Goal: Task Accomplishment & Management: Manage account settings

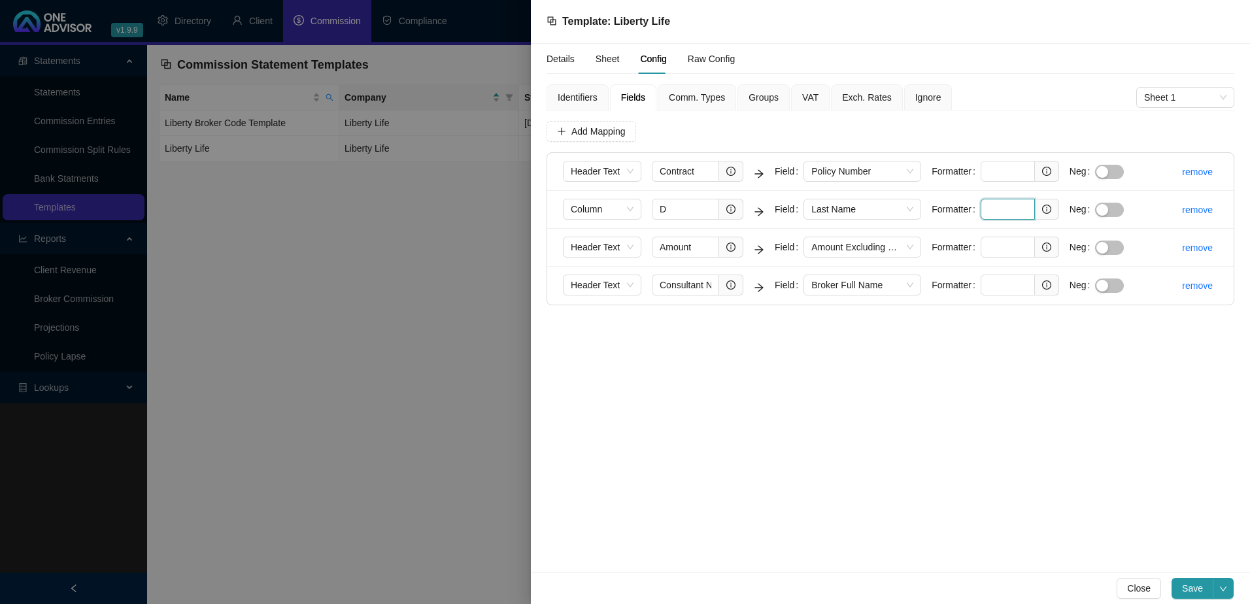
click at [1006, 207] on input "text" at bounding box center [1008, 209] width 54 height 21
paste input "^(?:[A-Z]{1,3}(?:\s+[A-Z])*\s+)?(.+?)\s*$"
type input "^(?:[A-Z]{1,3}(?:\s+[A-Z])*\s+)?(.+?)\s*$"
click at [1187, 585] on span "Save" at bounding box center [1192, 588] width 21 height 14
click at [751, 96] on span "Groups" at bounding box center [764, 97] width 30 height 9
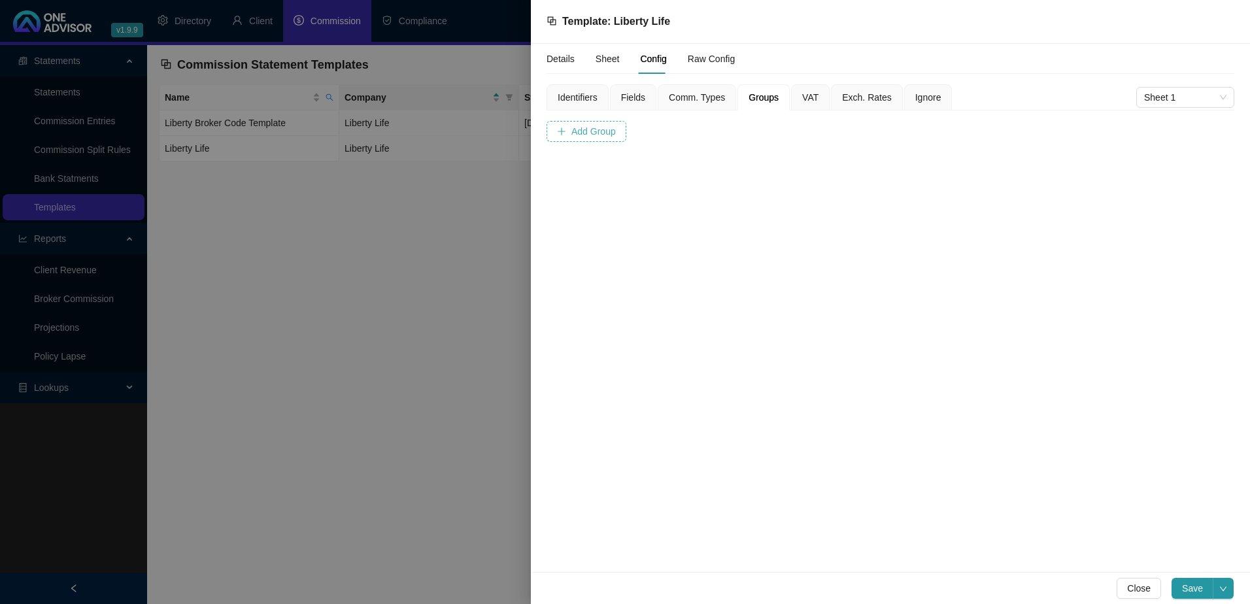
click at [582, 130] on span "Add Group" at bounding box center [593, 131] width 44 height 14
click at [643, 198] on span at bounding box center [633, 196] width 82 height 20
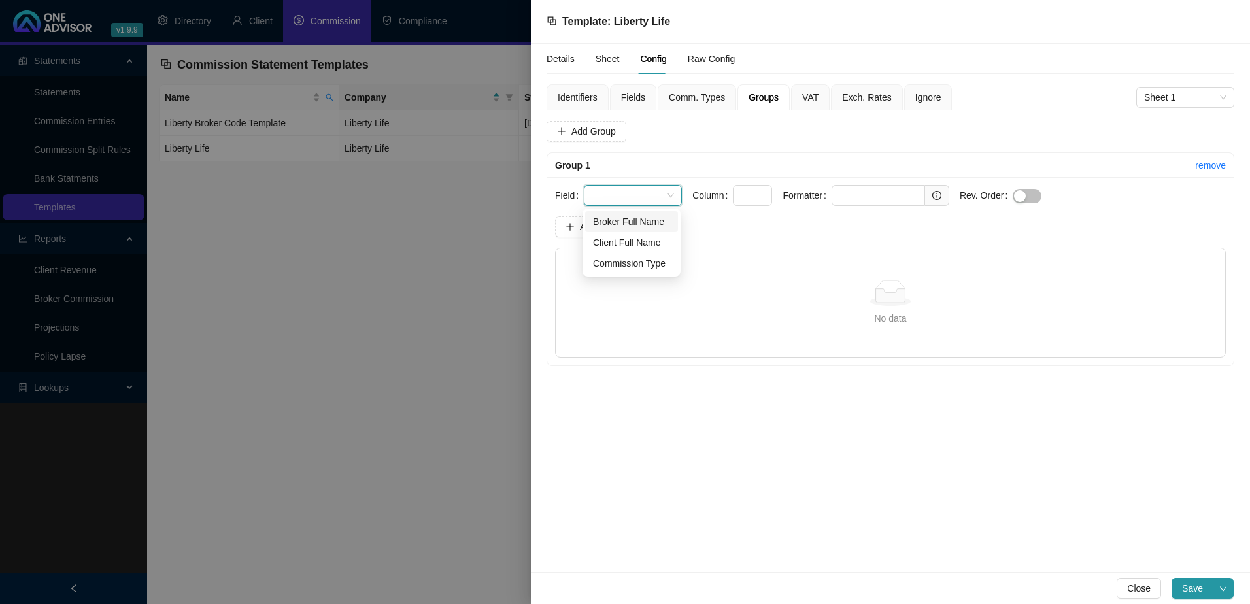
click at [891, 466] on div "Details Sheet Config Raw Config Identifiers Fields Comm. Types Groups VAT Exch.…" at bounding box center [890, 308] width 719 height 528
click at [1212, 165] on link "remove" at bounding box center [1210, 165] width 31 height 10
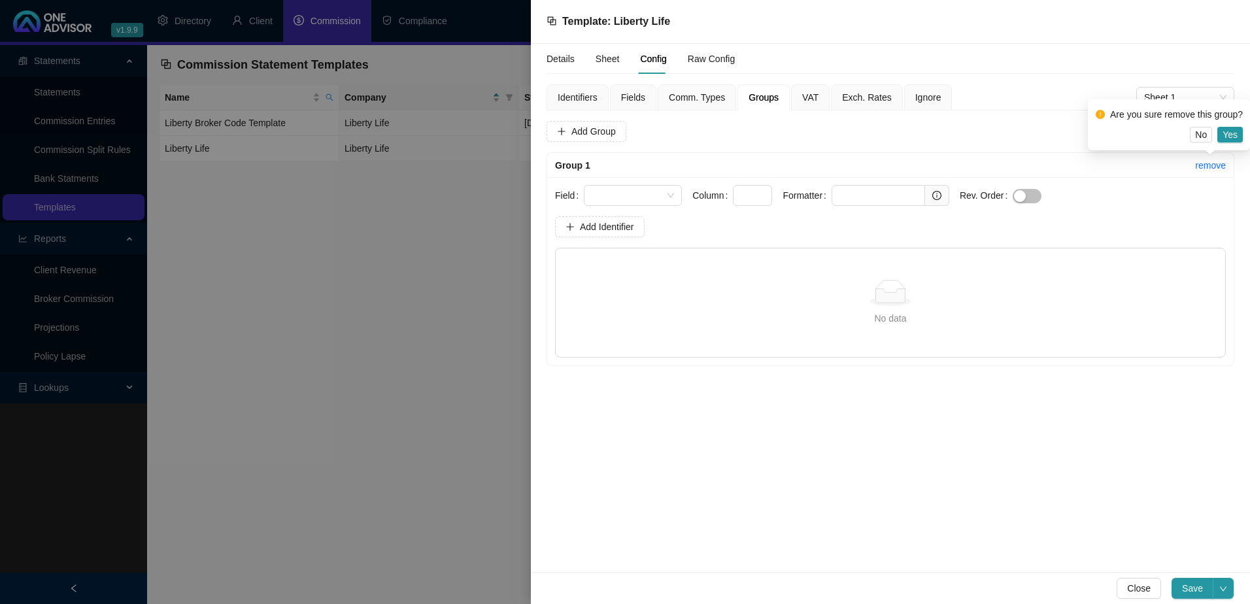
click at [1229, 134] on span "Yes" at bounding box center [1230, 135] width 15 height 14
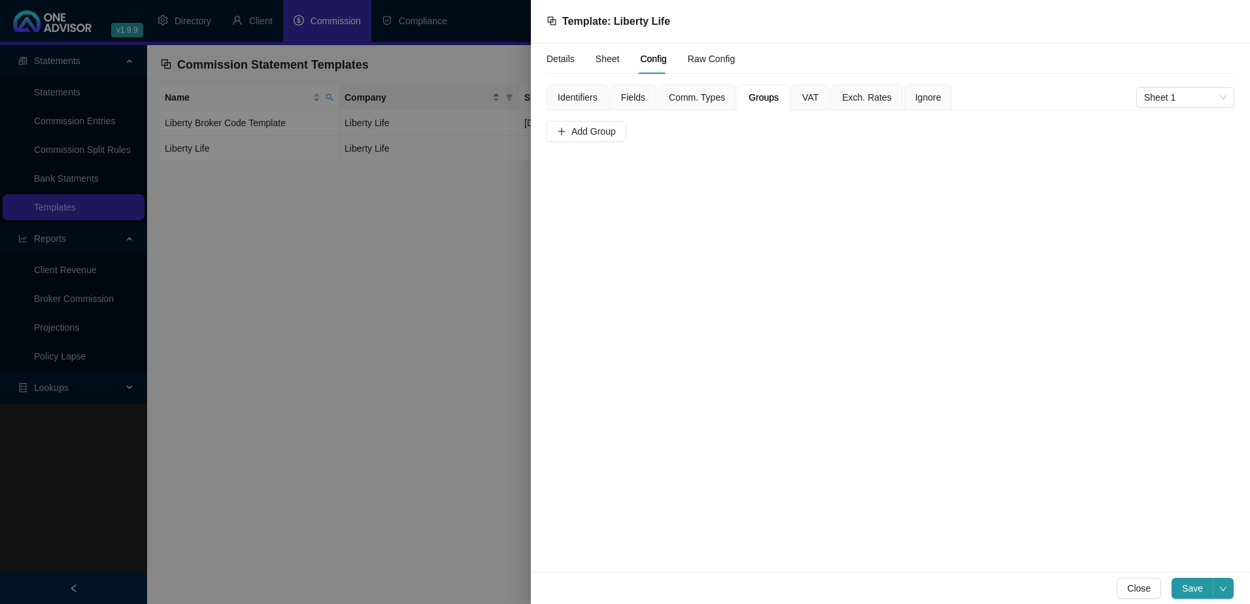
click at [638, 97] on span "Fields" at bounding box center [633, 97] width 24 height 9
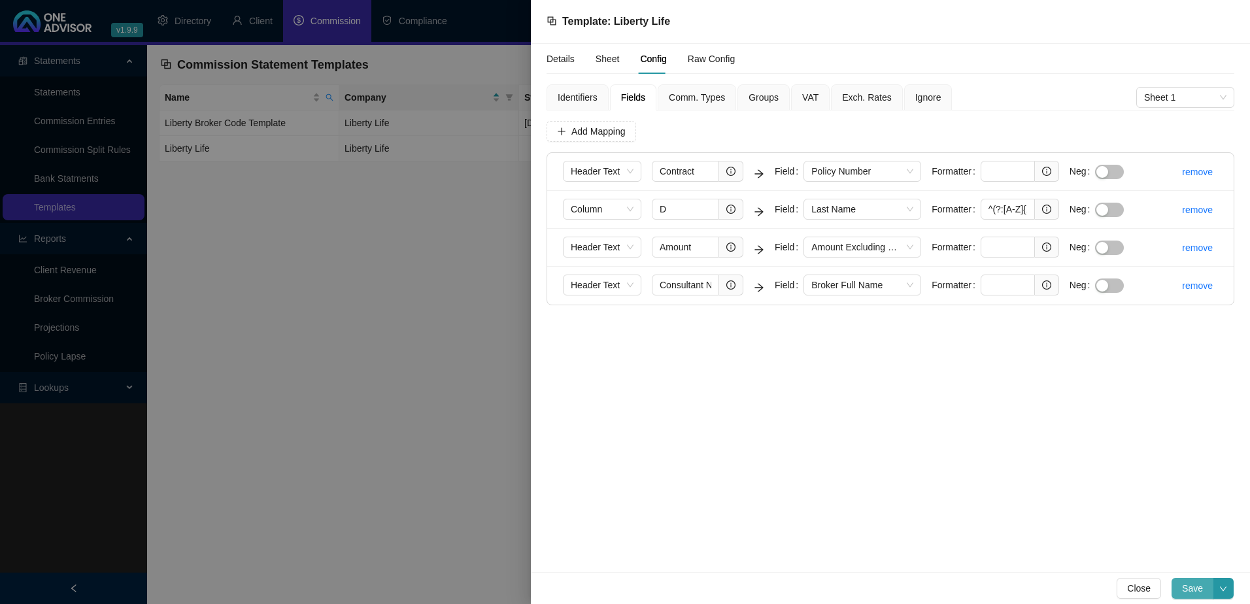
click at [1192, 587] on span "Save" at bounding box center [1192, 588] width 21 height 14
click at [417, 341] on div at bounding box center [625, 302] width 1250 height 604
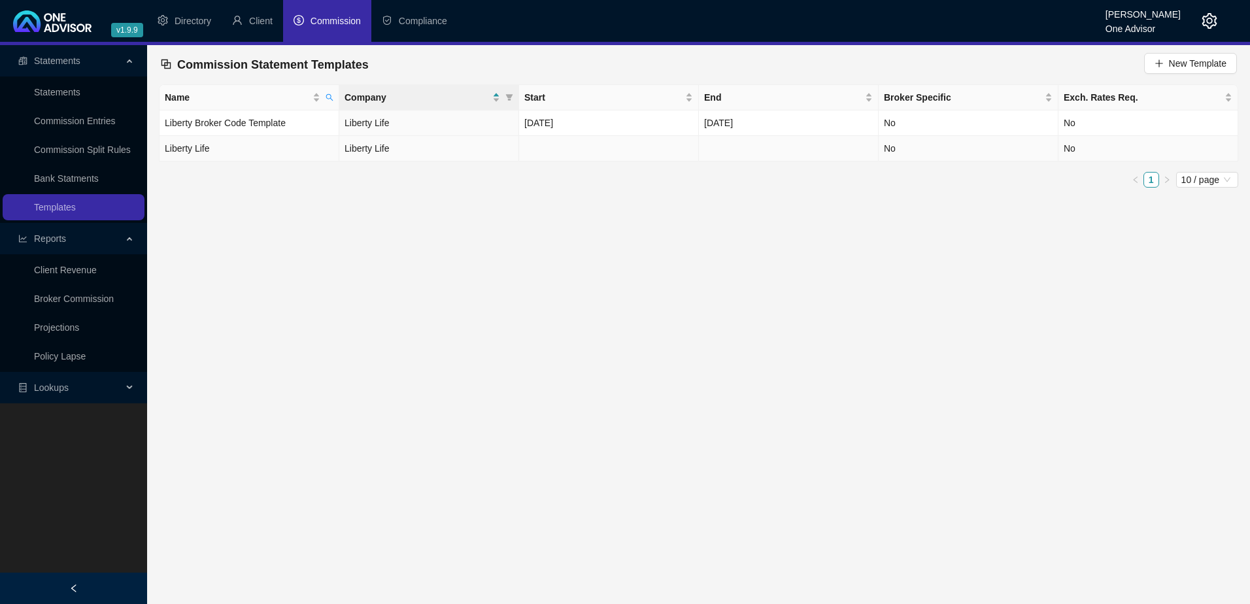
click at [434, 150] on td "Liberty Life" at bounding box center [429, 149] width 180 height 26
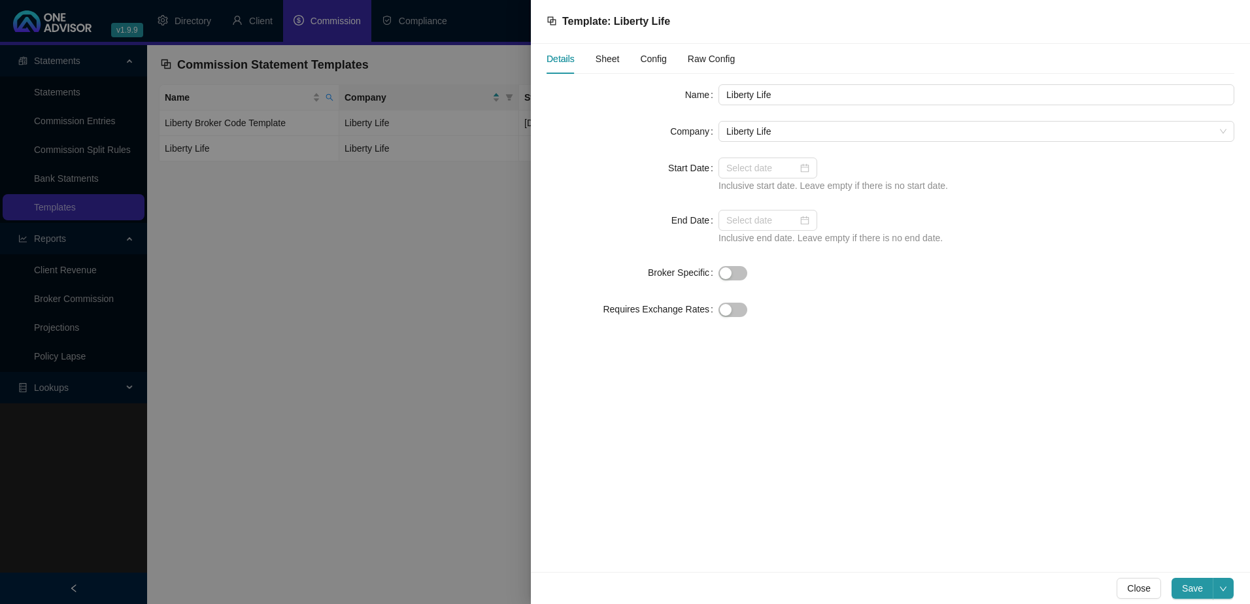
click at [607, 55] on span "Sheet" at bounding box center [608, 58] width 24 height 9
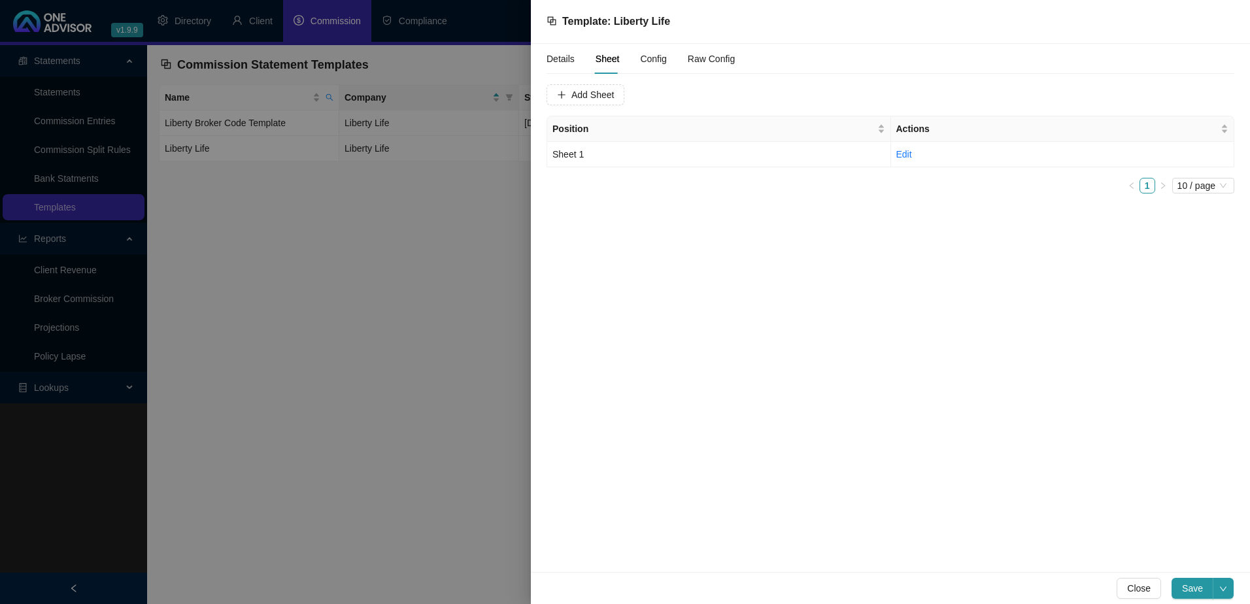
click at [653, 59] on span "Config" at bounding box center [653, 58] width 26 height 9
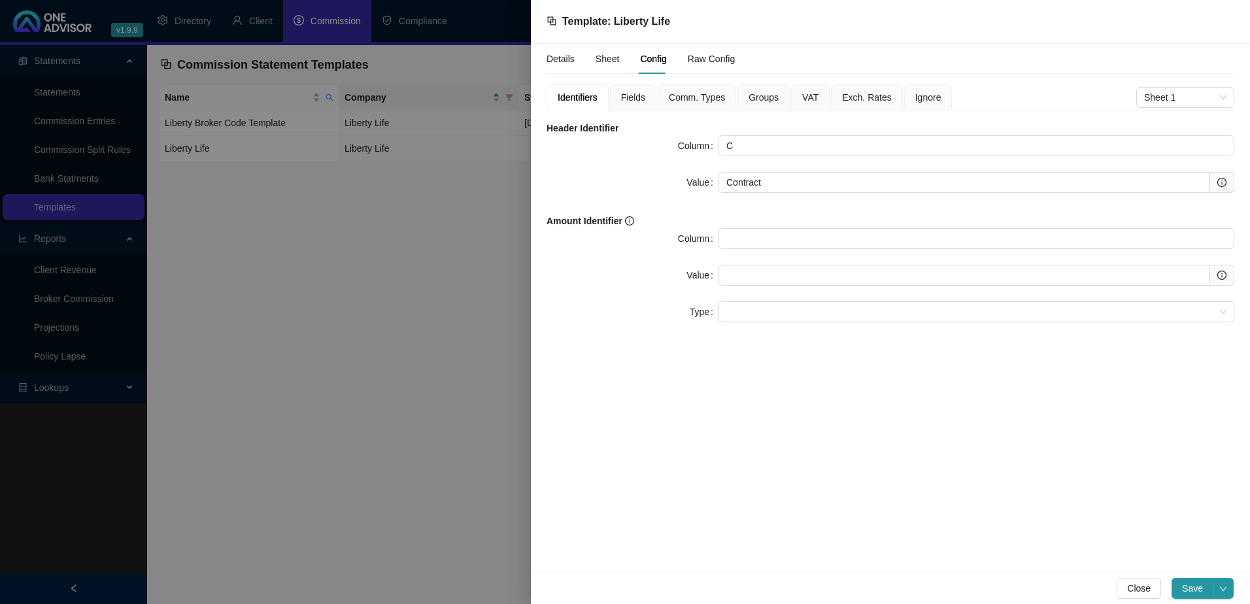
click at [636, 95] on span "Fields" at bounding box center [633, 97] width 24 height 9
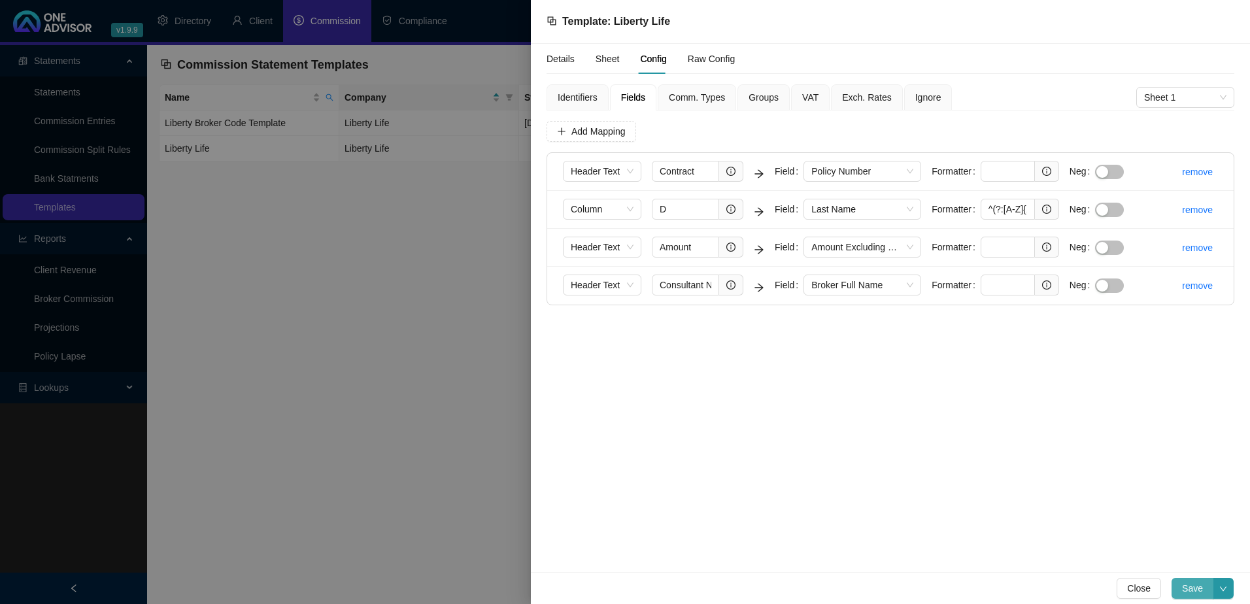
click at [1193, 585] on span "Save" at bounding box center [1192, 588] width 21 height 14
click at [1195, 585] on span "Save" at bounding box center [1192, 588] width 21 height 14
click at [993, 207] on input "^(?:[A-Z]{1,3}(?:\s+[A-Z])*\s+)?(.+?)\s*$" at bounding box center [1008, 209] width 54 height 21
drag, startPoint x: 986, startPoint y: 206, endPoint x: 1122, endPoint y: 203, distance: 136.0
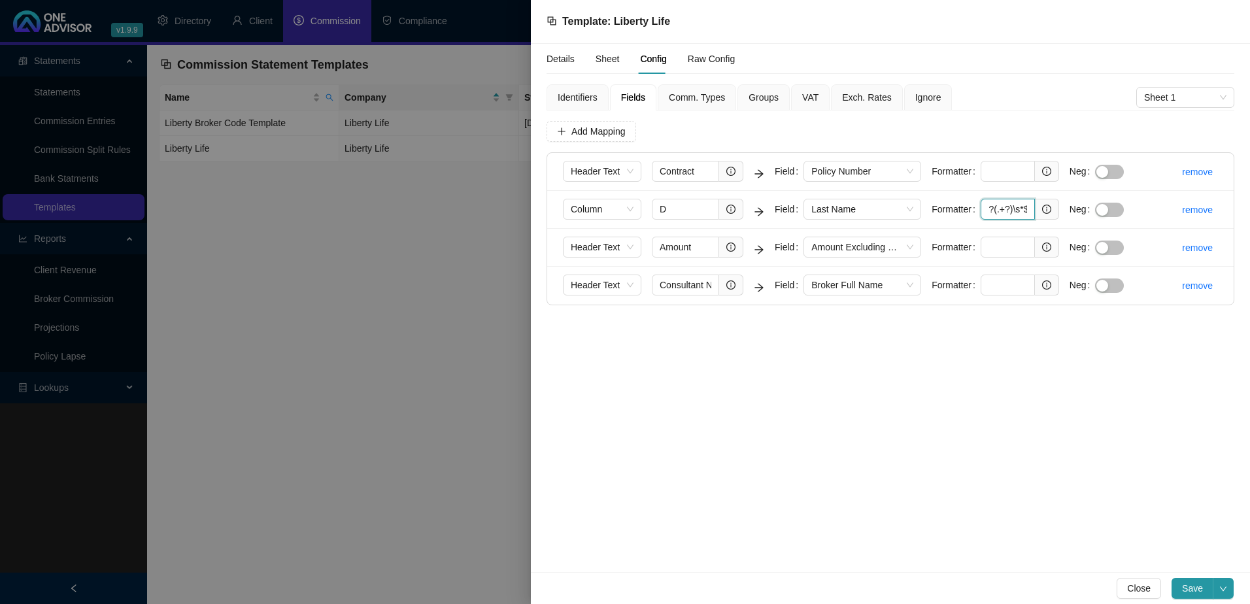
click at [1122, 203] on form "Column D Field Last Name Formatter ^(?:[A-Z]{1,3}(?:\s+[A-Z])*\s+)?(.+?)\s*$ Neg" at bounding box center [848, 210] width 571 height 22
paste input "^(?:[A-Z]{1,3}(?:\s+[A-Z])*\s+)?(.+?)\s*$"
type input "^(?:[A-Z]{1,3}(?:\s+[A-Z])*\s+)?(.+?)\s*$"
click at [1201, 588] on span "Save" at bounding box center [1192, 588] width 21 height 14
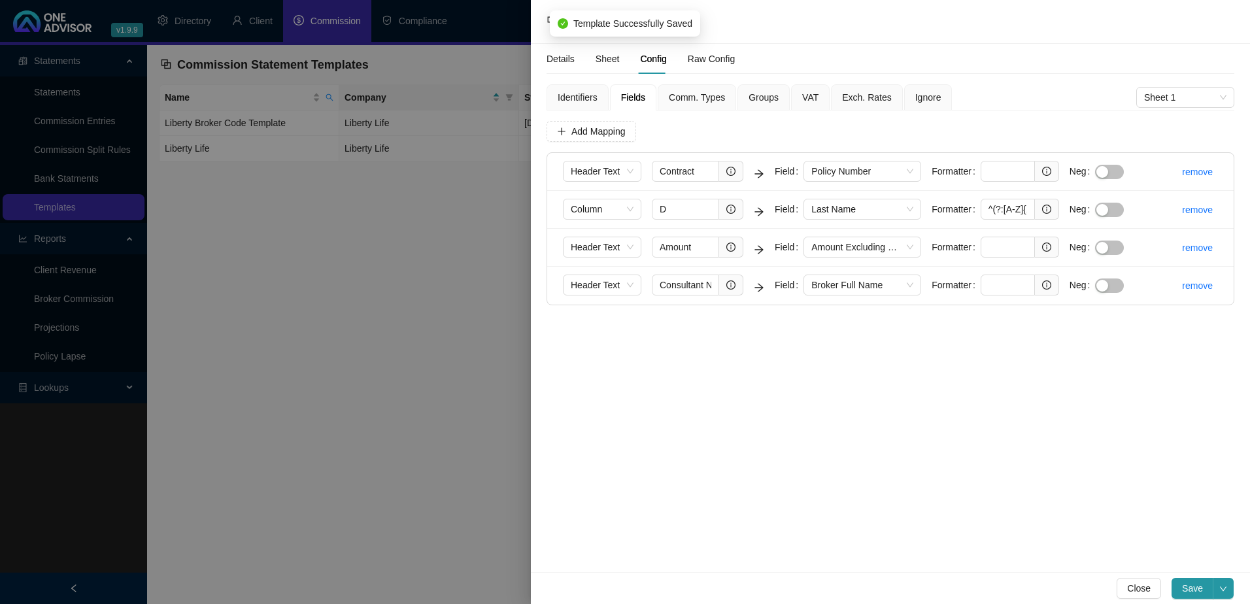
click at [361, 361] on div at bounding box center [625, 302] width 1250 height 604
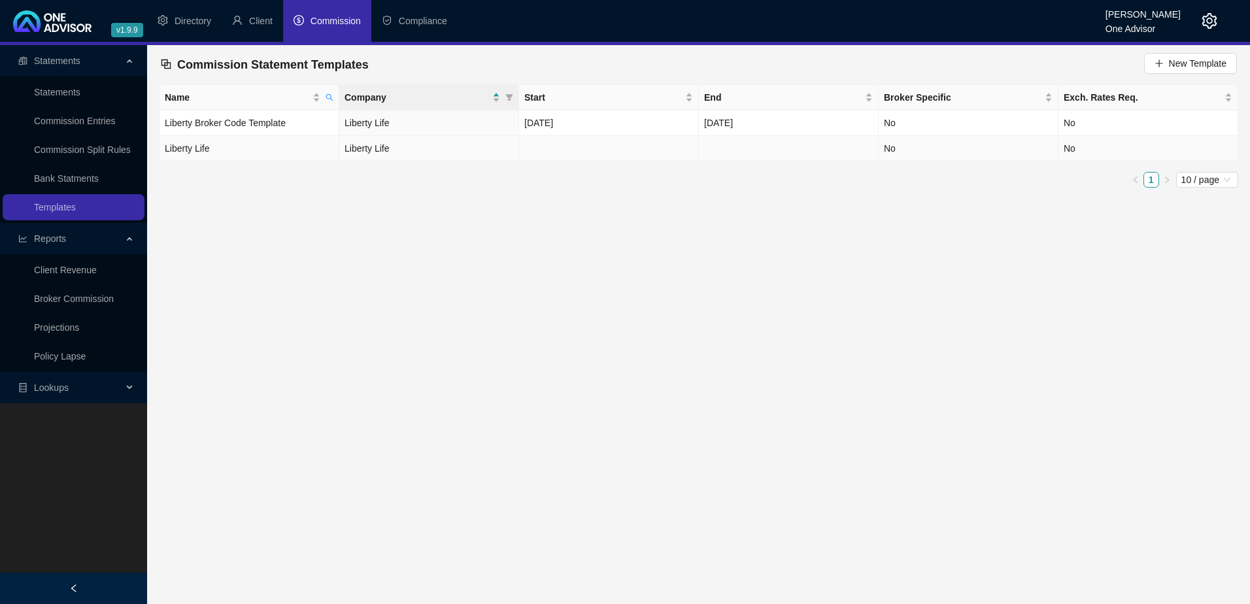
click at [452, 150] on td "Liberty Life" at bounding box center [429, 149] width 180 height 26
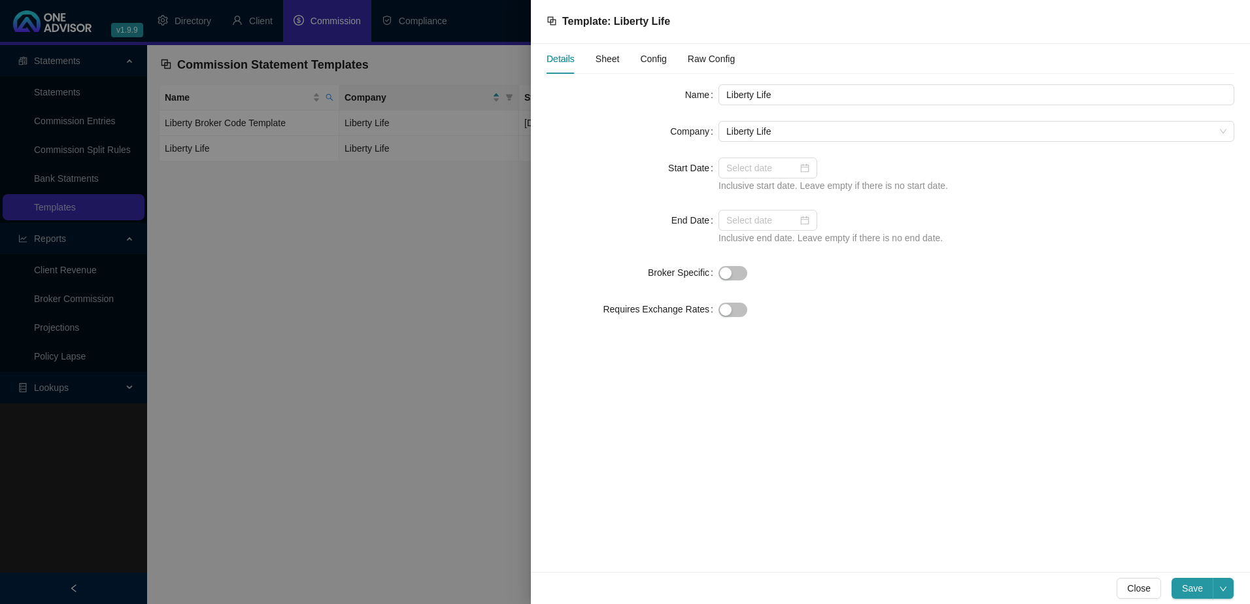
click at [655, 56] on span "Config" at bounding box center [653, 58] width 26 height 9
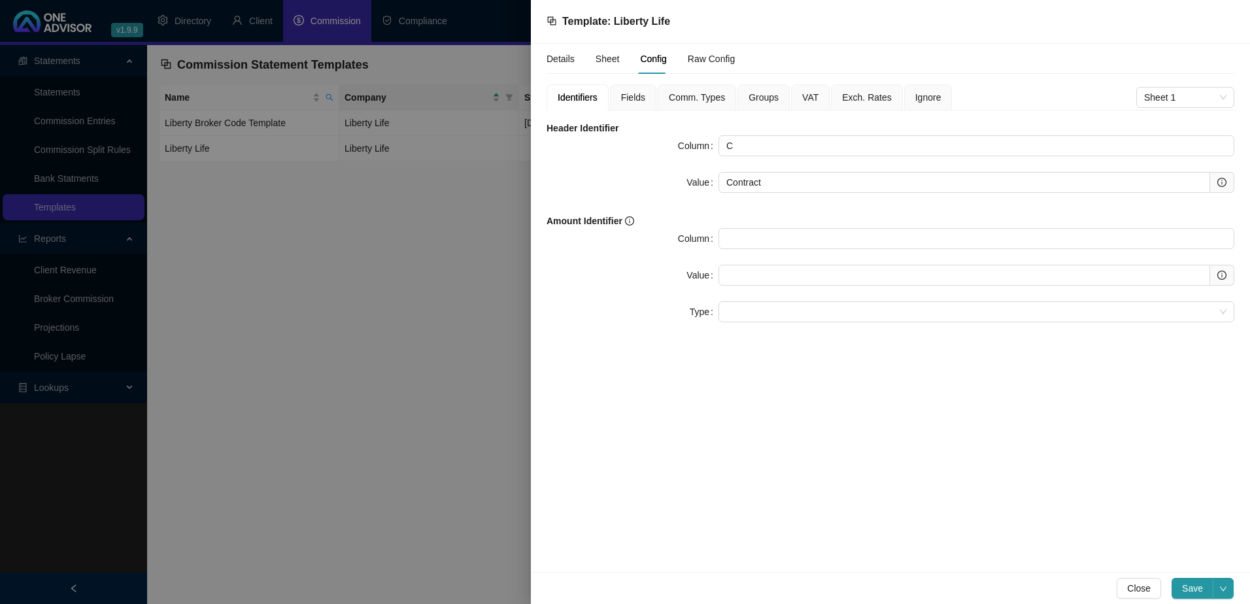
click at [632, 94] on span "Fields" at bounding box center [633, 97] width 24 height 9
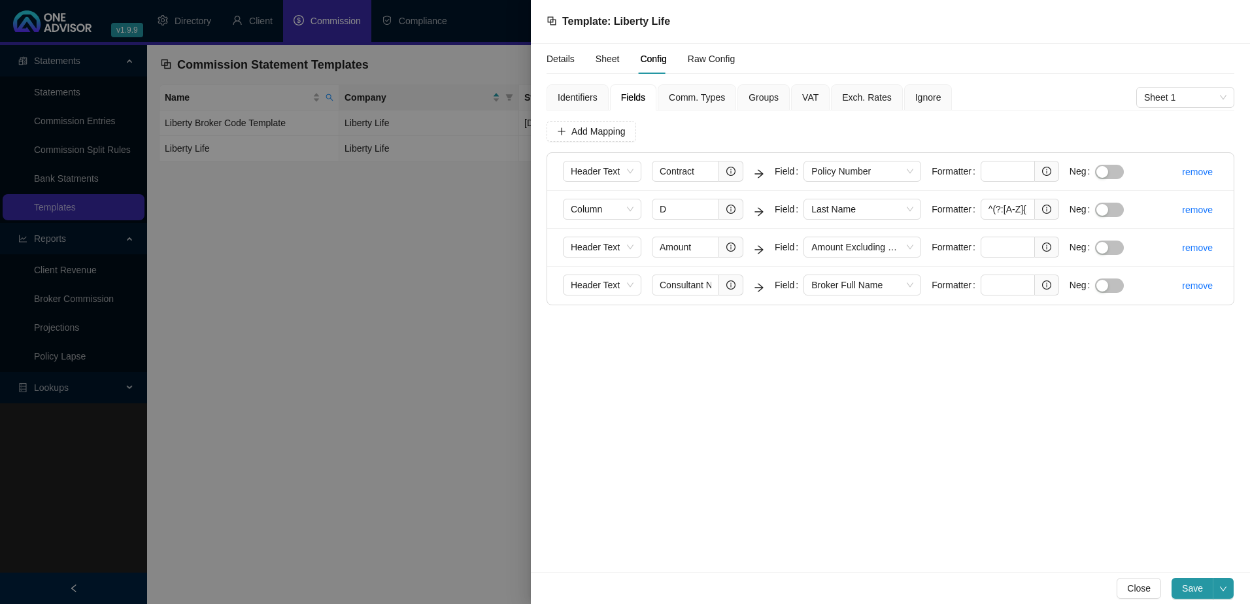
click at [758, 99] on span "Groups" at bounding box center [764, 97] width 30 height 9
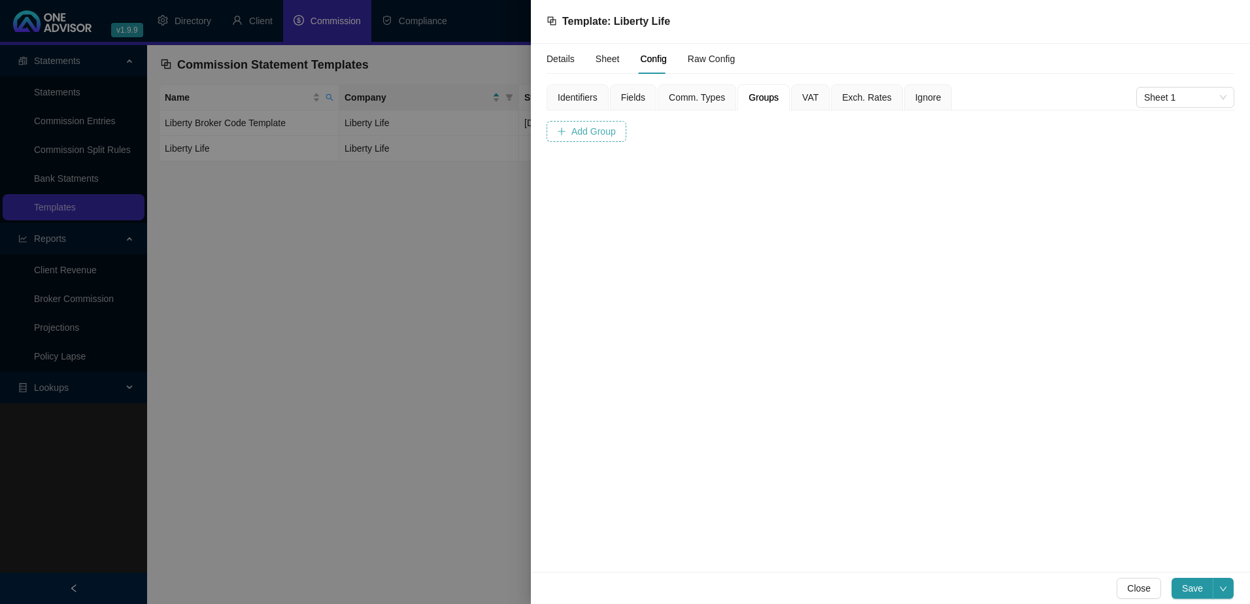
click at [582, 132] on span "Add Group" at bounding box center [593, 131] width 44 height 14
click at [628, 195] on span at bounding box center [633, 196] width 82 height 20
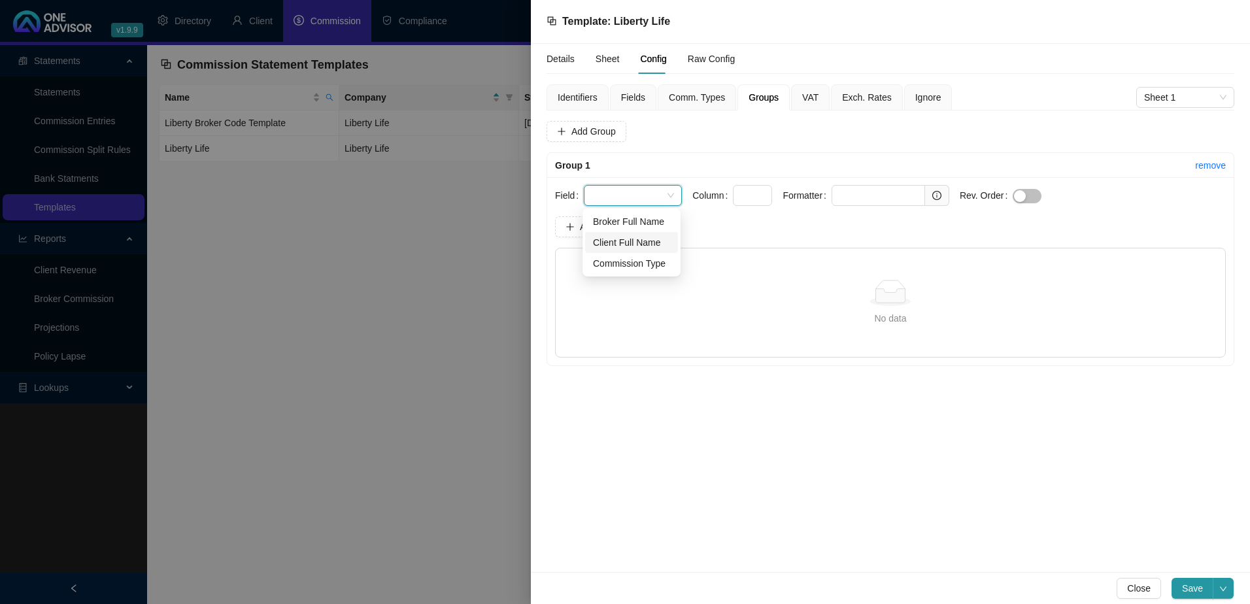
click at [634, 241] on div "Client Full Name" at bounding box center [631, 242] width 77 height 14
click at [739, 192] on input "text" at bounding box center [752, 195] width 39 height 21
click at [871, 196] on input "text" at bounding box center [879, 195] width 94 height 21
paste input "^(?:[A-Z]{1,3}(?:\s+[A-Z])*\s+)?(.+?)\s*$"
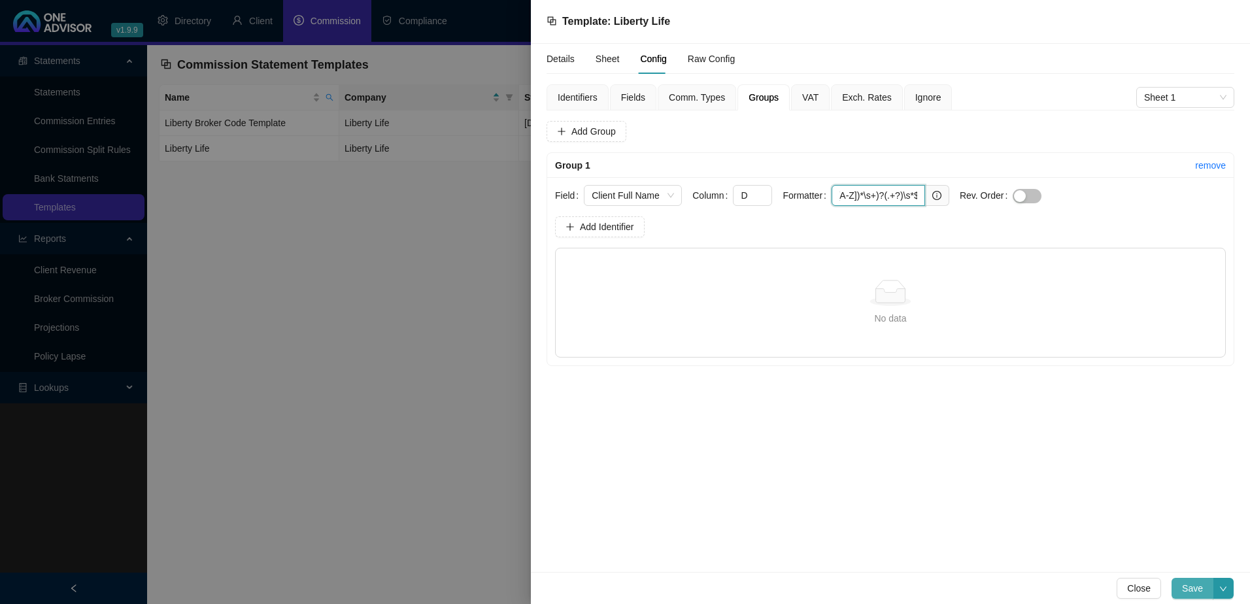
type input "^(?:[A-Z]{1,3}(?:\s+[A-Z])*\s+)?(.+?)\s*$"
click at [1190, 588] on span "Save" at bounding box center [1192, 588] width 21 height 14
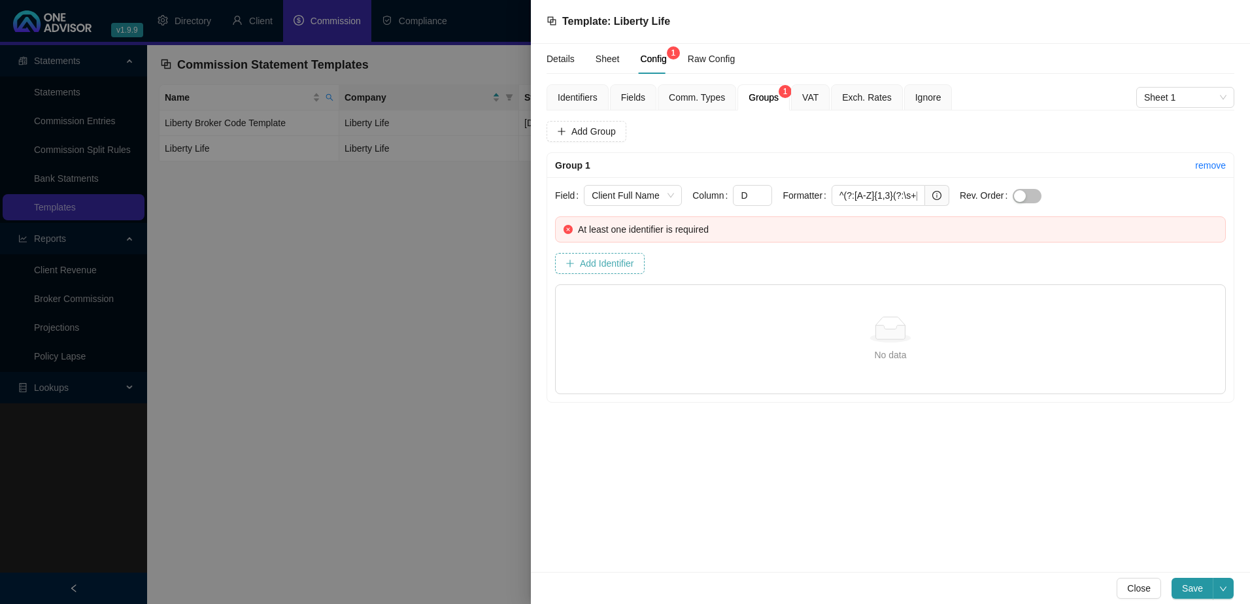
click at [614, 264] on span "Add Identifier" at bounding box center [607, 263] width 54 height 14
click at [653, 306] on input "text" at bounding box center [644, 303] width 65 height 21
type input "d"
type input "D"
click at [768, 301] on input "text" at bounding box center [773, 303] width 107 height 21
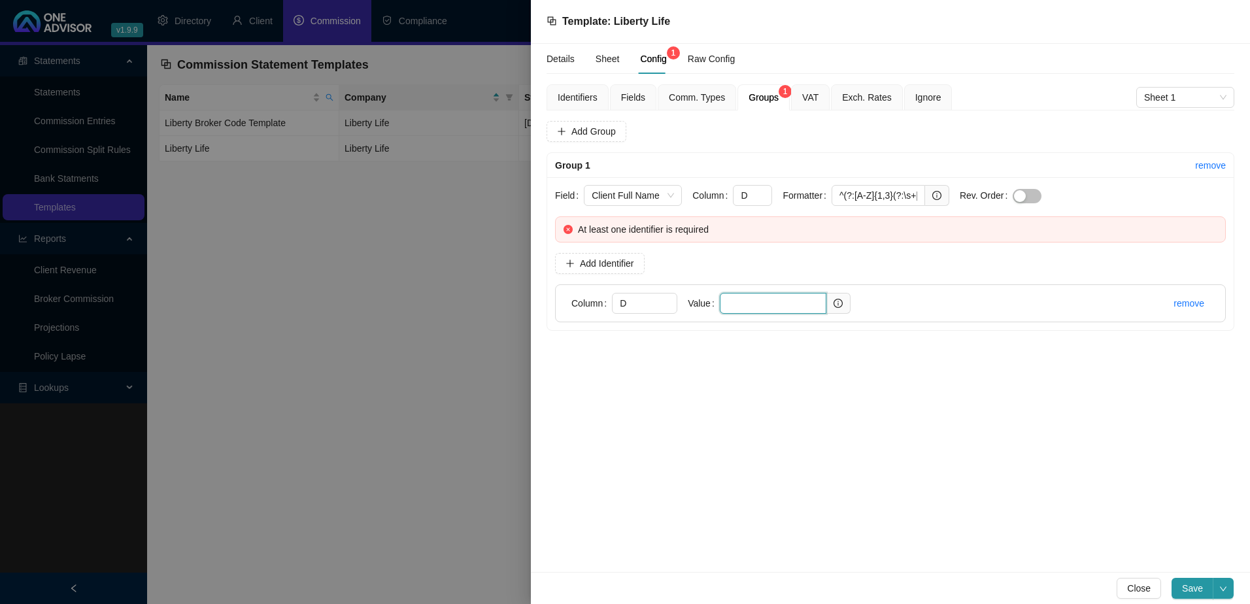
paste input "Life Assured"
type input "Life Assured"
click at [1190, 588] on span "Save" at bounding box center [1192, 588] width 21 height 14
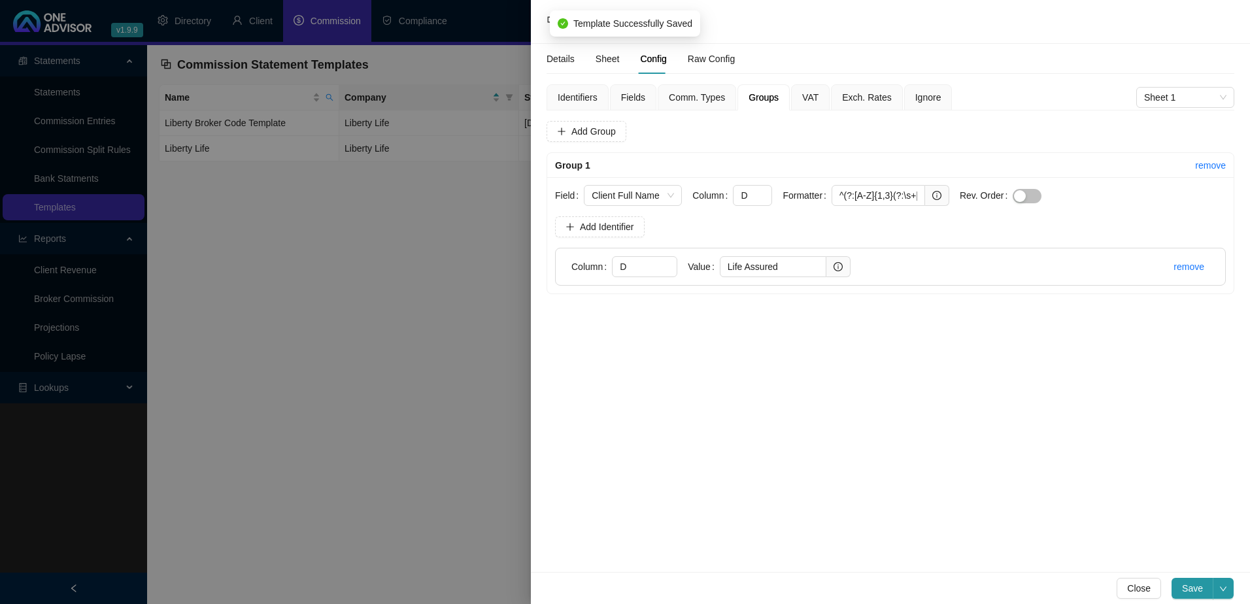
click at [428, 303] on div at bounding box center [625, 302] width 1250 height 604
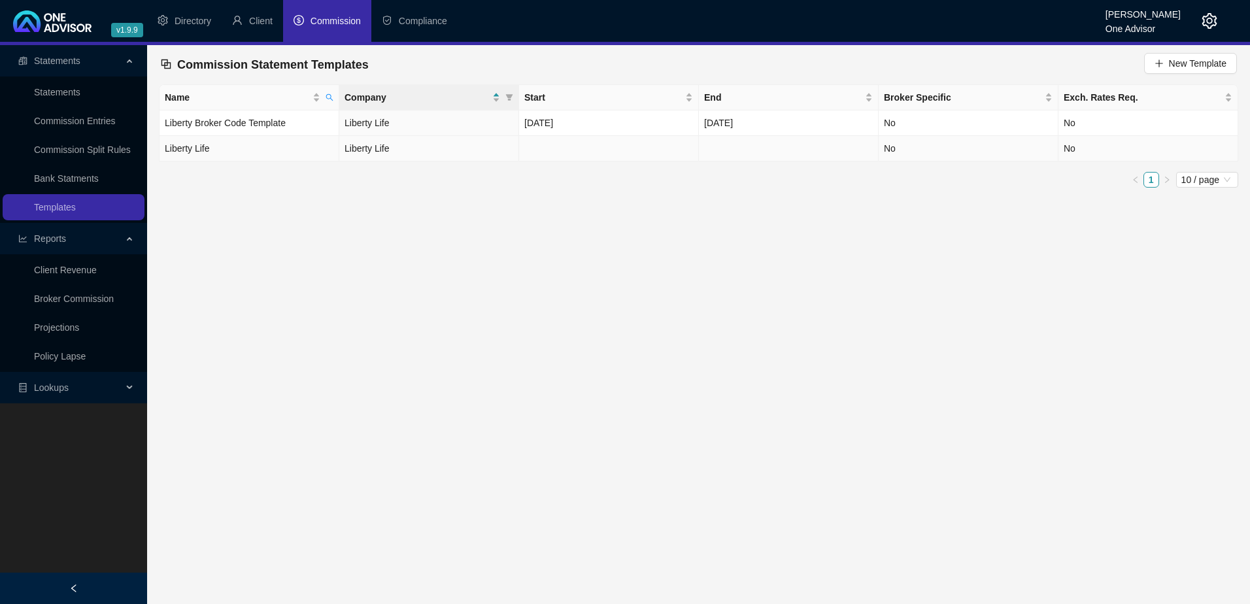
click at [529, 146] on td at bounding box center [609, 149] width 180 height 26
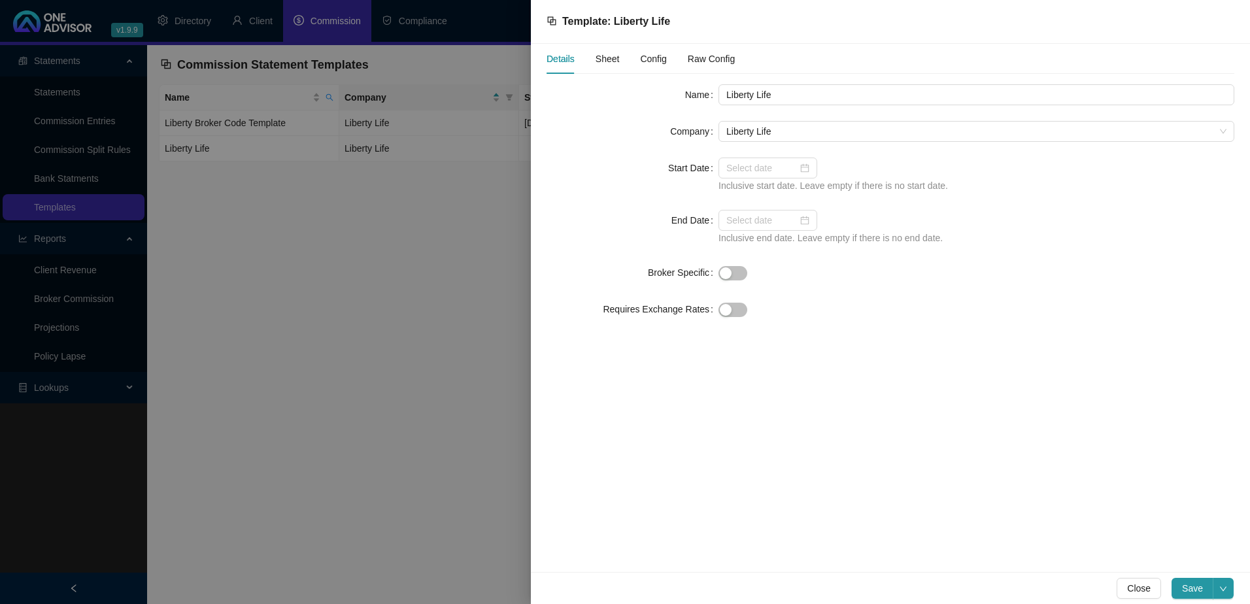
click at [656, 58] on span "Config" at bounding box center [653, 58] width 26 height 9
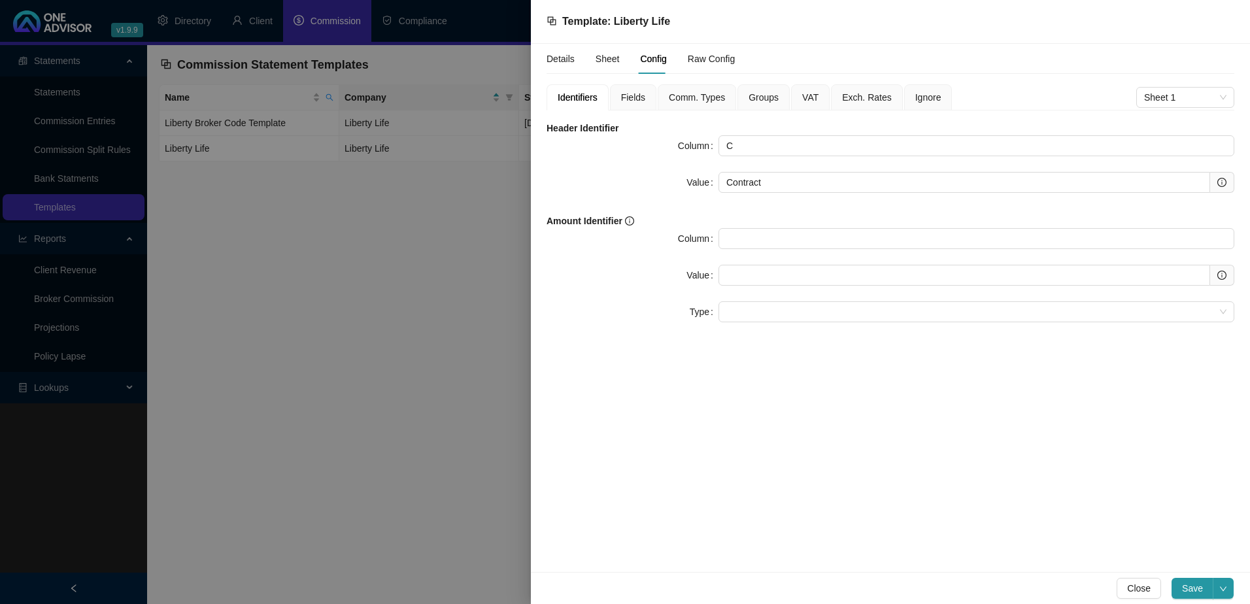
click at [630, 97] on span "Fields" at bounding box center [633, 97] width 24 height 9
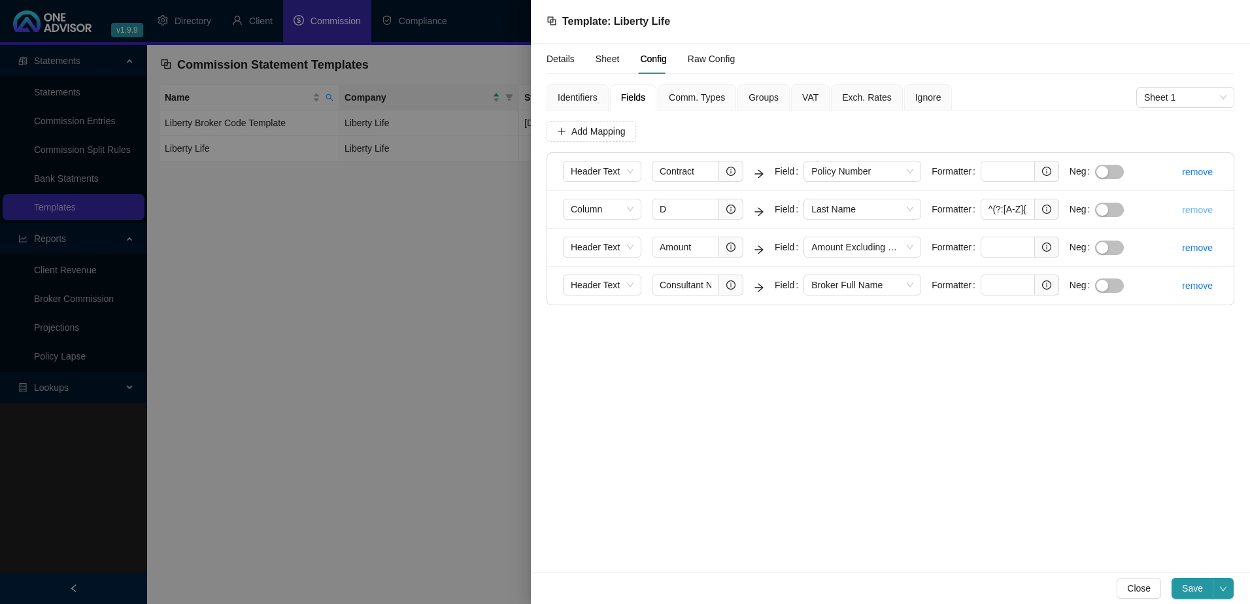
click at [1204, 209] on link "remove" at bounding box center [1197, 210] width 31 height 10
click at [1234, 176] on span "Yes" at bounding box center [1230, 180] width 15 height 14
type input "Amount"
type input "Consultant Name"
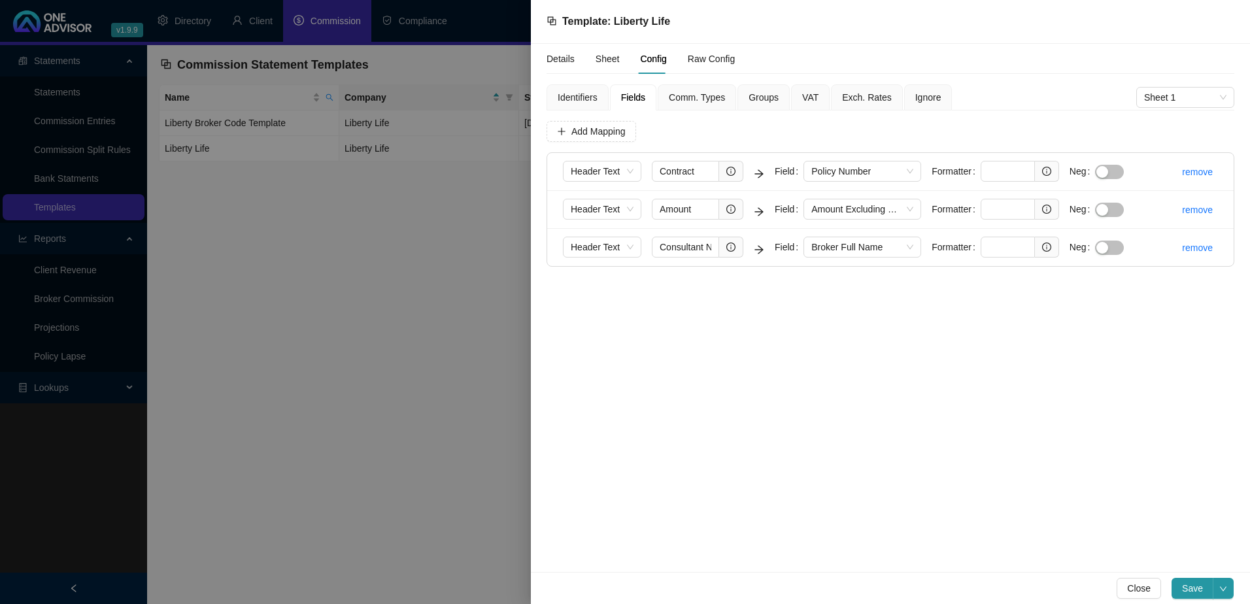
click at [756, 95] on span "Groups" at bounding box center [764, 97] width 30 height 9
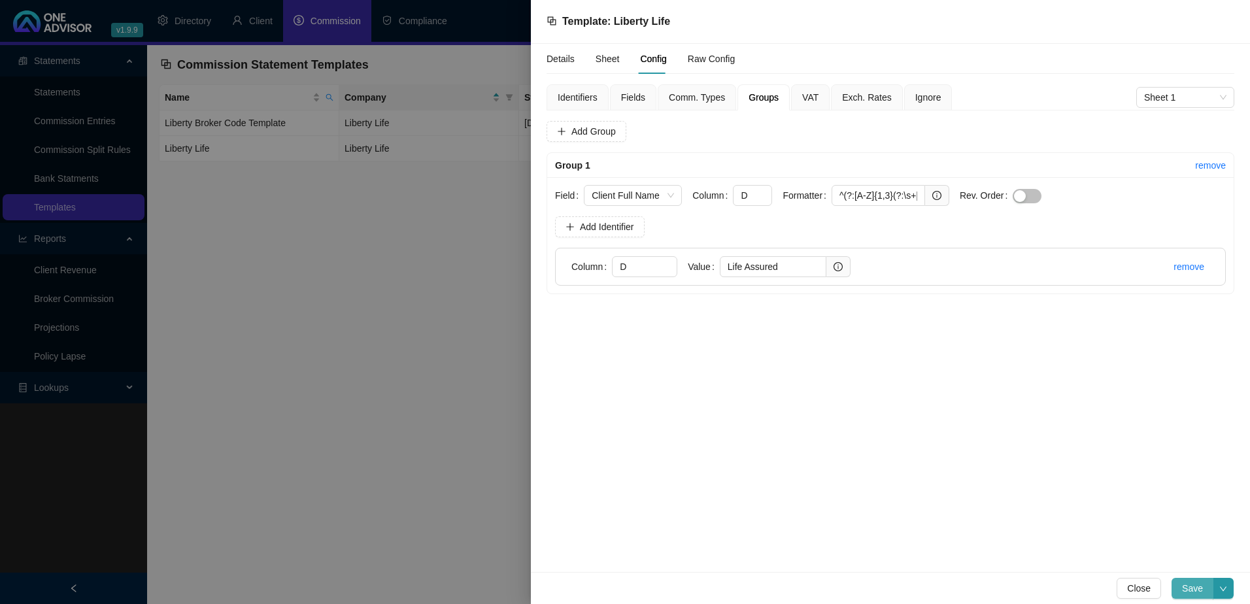
click at [1193, 586] on span "Save" at bounding box center [1192, 588] width 21 height 14
click at [1193, 588] on span "Save" at bounding box center [1192, 588] width 21 height 14
click at [405, 335] on div at bounding box center [625, 302] width 1250 height 604
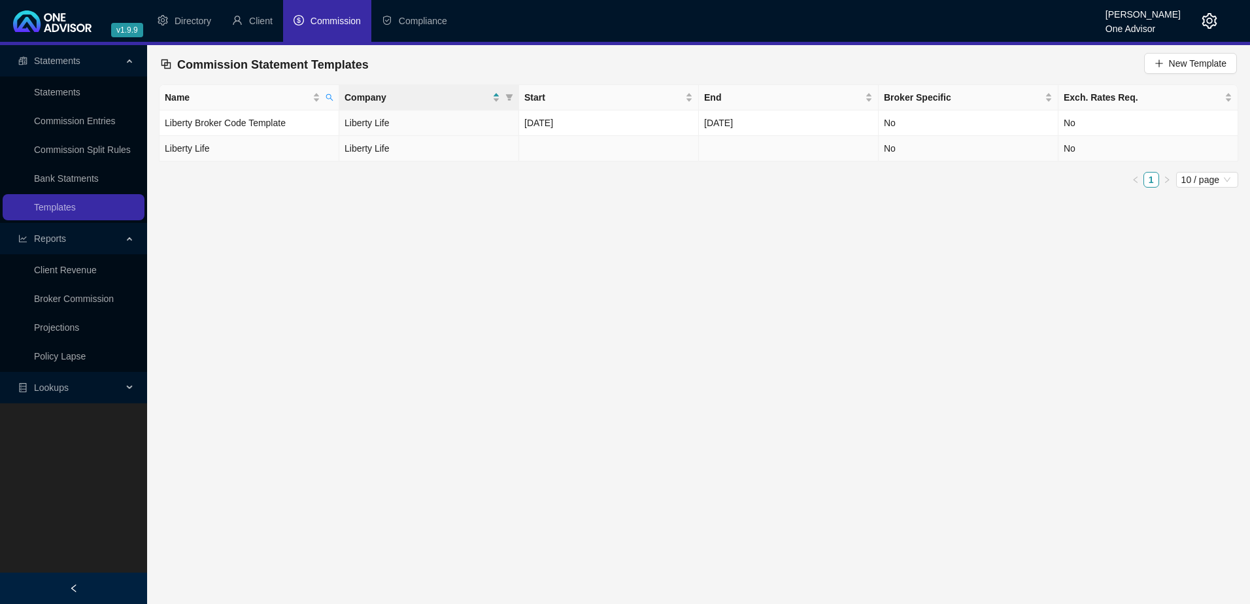
click at [471, 143] on td "Liberty Life" at bounding box center [429, 149] width 180 height 26
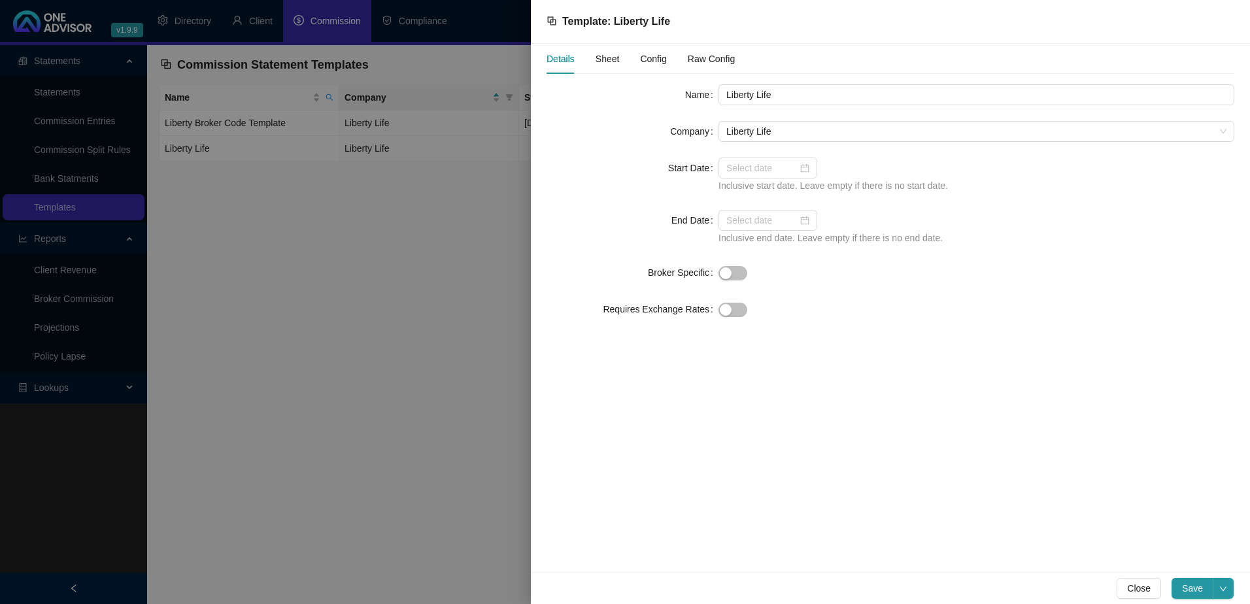
click at [656, 60] on span "Config" at bounding box center [653, 58] width 26 height 9
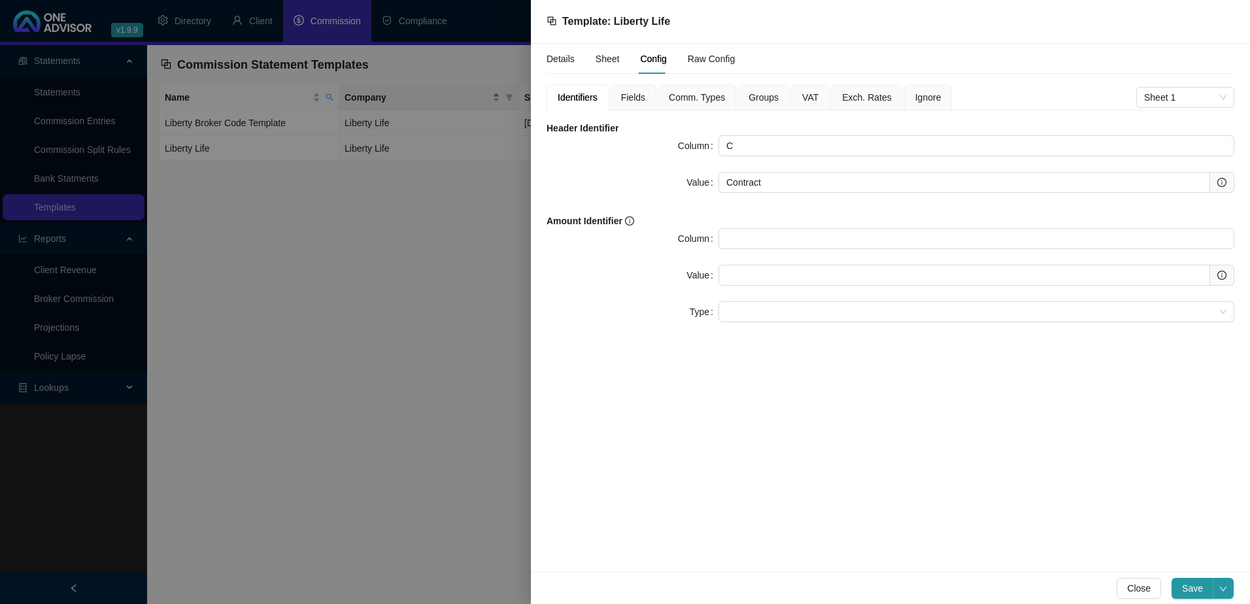
click at [634, 95] on span "Fields" at bounding box center [633, 97] width 24 height 9
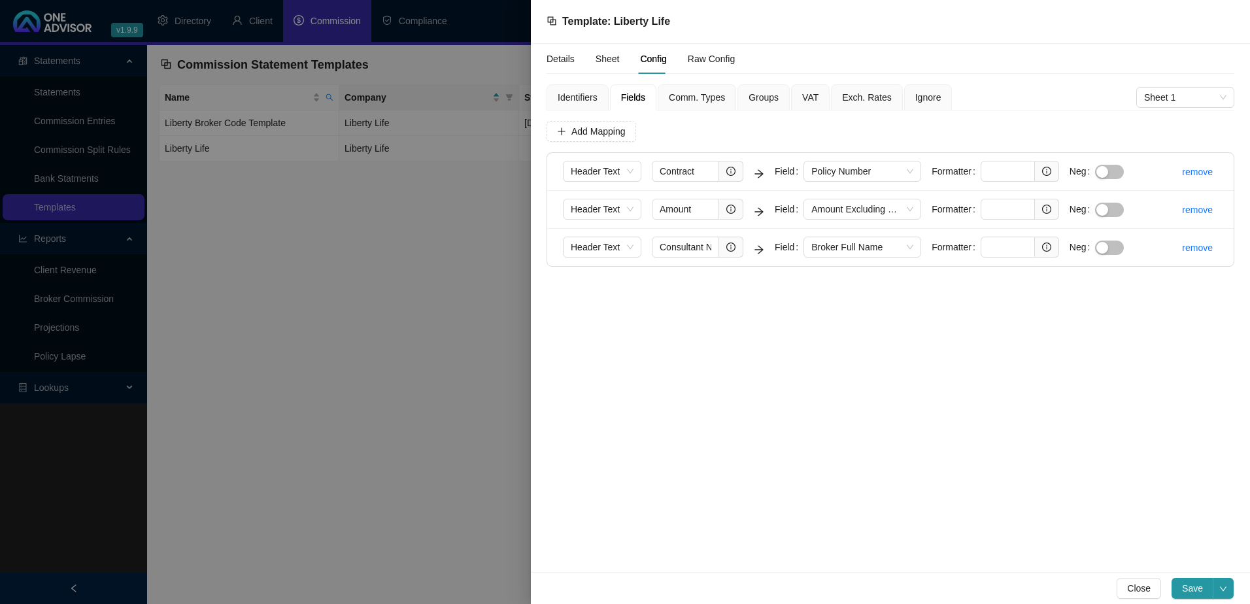
click at [762, 95] on span "Groups" at bounding box center [764, 97] width 30 height 9
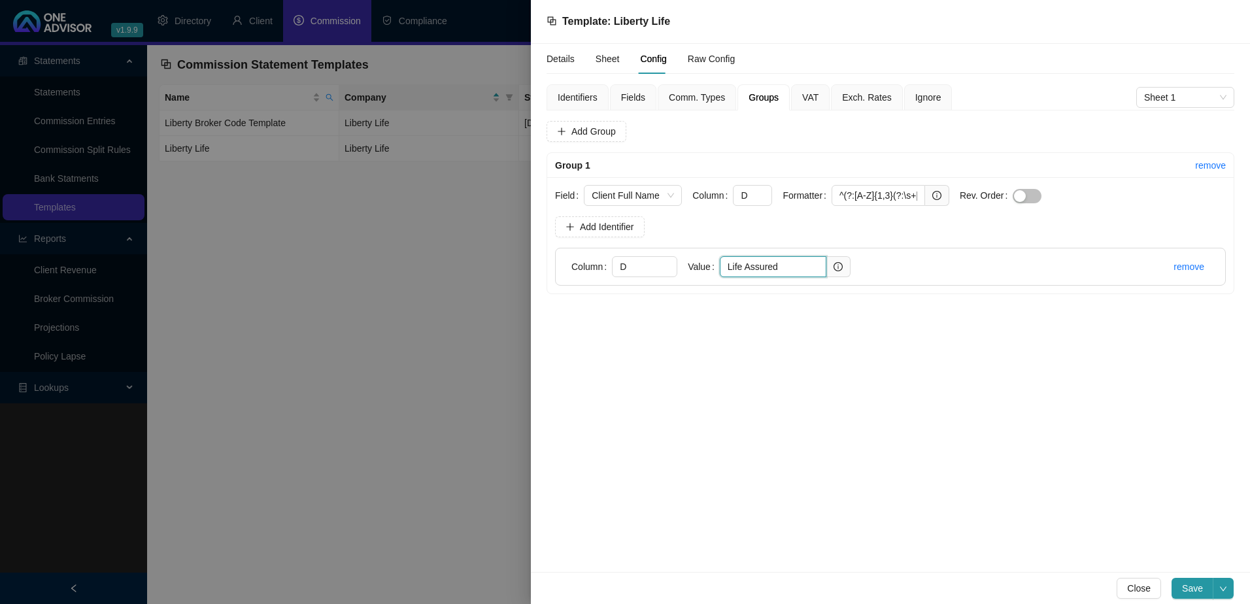
drag, startPoint x: 792, startPoint y: 264, endPoint x: 716, endPoint y: 264, distance: 75.8
click at [716, 264] on div "Value Life Assured" at bounding box center [769, 266] width 163 height 21
click at [1195, 586] on span "Save" at bounding box center [1192, 588] width 21 height 14
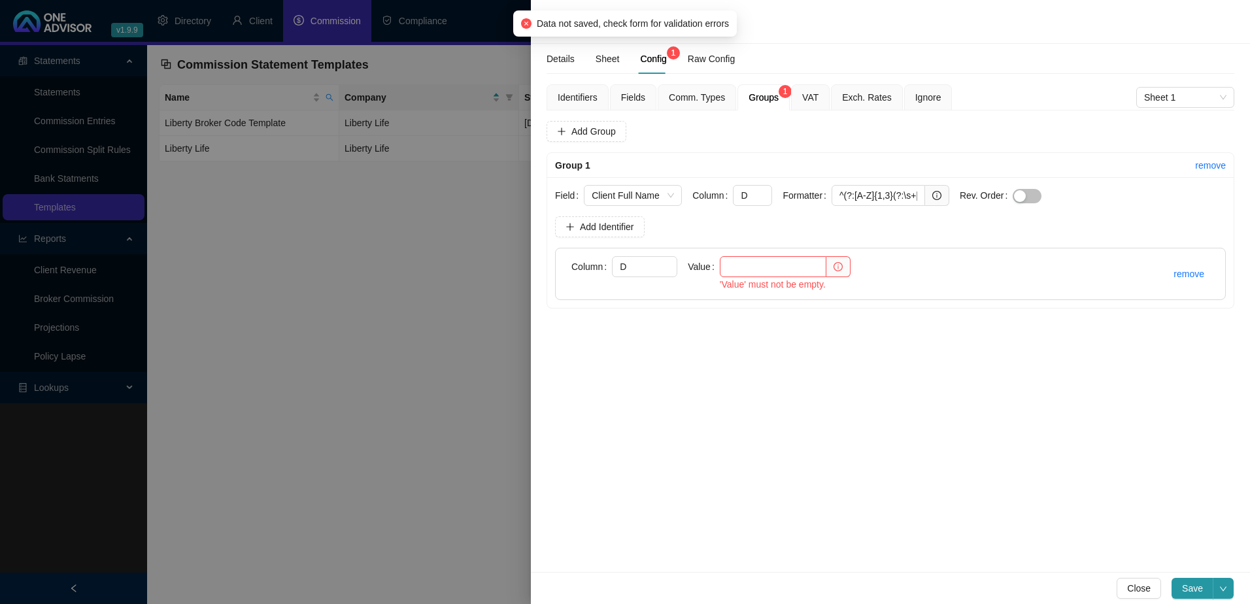
click at [898, 396] on div "Details Sheet Config 1 Raw Config Identifiers Fields Comm. Types Groups 1 VAT E…" at bounding box center [890, 308] width 719 height 528
click at [767, 264] on input "text" at bounding box center [773, 266] width 107 height 21
paste input "^.+$"
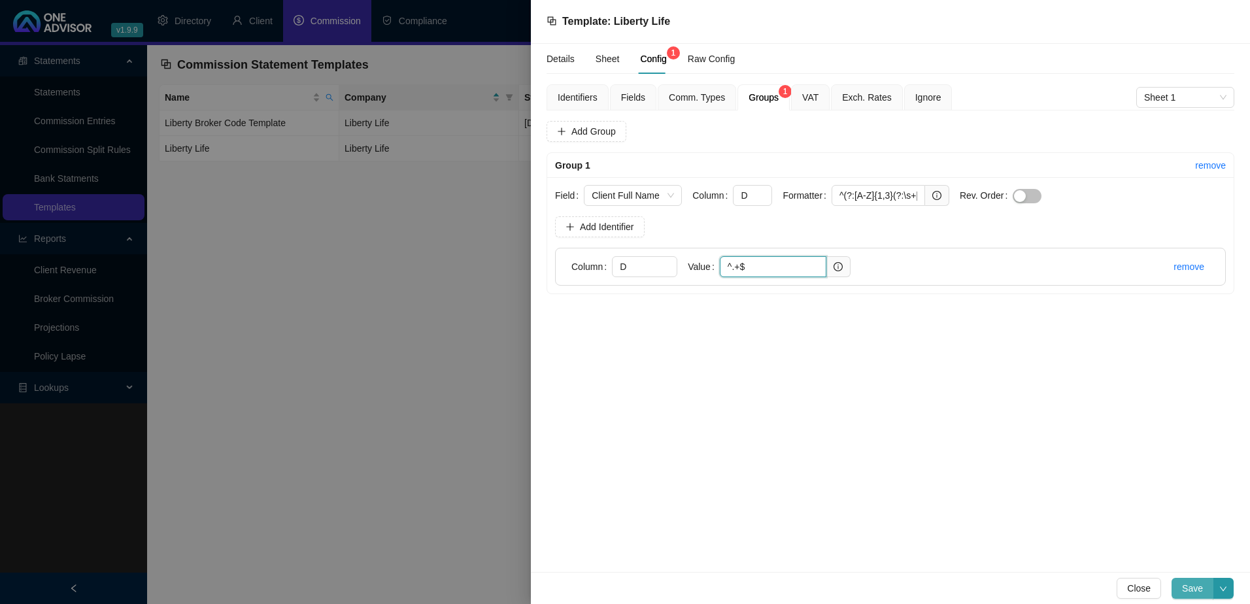
type input "^.+$"
click at [1194, 586] on span "Save" at bounding box center [1192, 588] width 21 height 14
click at [413, 338] on div at bounding box center [625, 302] width 1250 height 604
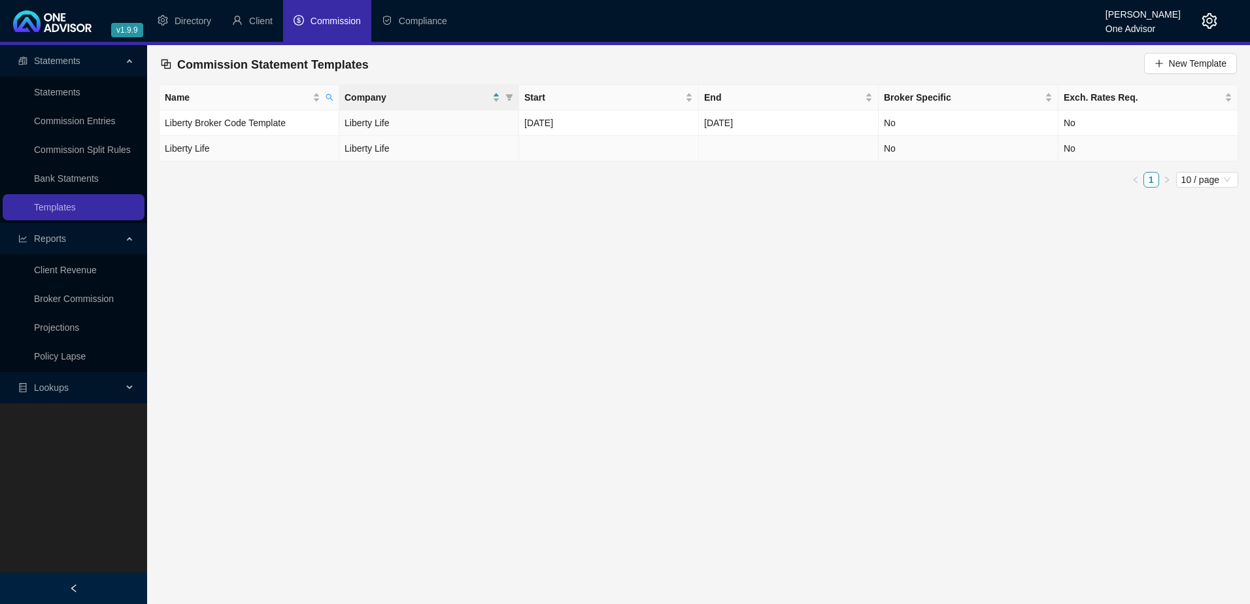
click at [581, 148] on td at bounding box center [609, 149] width 180 height 26
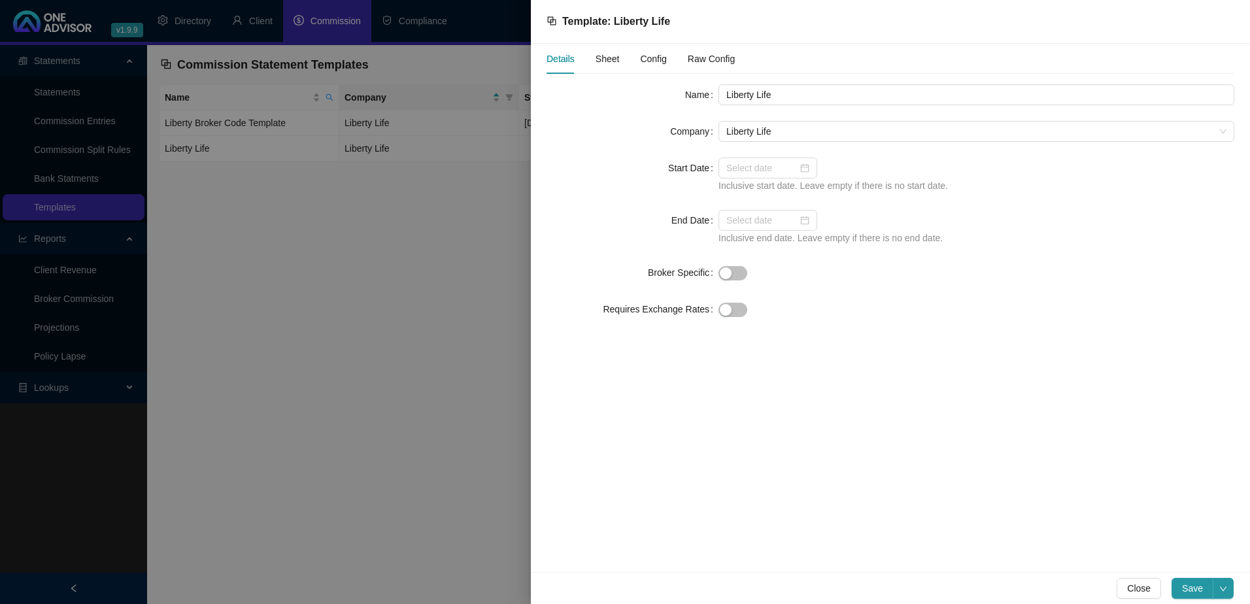
click at [607, 58] on span "Sheet" at bounding box center [608, 58] width 24 height 9
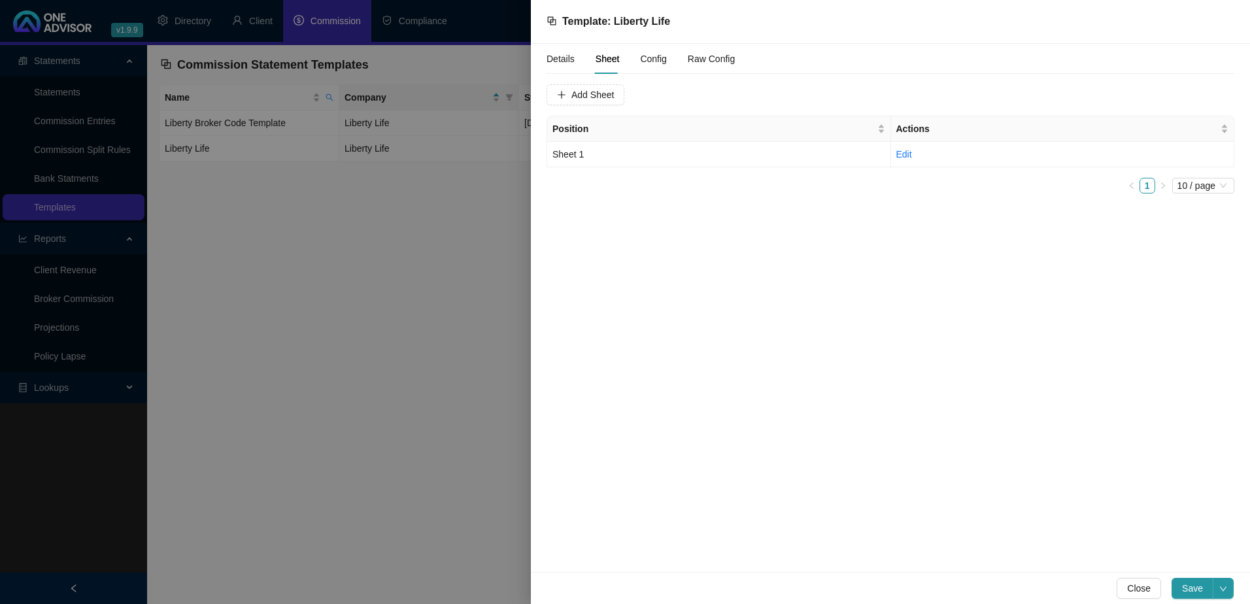
click at [653, 58] on span "Config" at bounding box center [653, 58] width 26 height 9
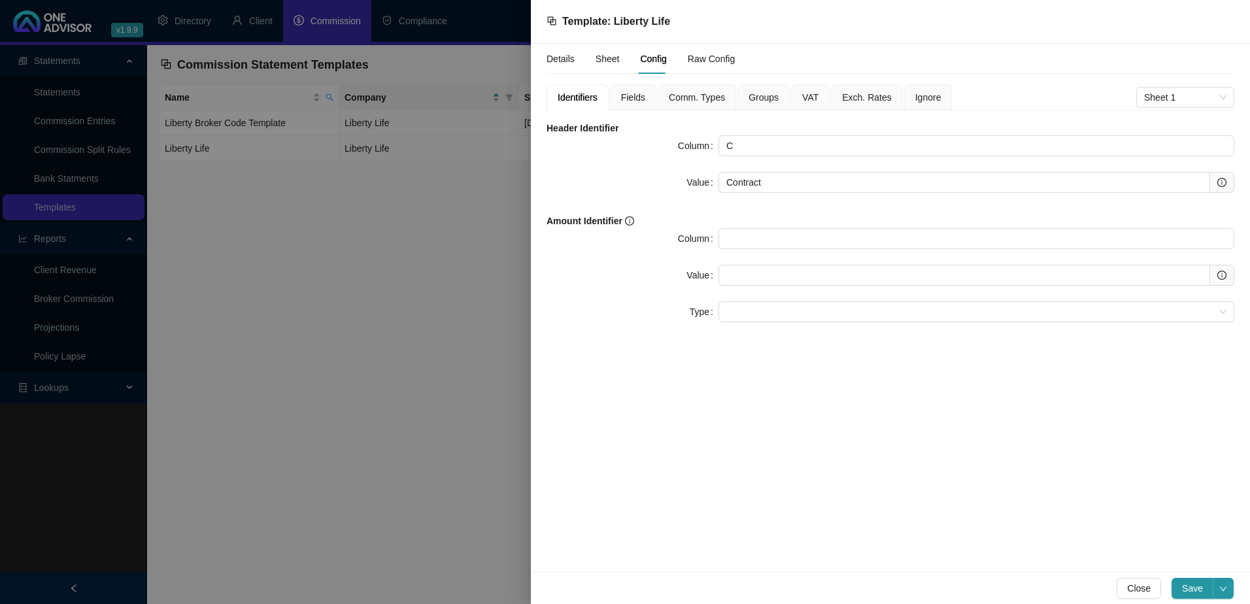
click at [636, 97] on span "Fields" at bounding box center [633, 97] width 24 height 9
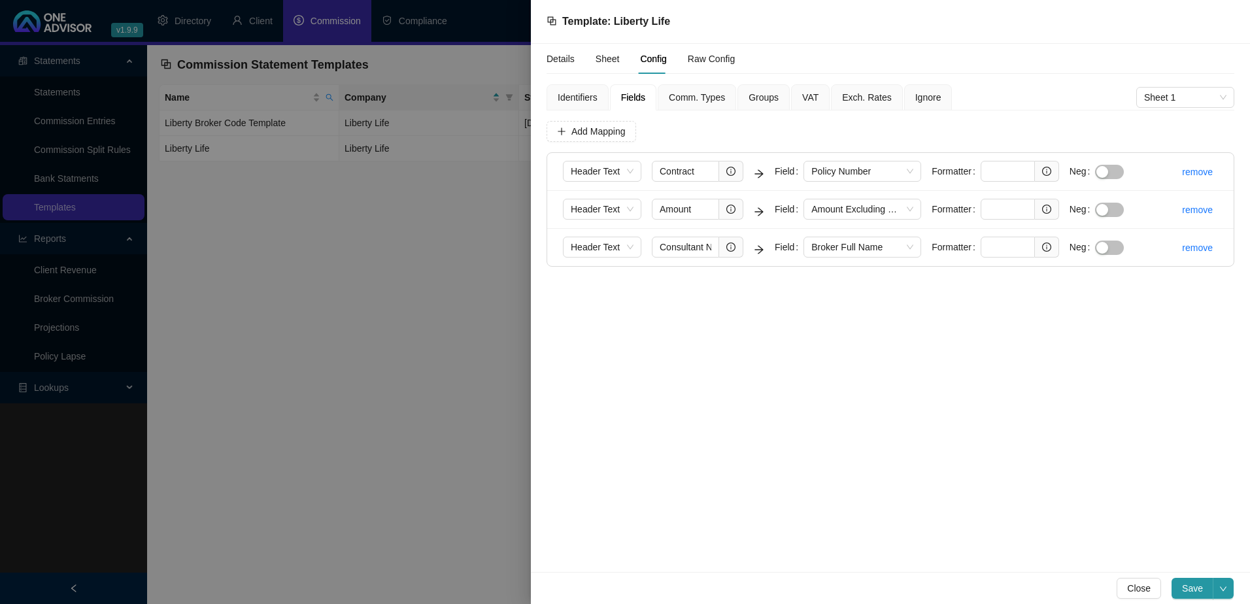
click at [692, 95] on span "Comm. Types" at bounding box center [697, 97] width 56 height 9
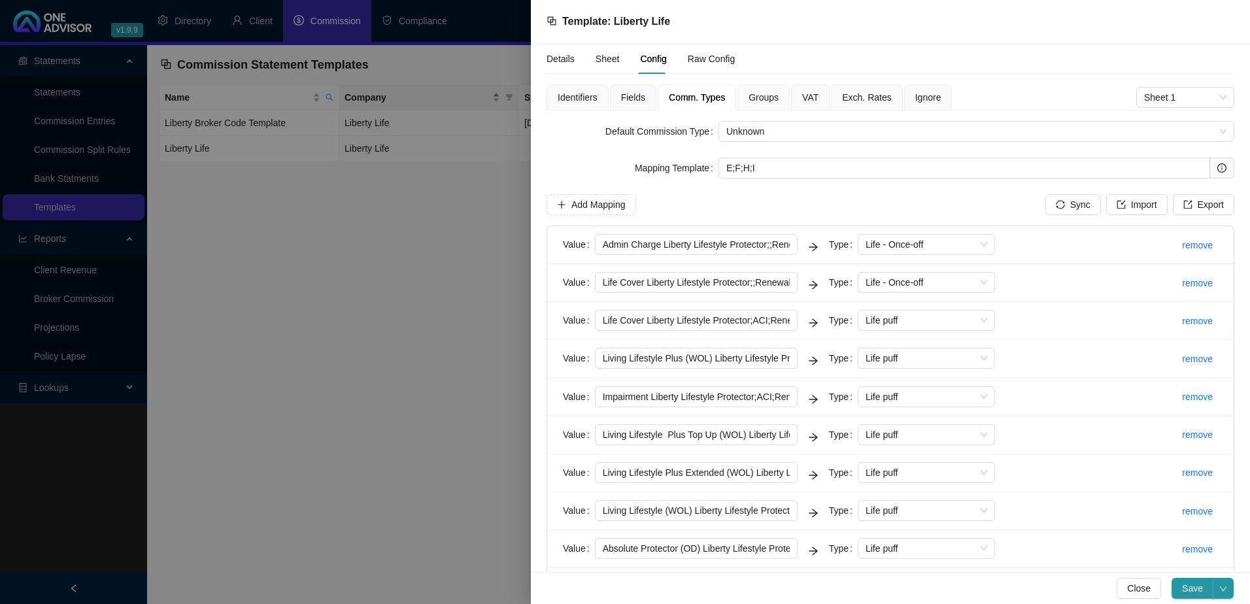
click at [764, 97] on span "Groups" at bounding box center [764, 97] width 30 height 9
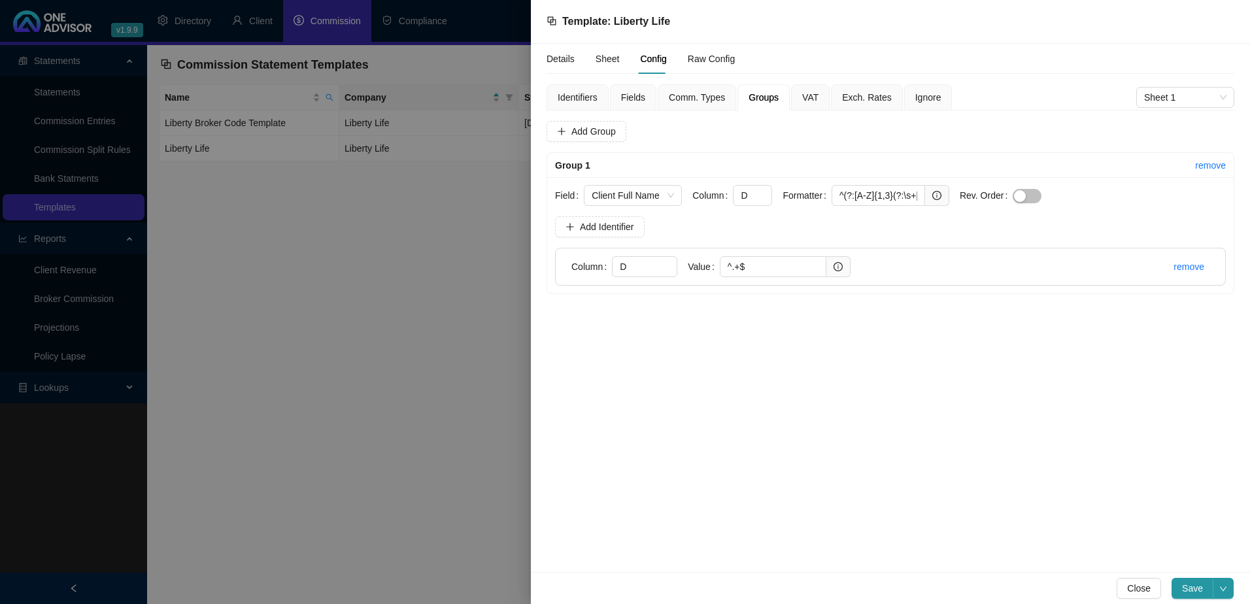
click at [635, 97] on span "Fields" at bounding box center [633, 97] width 24 height 9
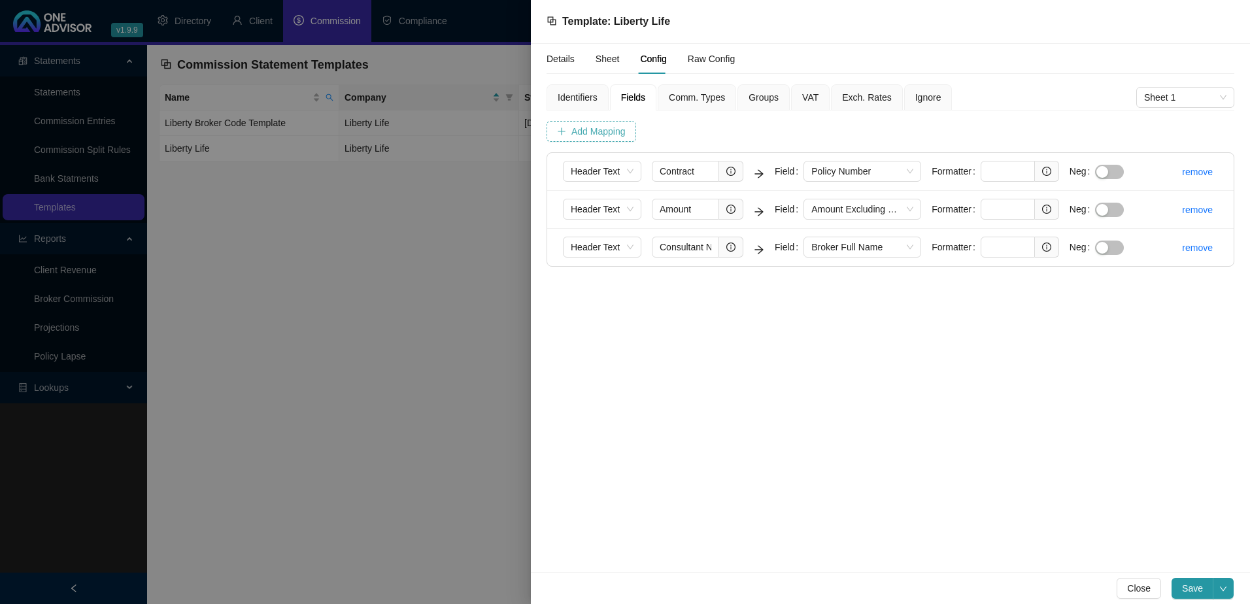
click at [601, 129] on span "Add Mapping" at bounding box center [598, 131] width 54 height 14
click at [628, 286] on span "Column" at bounding box center [602, 285] width 63 height 20
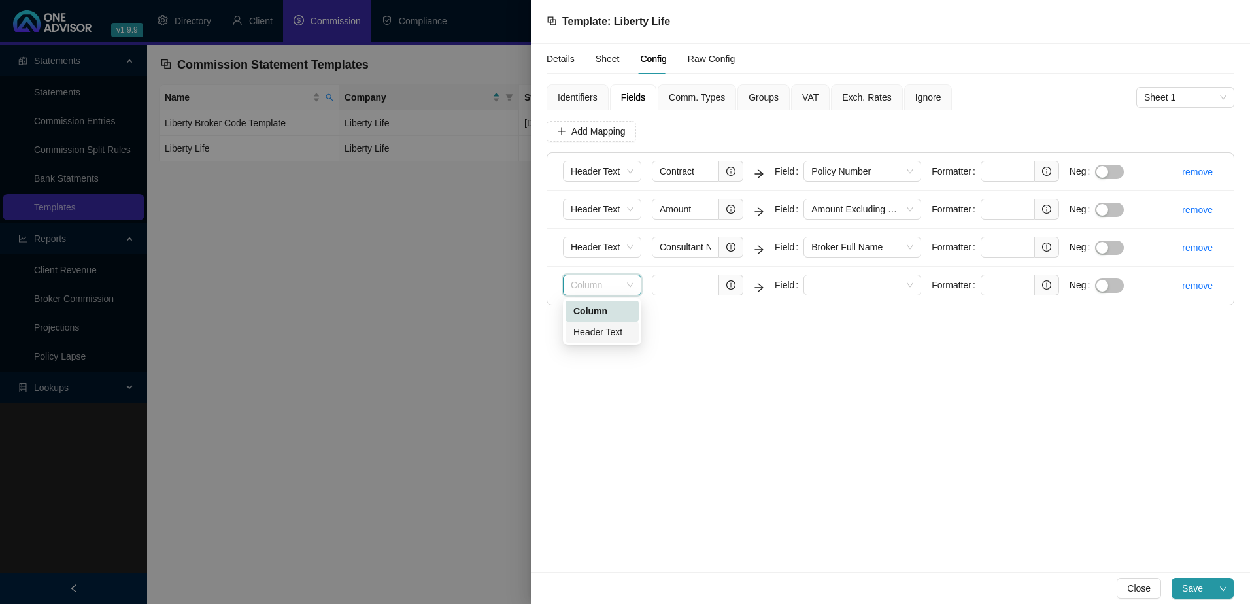
click at [607, 335] on div "Header Text" at bounding box center [602, 332] width 58 height 14
click at [677, 284] on input "text" at bounding box center [685, 285] width 67 height 21
click at [680, 286] on input "text" at bounding box center [685, 285] width 67 height 21
paste input "Life Assured"
click at [849, 279] on span at bounding box center [862, 285] width 102 height 20
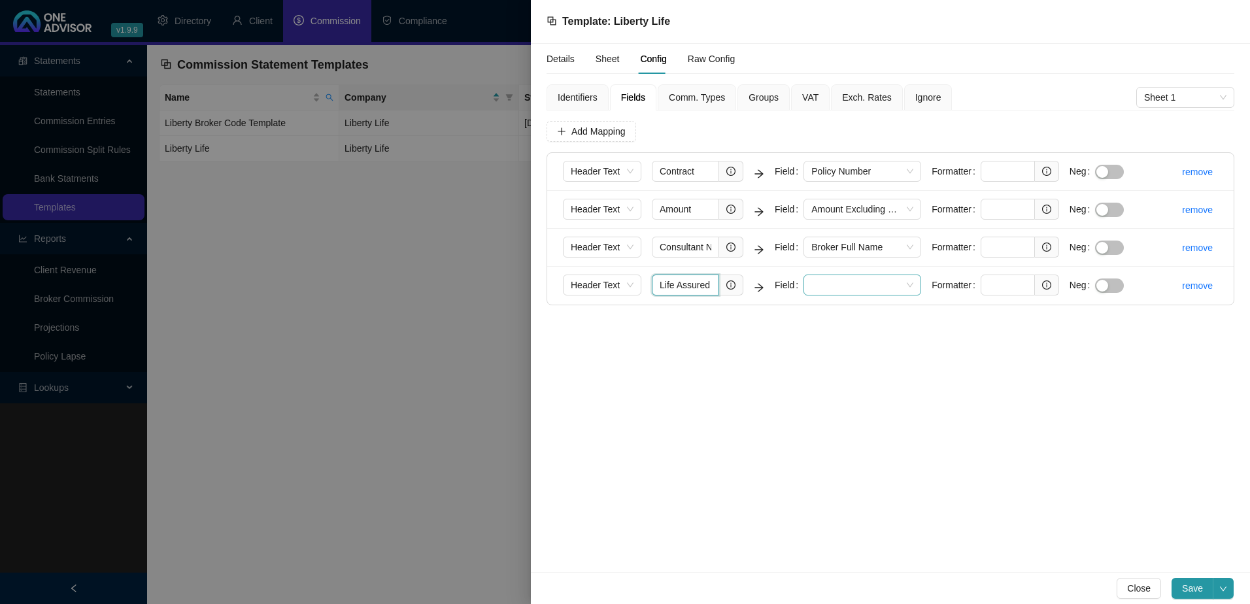
type input "Life Assured"
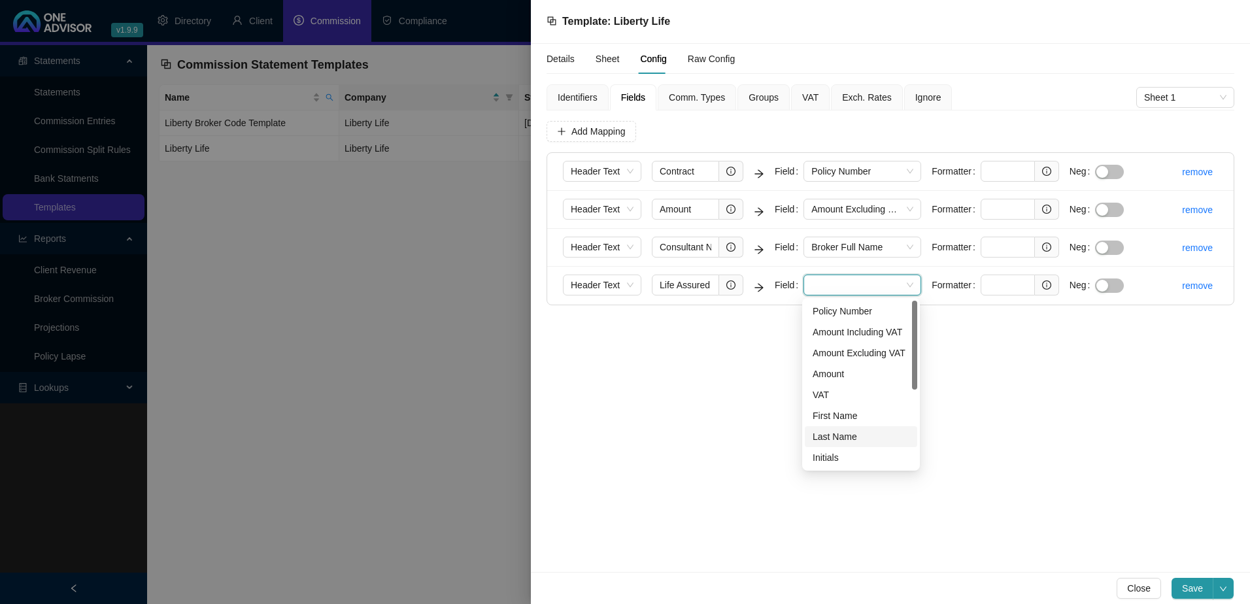
click at [842, 436] on div "Last Name" at bounding box center [861, 437] width 97 height 14
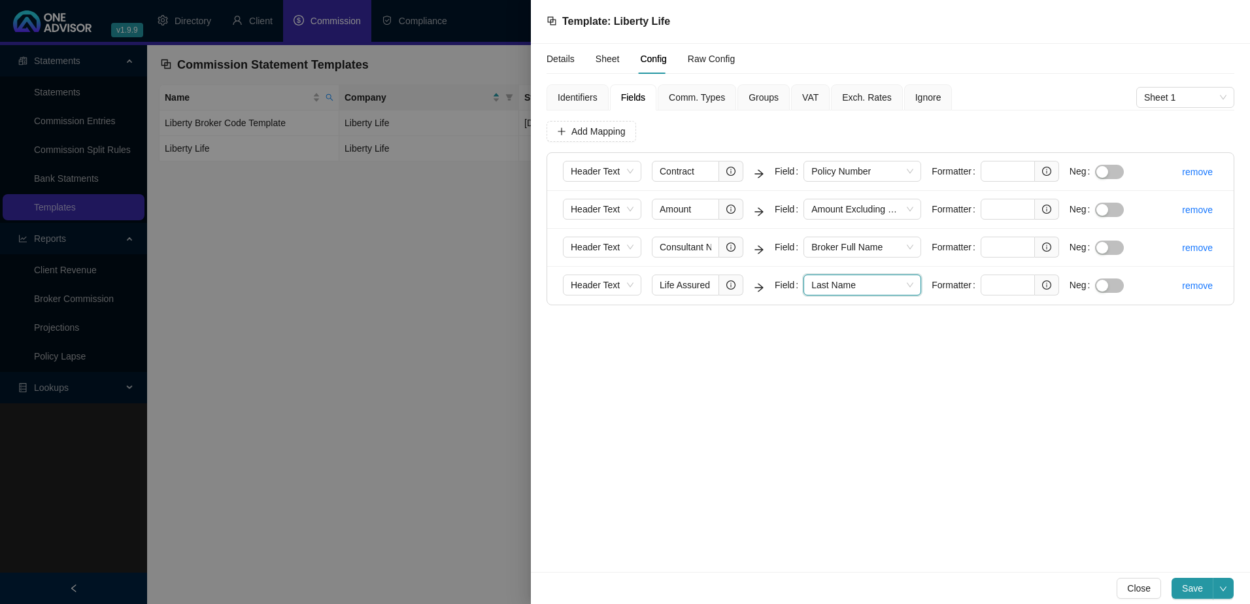
click at [711, 95] on span "Comm. Types" at bounding box center [697, 97] width 56 height 9
click at [767, 94] on span "Groups" at bounding box center [764, 97] width 30 height 9
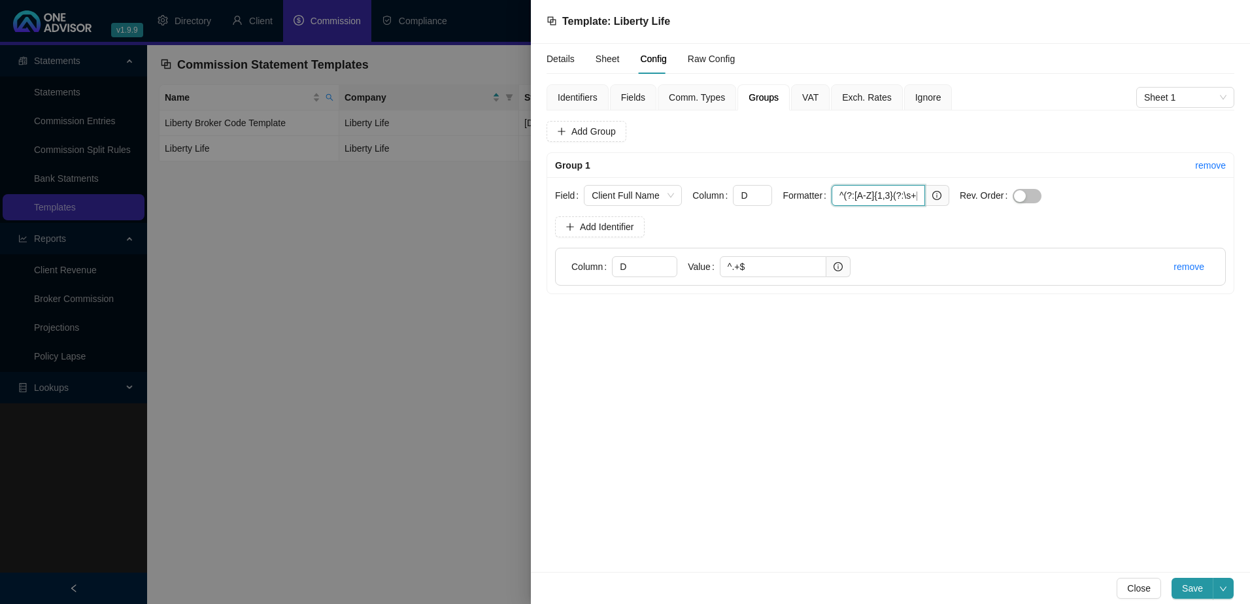
click at [835, 194] on input "^(?:[A-Z]{1,3}(?:\s+[A-Z])*\s+)?(.+?)\s*$" at bounding box center [879, 195] width 94 height 21
click at [836, 194] on input "^(?:[A-Z]{1,3}(?:\s+[A-Z])*\s+)?(.+?)\s*$" at bounding box center [879, 195] width 94 height 21
click at [588, 94] on span "Identifiers" at bounding box center [578, 97] width 40 height 9
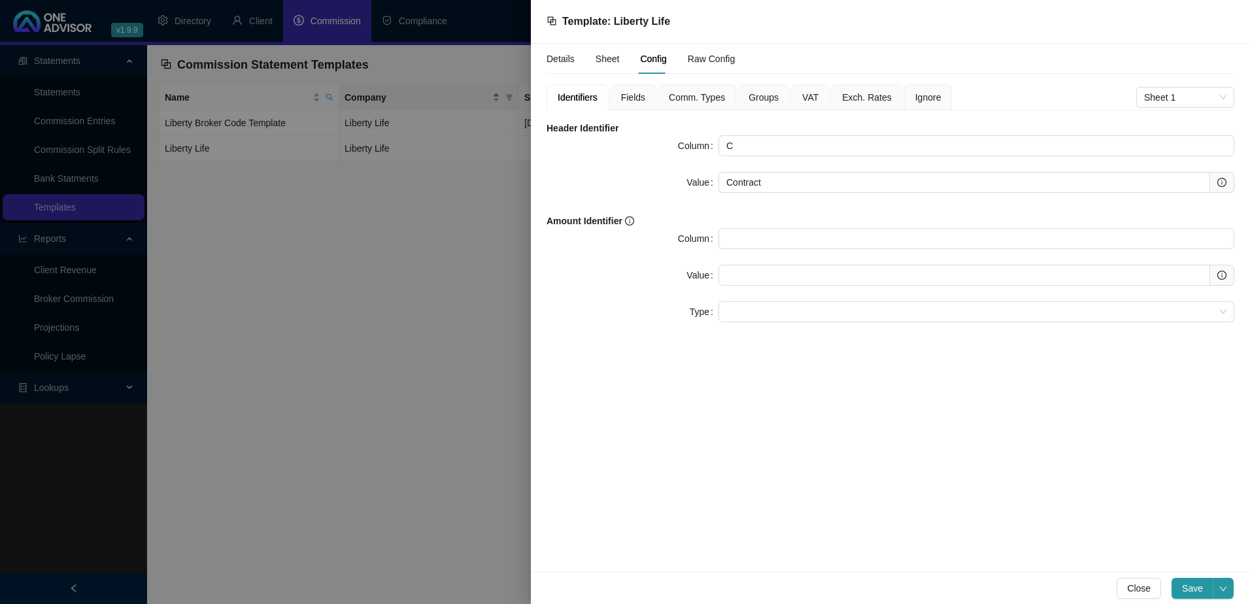
click at [639, 95] on span "Fields" at bounding box center [633, 97] width 24 height 9
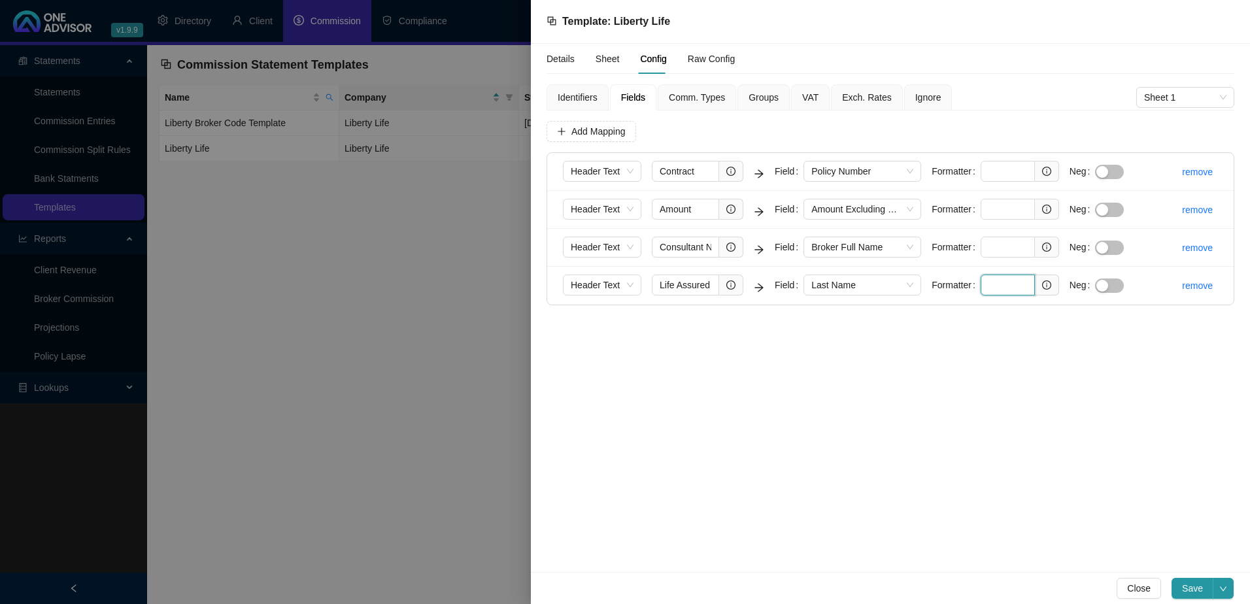
click at [998, 285] on input "text" at bounding box center [1008, 285] width 54 height 21
click at [881, 282] on span "Last Name" at bounding box center [862, 285] width 102 height 20
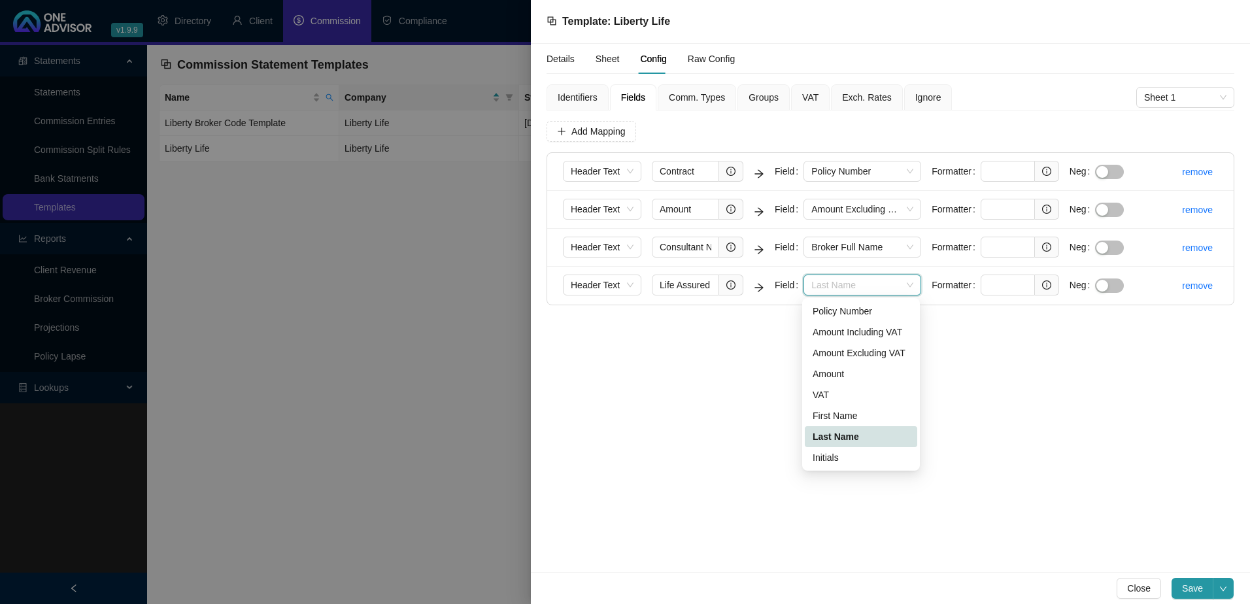
click at [861, 434] on div "Last Name" at bounding box center [861, 437] width 97 height 14
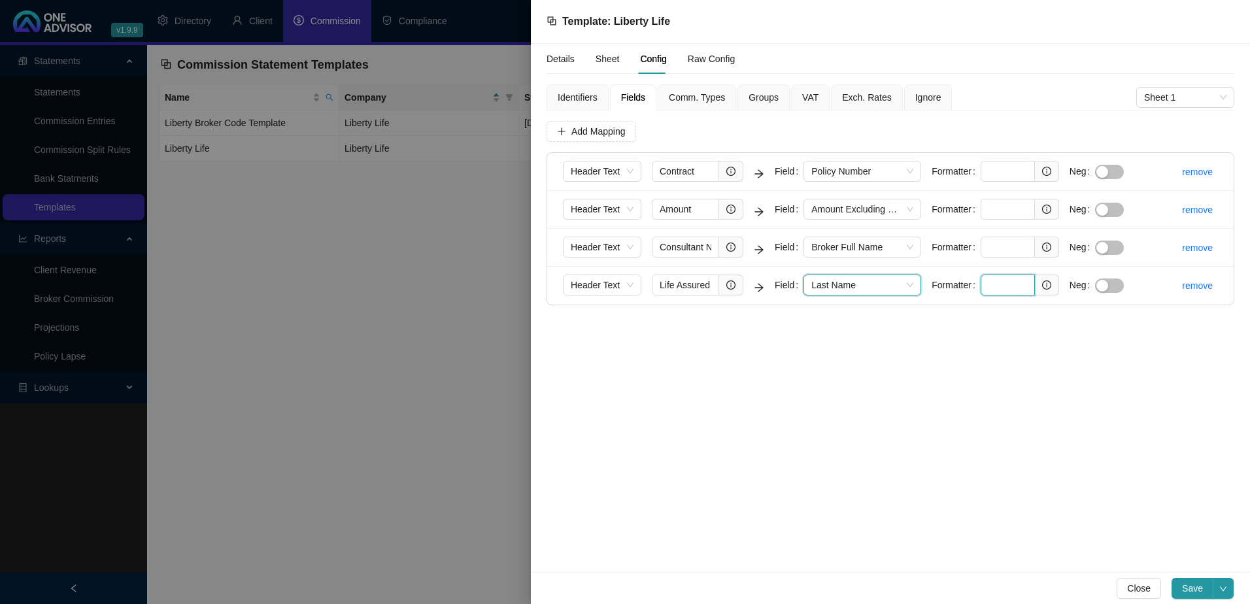
click at [1010, 278] on input "text" at bounding box center [1008, 285] width 54 height 21
paste input "^(?:[A-Z]{1,3}(?:\s+[A-Z])*\s+)?(.+?)\s*$"
type input "^(?:[A-Z]{1,3}(?:\s+[A-Z])*\s+)?(.+?)\s*$"
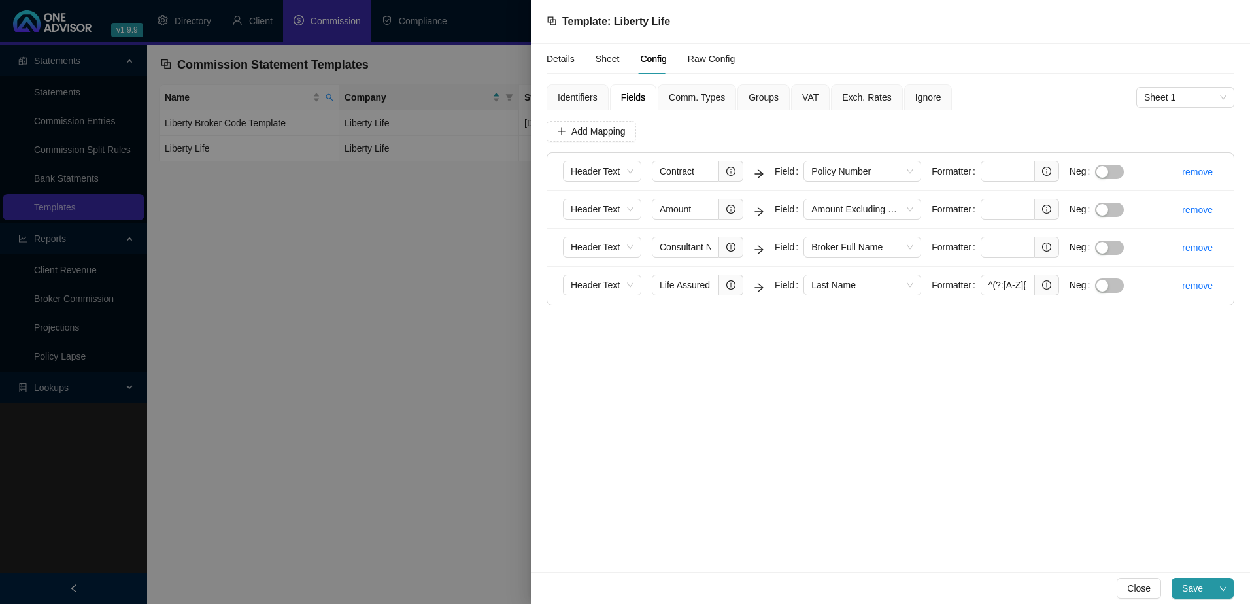
click at [864, 95] on span "Exch. Rates" at bounding box center [866, 97] width 49 height 9
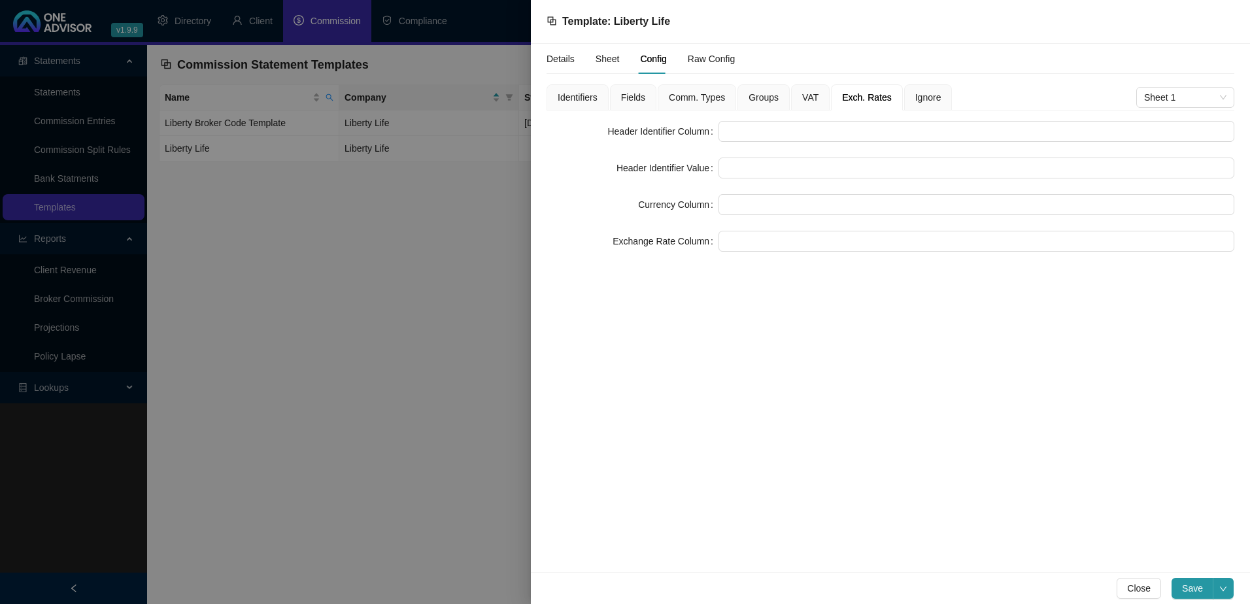
click at [760, 95] on span "Groups" at bounding box center [764, 97] width 30 height 9
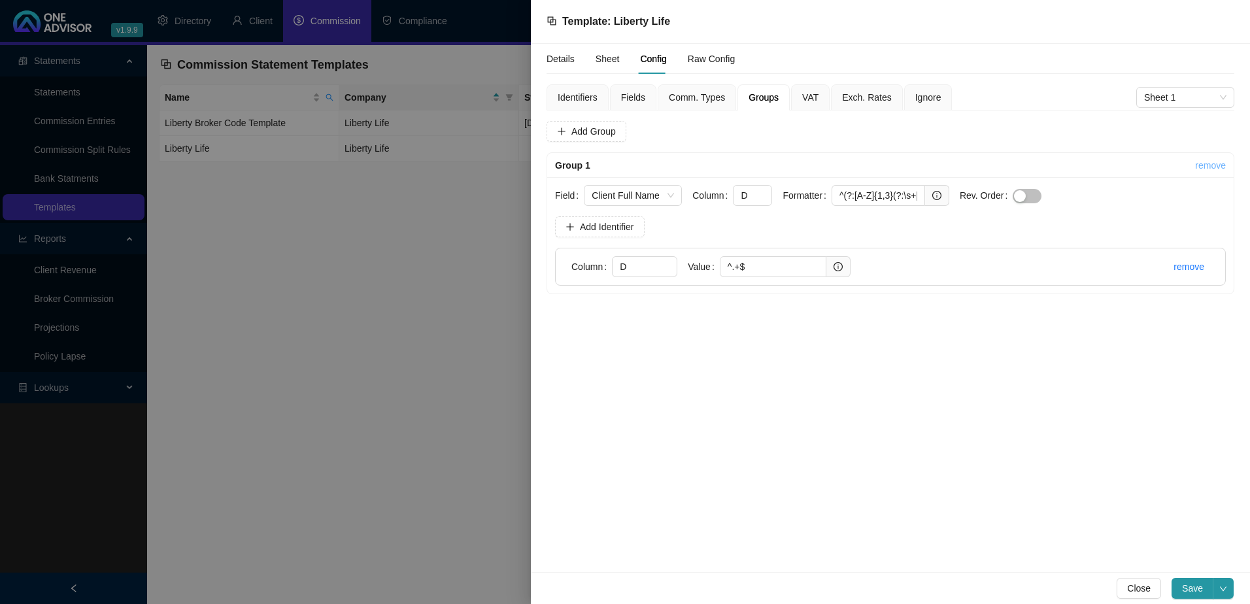
click at [1211, 165] on link "remove" at bounding box center [1210, 165] width 31 height 10
click at [1233, 133] on span "Yes" at bounding box center [1230, 135] width 15 height 14
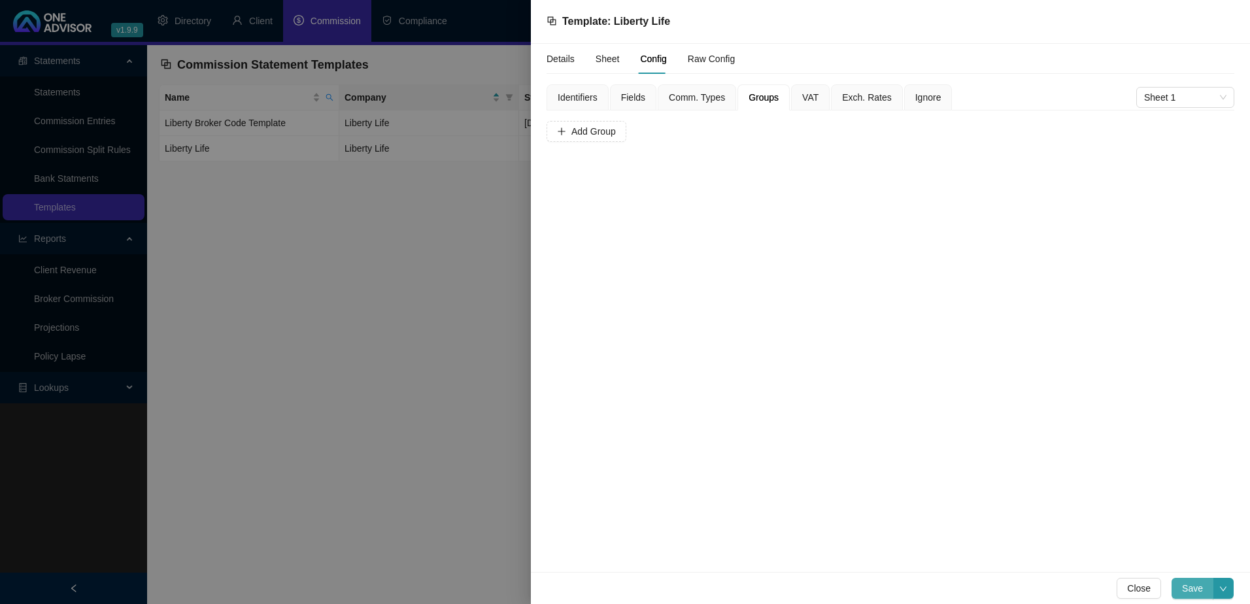
click at [1191, 589] on span "Save" at bounding box center [1192, 588] width 21 height 14
click at [609, 58] on span "Sheet" at bounding box center [608, 58] width 24 height 9
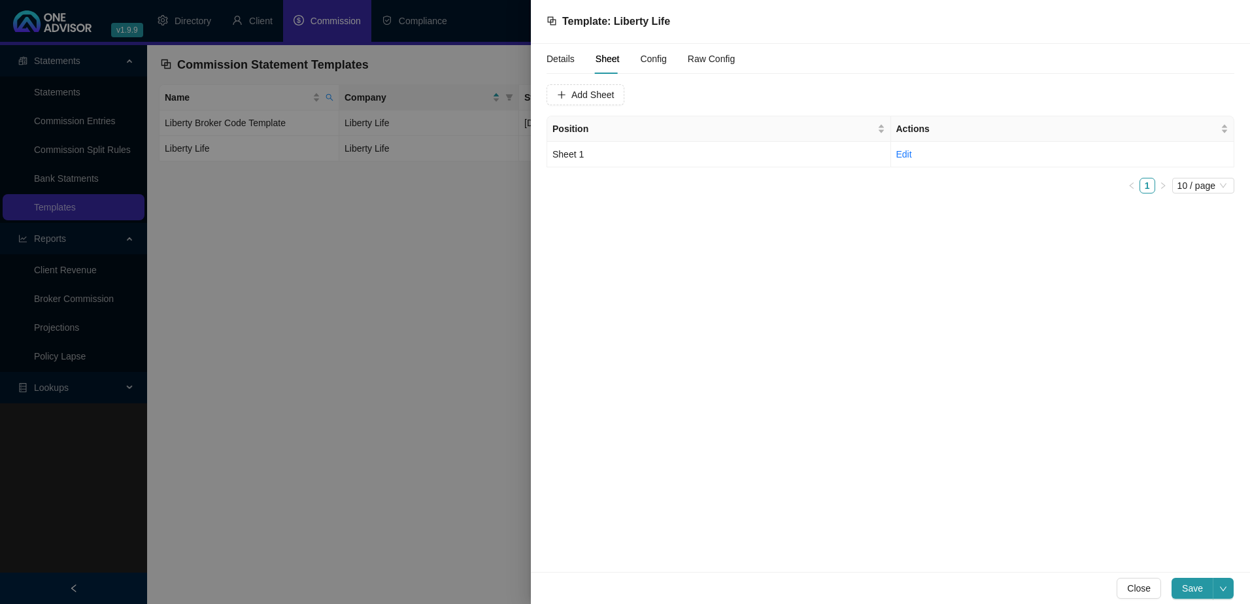
click at [657, 56] on span "Config" at bounding box center [653, 58] width 26 height 9
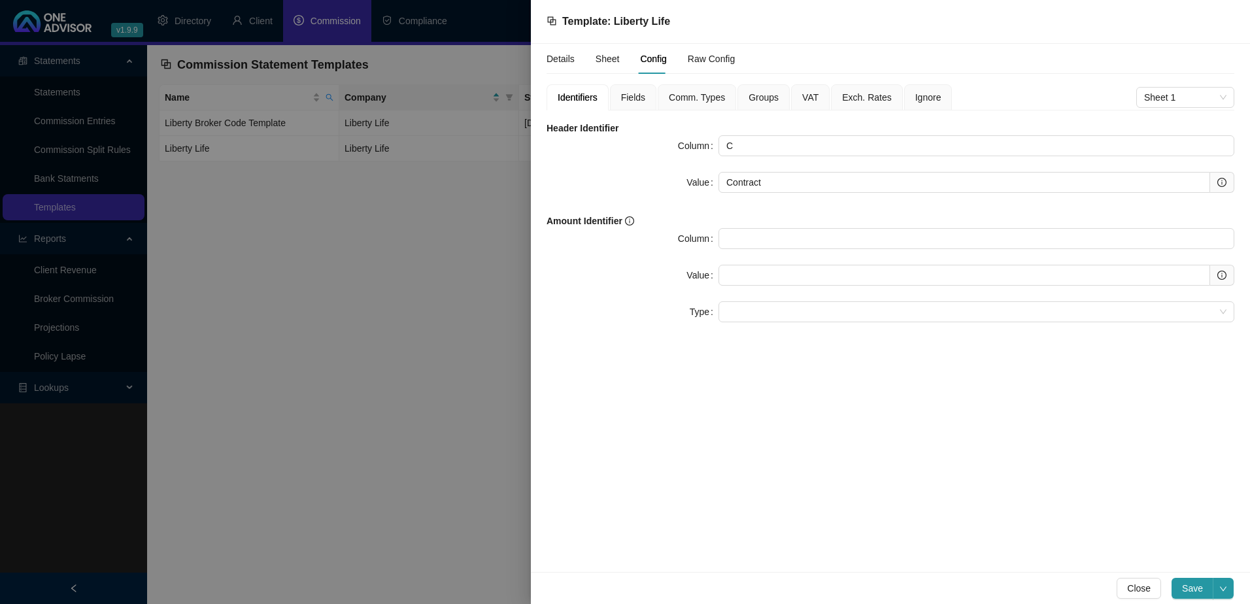
click at [639, 95] on span "Fields" at bounding box center [633, 97] width 24 height 9
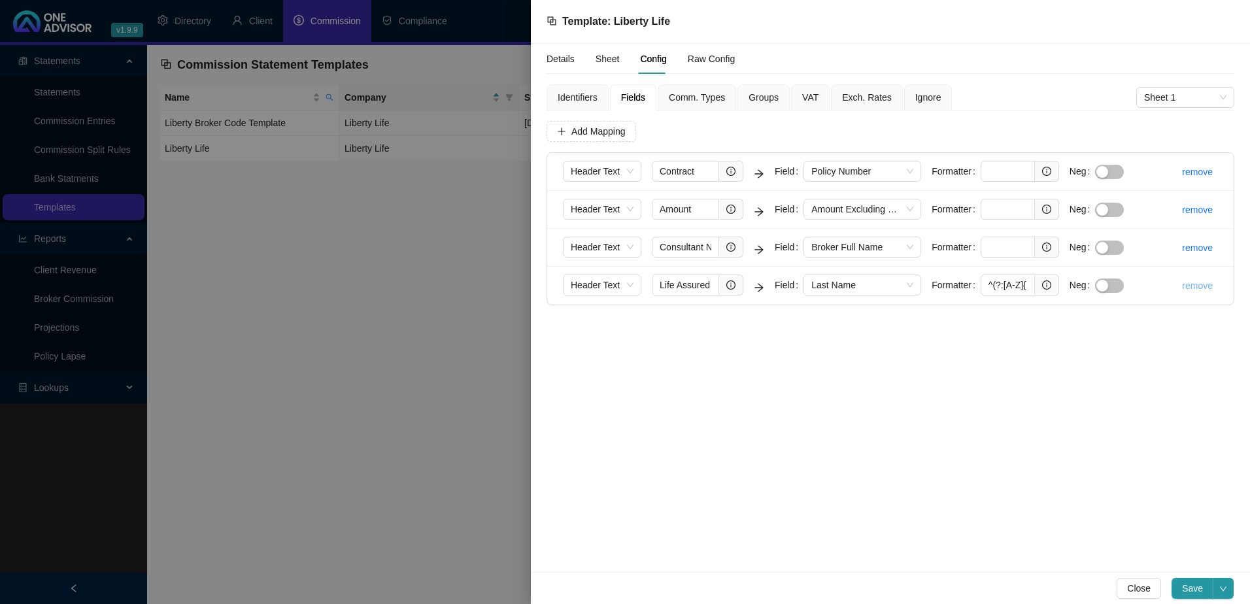
click at [1204, 285] on link "remove" at bounding box center [1197, 286] width 31 height 10
click at [1231, 254] on span "Yes" at bounding box center [1230, 255] width 15 height 14
click at [1187, 583] on span "Save" at bounding box center [1192, 588] width 21 height 14
click at [768, 94] on span "Groups" at bounding box center [764, 97] width 30 height 9
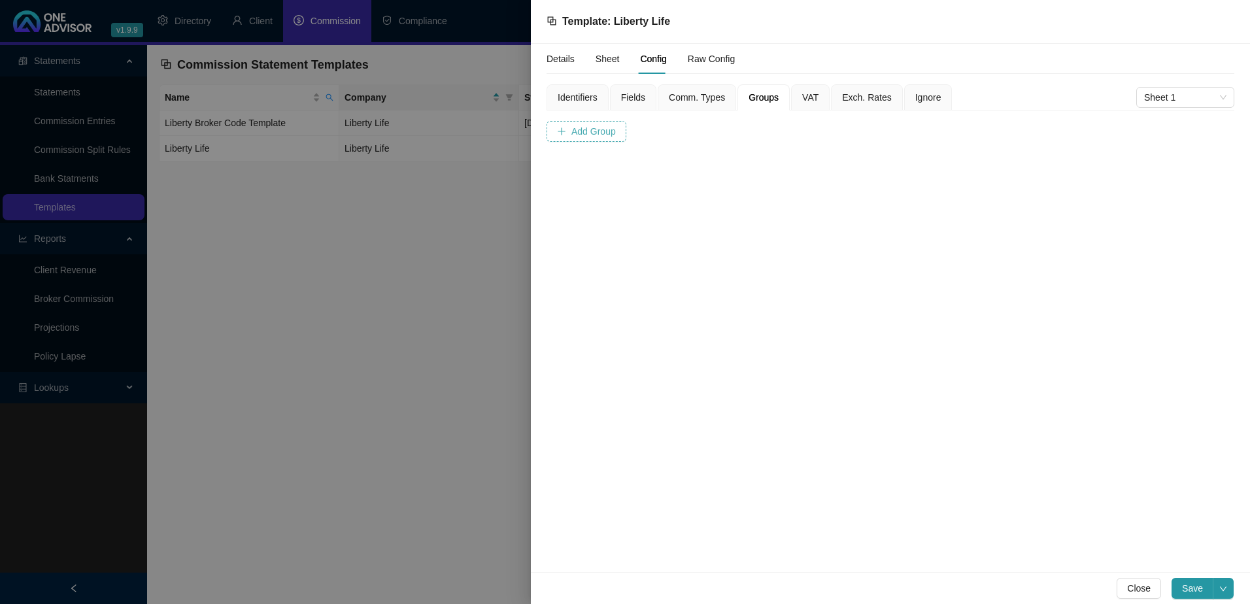
click at [589, 128] on span "Add Group" at bounding box center [593, 131] width 44 height 14
click at [619, 199] on span at bounding box center [633, 196] width 82 height 20
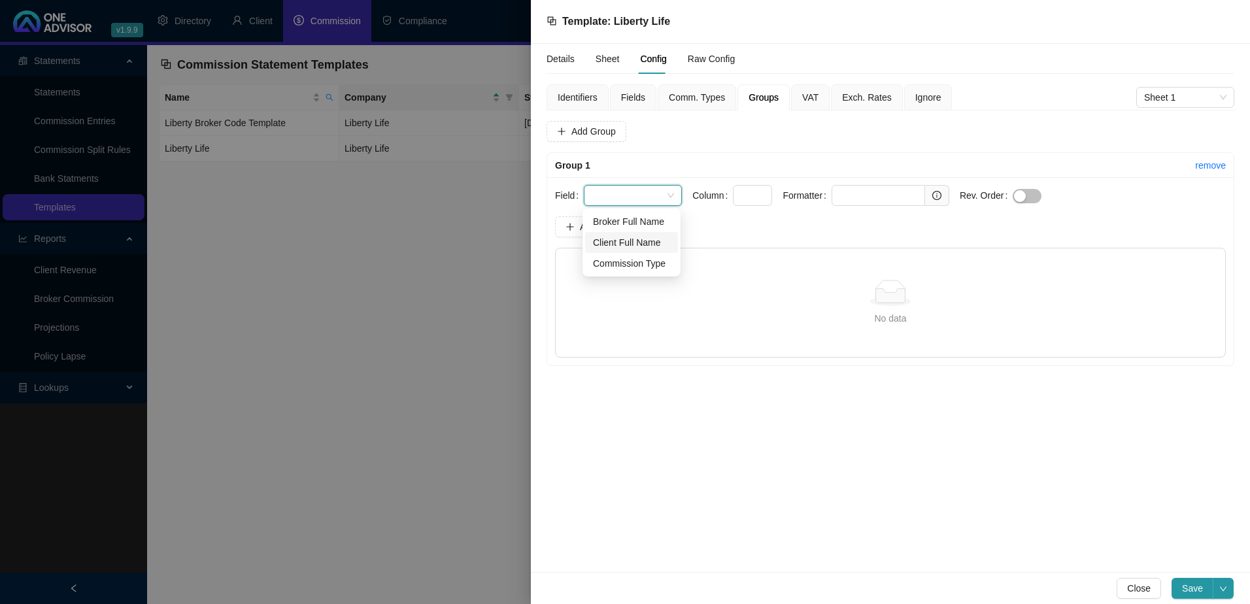
click at [630, 241] on div "Client Full Name" at bounding box center [631, 242] width 77 height 14
click at [740, 195] on input "text" at bounding box center [752, 195] width 39 height 21
click at [842, 194] on input "text" at bounding box center [879, 195] width 94 height 21
paste input "^(?:[A-Z]{1,3}(?:\s+[A-Z])*\s+)?(.+?)\s*$"
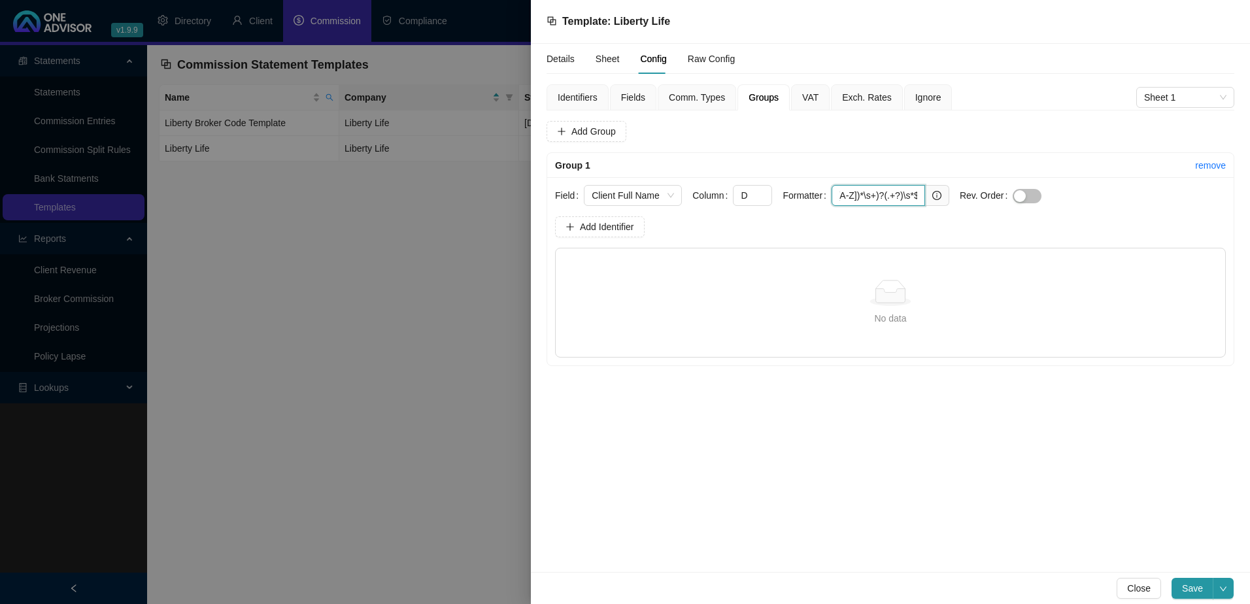
type input "^(?:[A-Z]{1,3}(?:\s+[A-Z])*\s+)?(.+?)\s*$"
click at [1114, 439] on div "Details Sheet Config Raw Config Identifiers Fields Comm. Types Groups VAT Exch.…" at bounding box center [890, 308] width 719 height 528
click at [1190, 585] on span "Save" at bounding box center [1192, 588] width 21 height 14
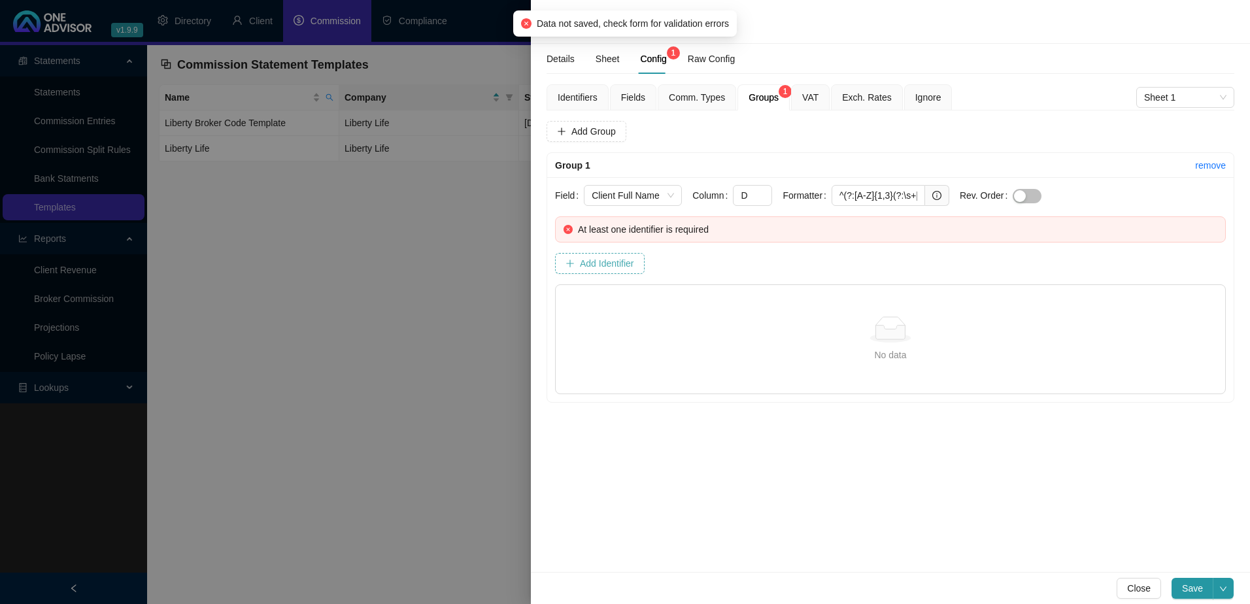
click at [596, 262] on span "Add Identifier" at bounding box center [607, 263] width 54 height 14
click at [653, 303] on input "text" at bounding box center [644, 303] width 65 height 21
type input "d"
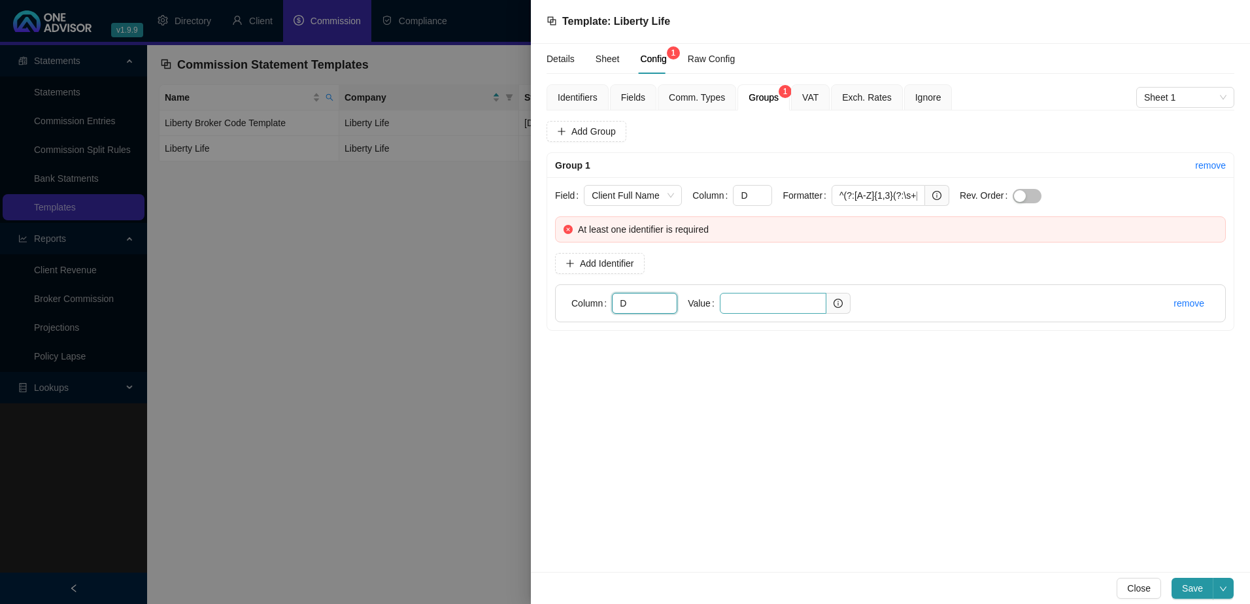
type input "D"
click at [744, 301] on input "text" at bounding box center [773, 303] width 107 height 21
paste input "^(?!\s*$).+"
type input "^(?!\s*$).+"
click at [1194, 585] on span "Save" at bounding box center [1192, 588] width 21 height 14
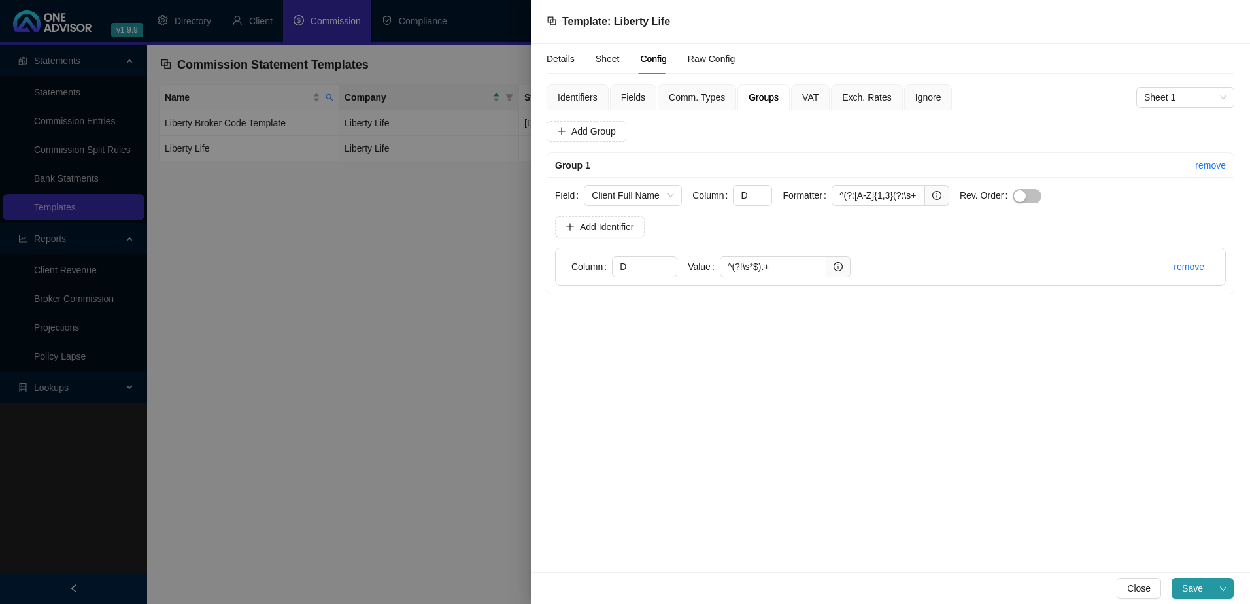
click at [634, 93] on span "Fields" at bounding box center [633, 97] width 24 height 9
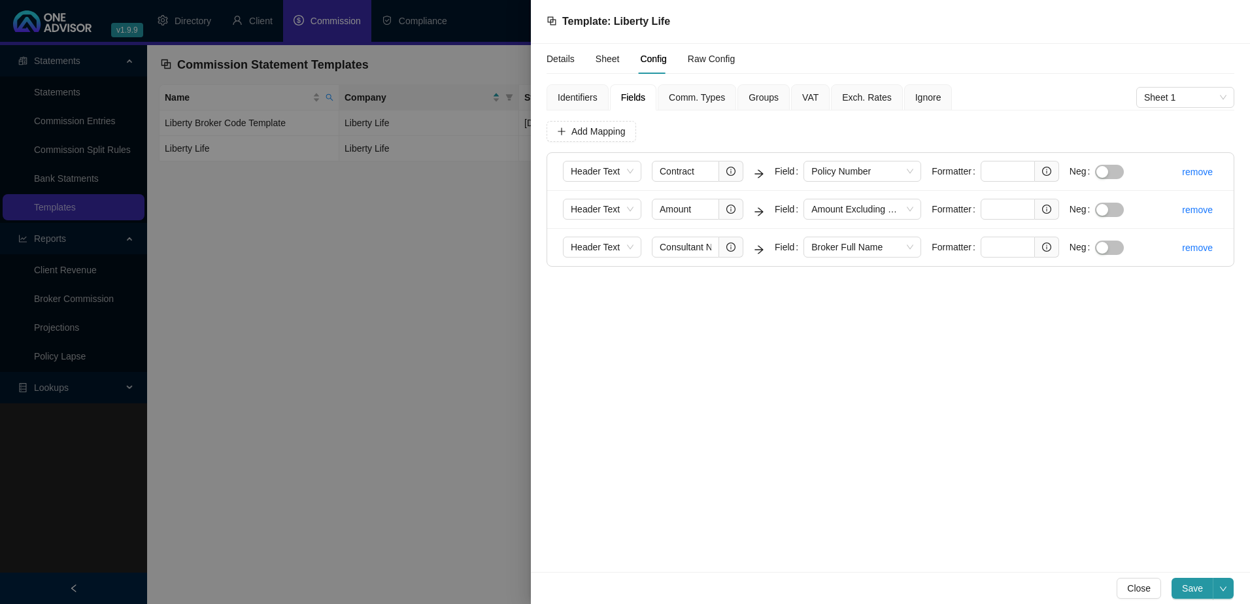
click at [685, 96] on span "Comm. Types" at bounding box center [697, 97] width 56 height 9
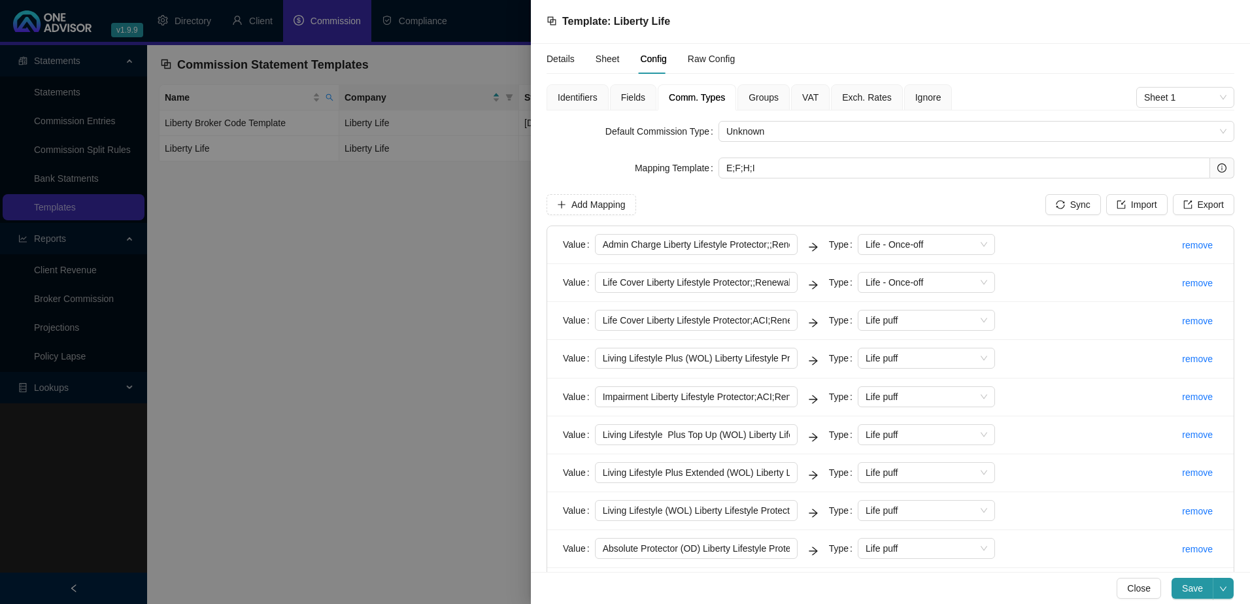
click at [768, 95] on span "Groups" at bounding box center [764, 97] width 30 height 9
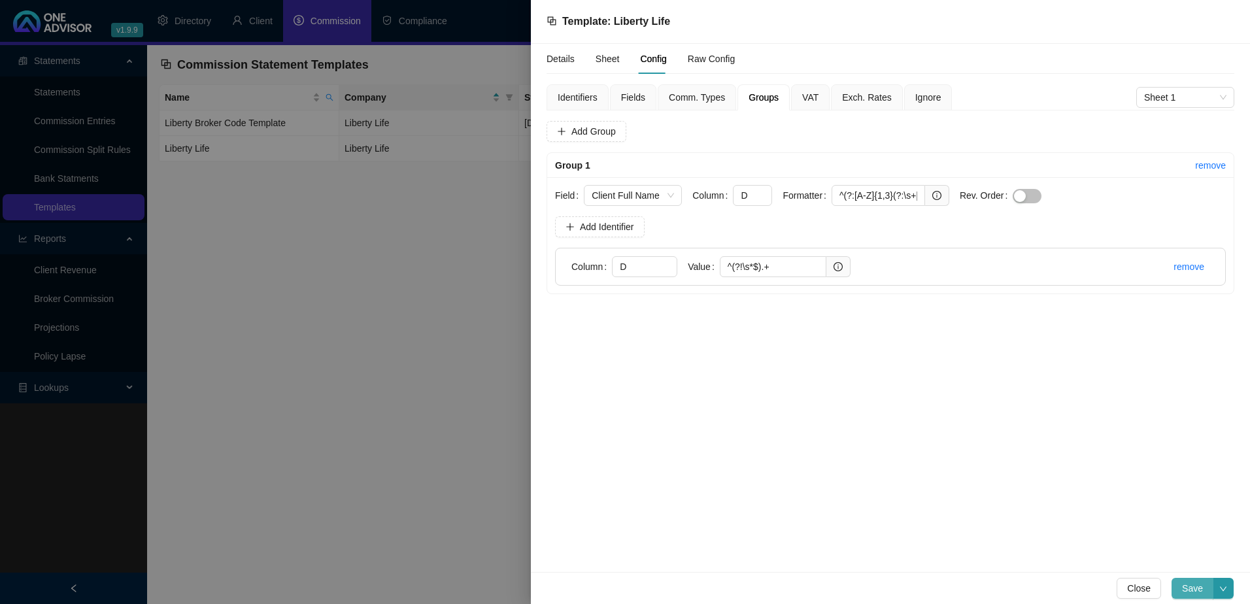
click at [1191, 588] on span "Save" at bounding box center [1192, 588] width 21 height 14
click at [480, 315] on div at bounding box center [625, 302] width 1250 height 604
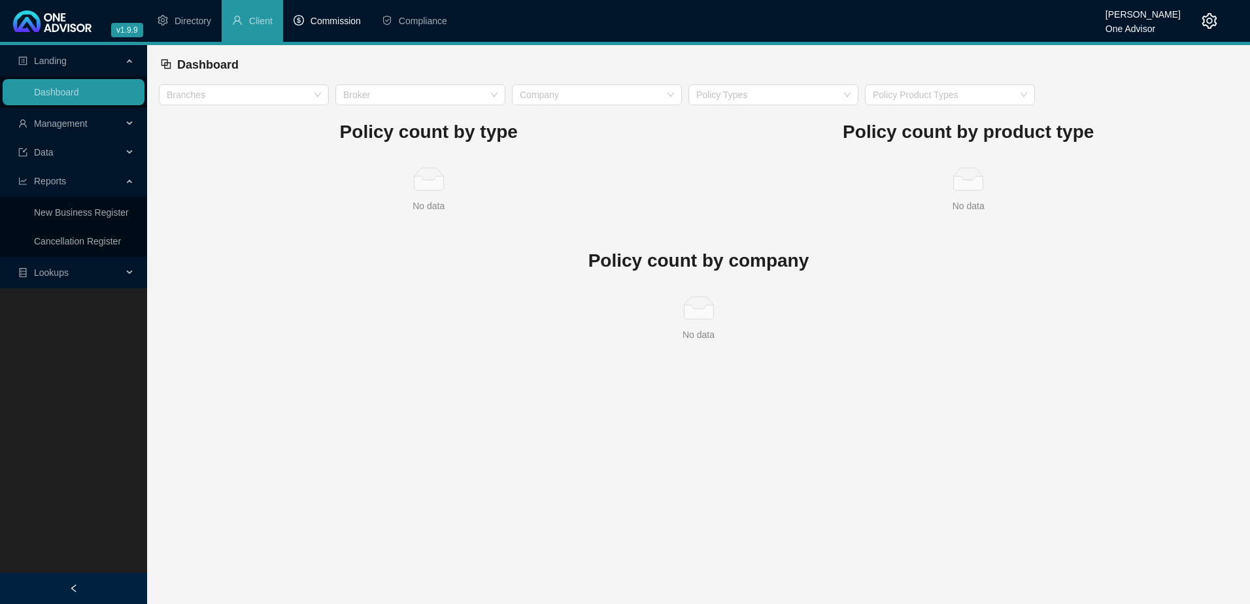
click at [329, 16] on span "Commission" at bounding box center [336, 21] width 50 height 10
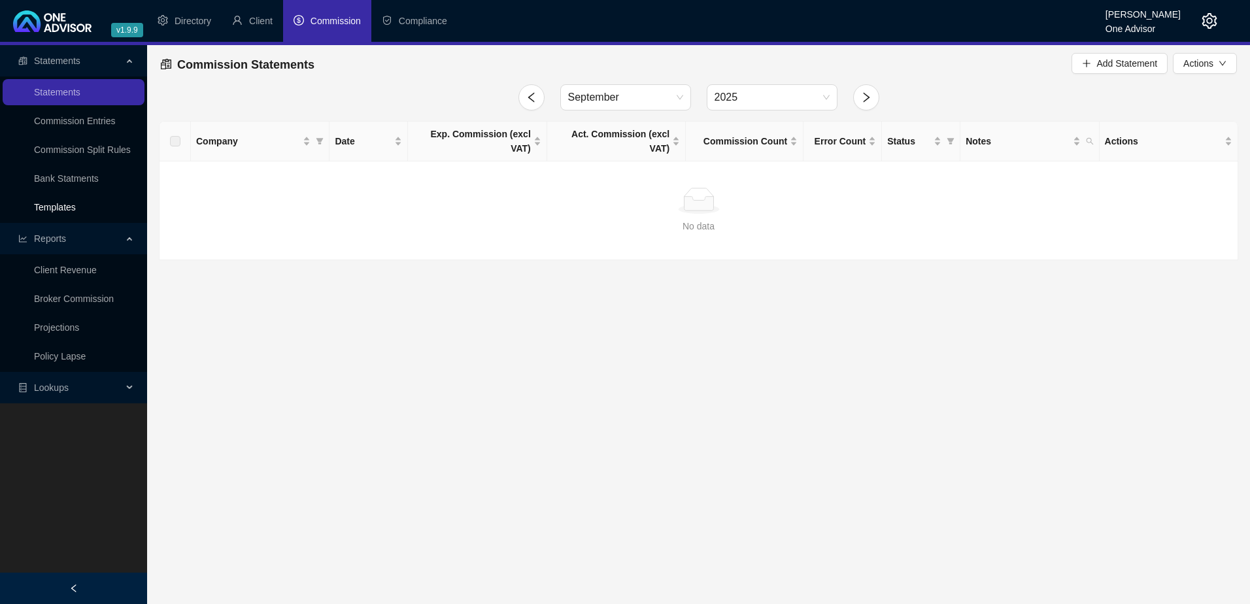
click at [69, 202] on link "Templates" at bounding box center [55, 207] width 42 height 10
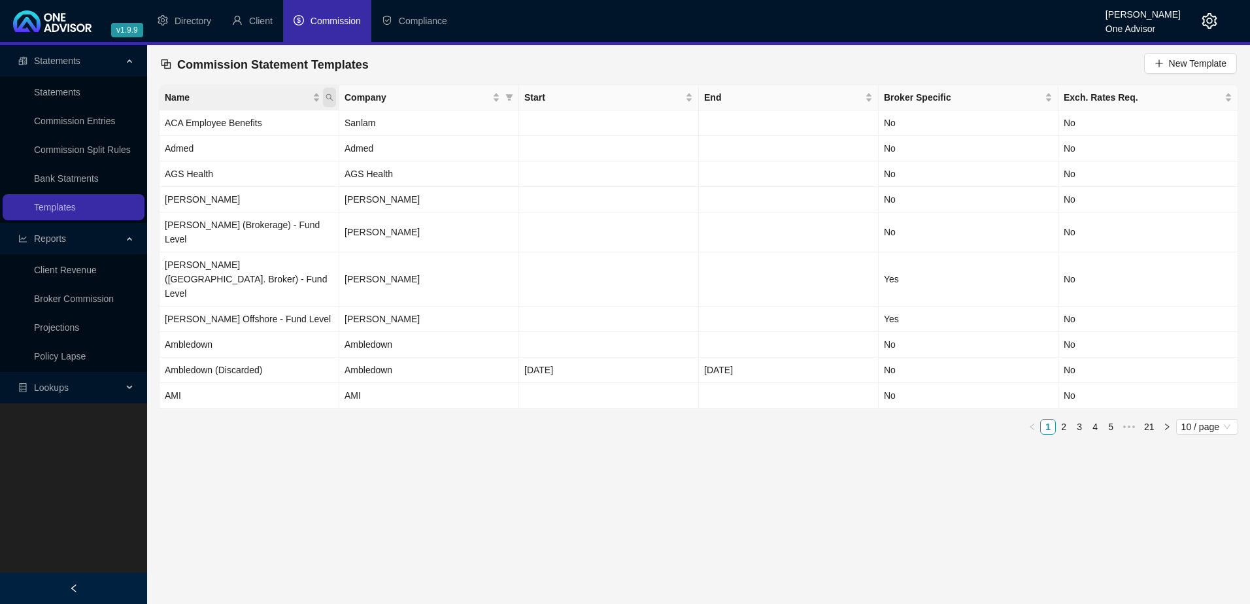
click at [330, 95] on icon "search" at bounding box center [330, 98] width 8 height 8
click at [287, 124] on input "text" at bounding box center [269, 125] width 123 height 21
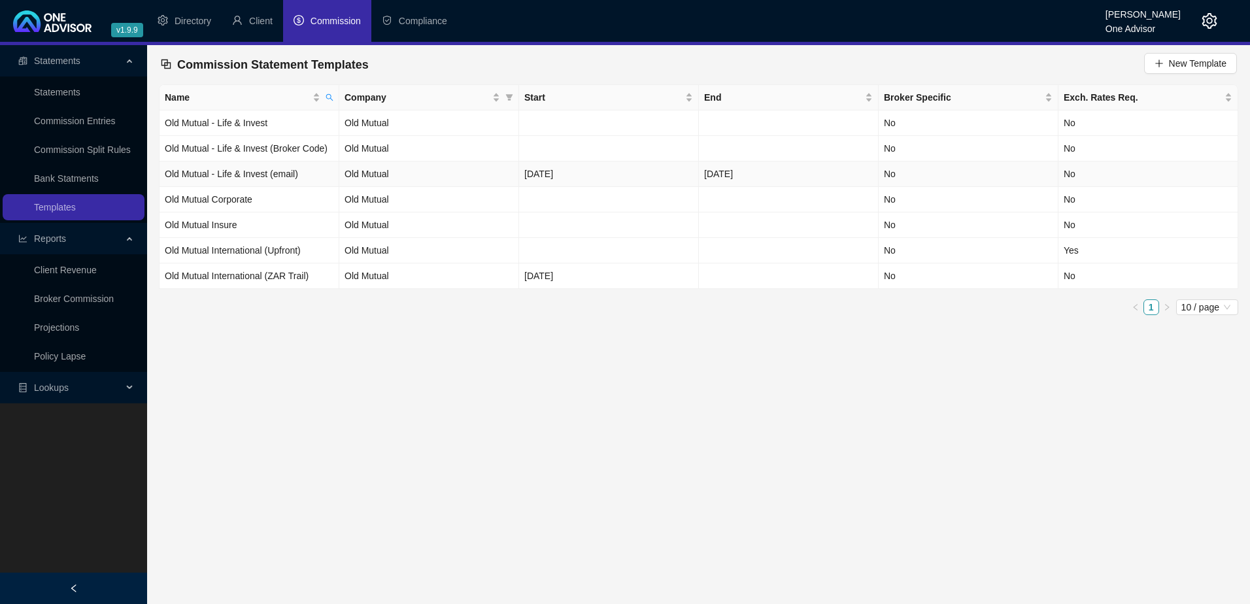
click at [305, 177] on td "Old Mutual - Life & Invest (email)" at bounding box center [250, 175] width 180 height 26
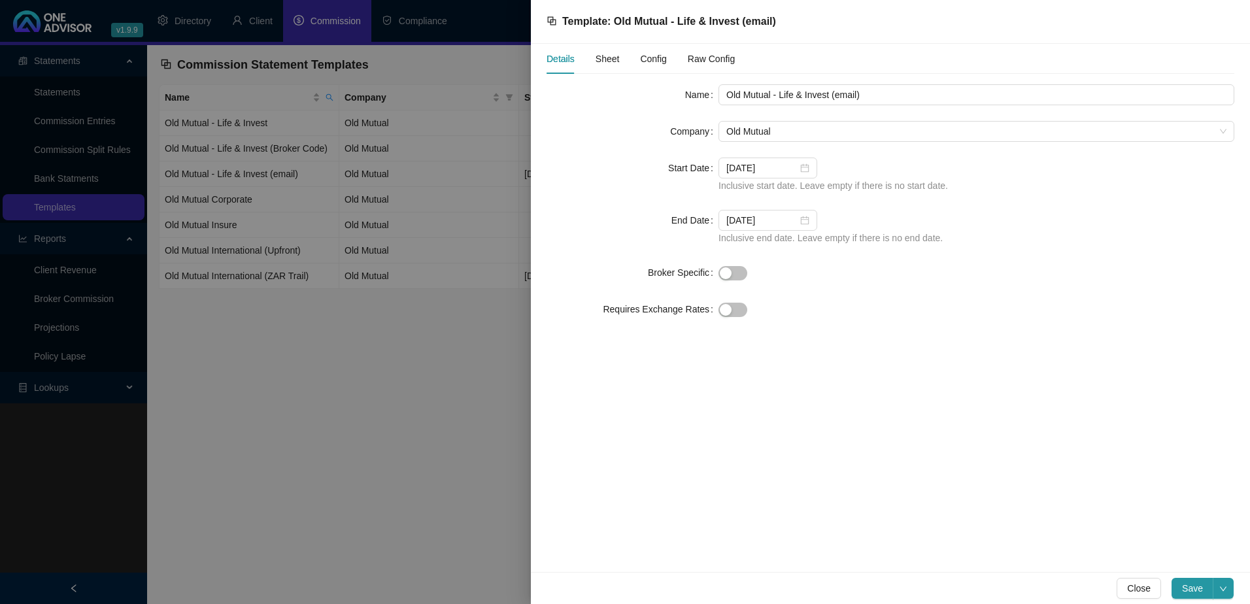
click at [654, 58] on span "Config" at bounding box center [653, 58] width 26 height 9
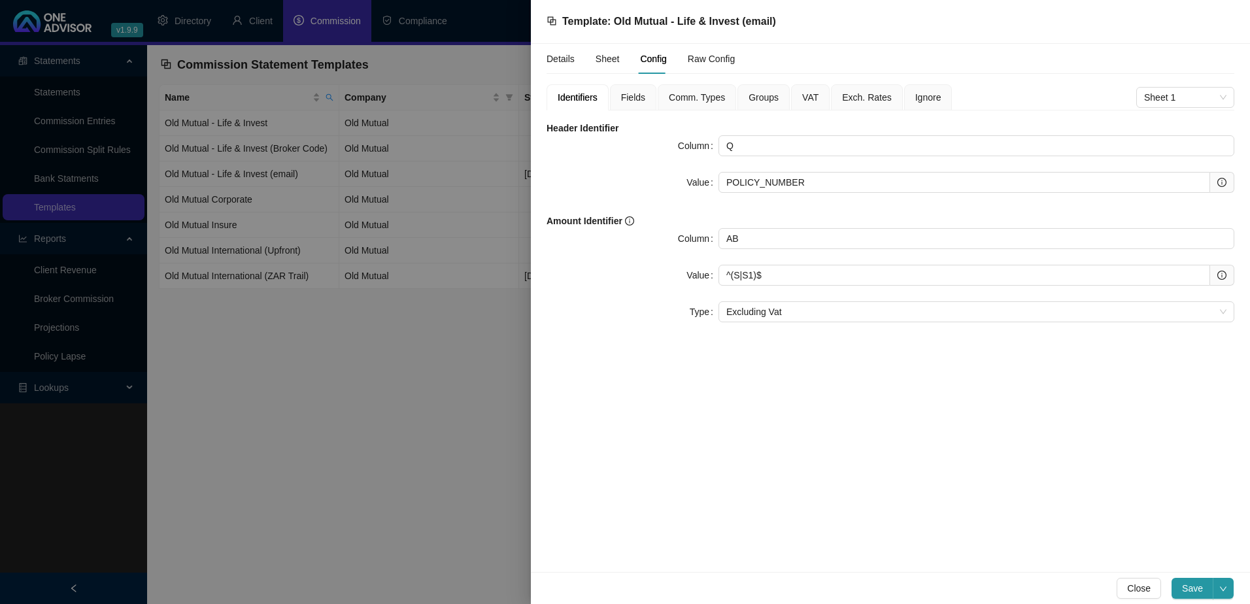
click at [626, 94] on span "Fields" at bounding box center [633, 97] width 24 height 9
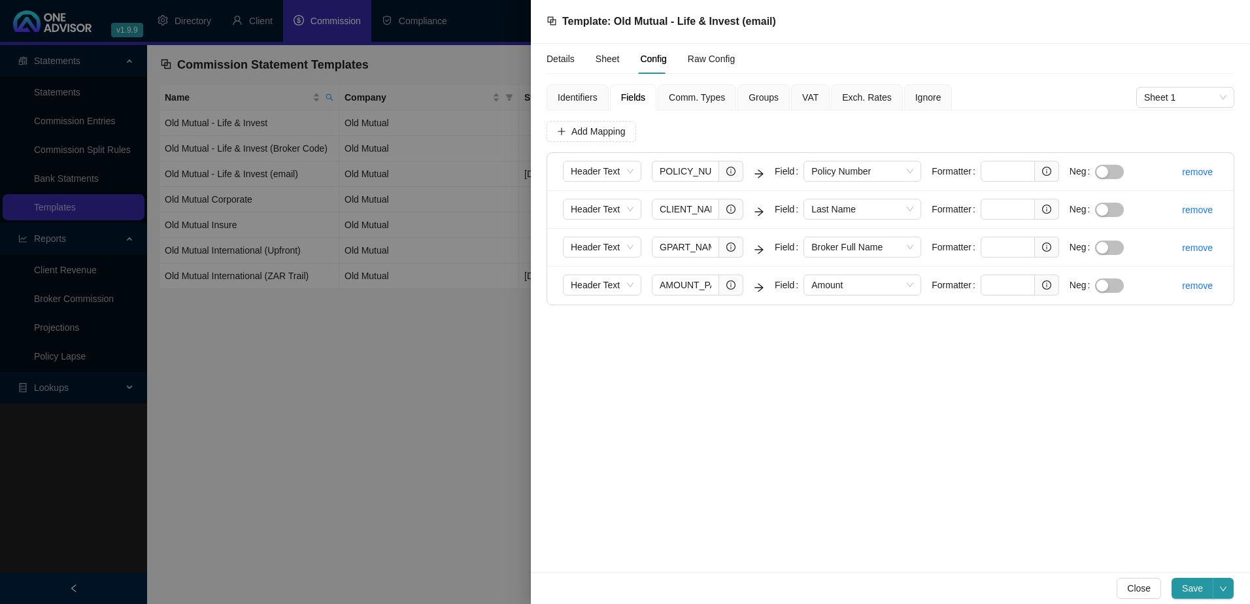
click at [576, 94] on span "Identifiers" at bounding box center [578, 97] width 40 height 9
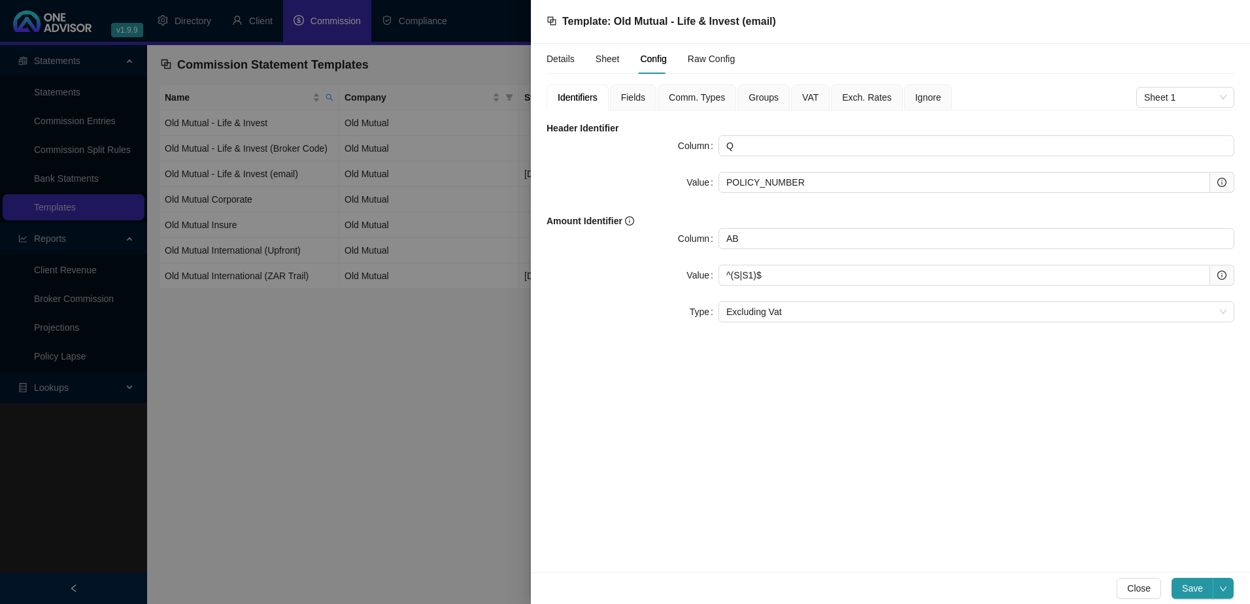
click at [632, 95] on span "Fields" at bounding box center [633, 97] width 24 height 9
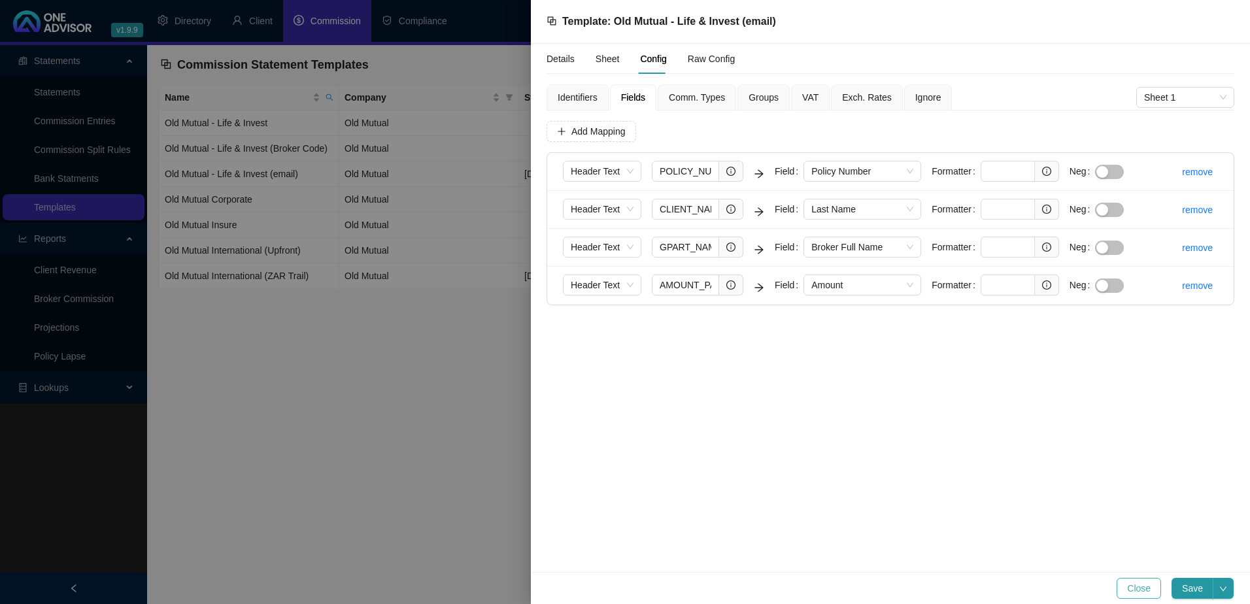
click at [1151, 590] on span "Close" at bounding box center [1139, 588] width 24 height 14
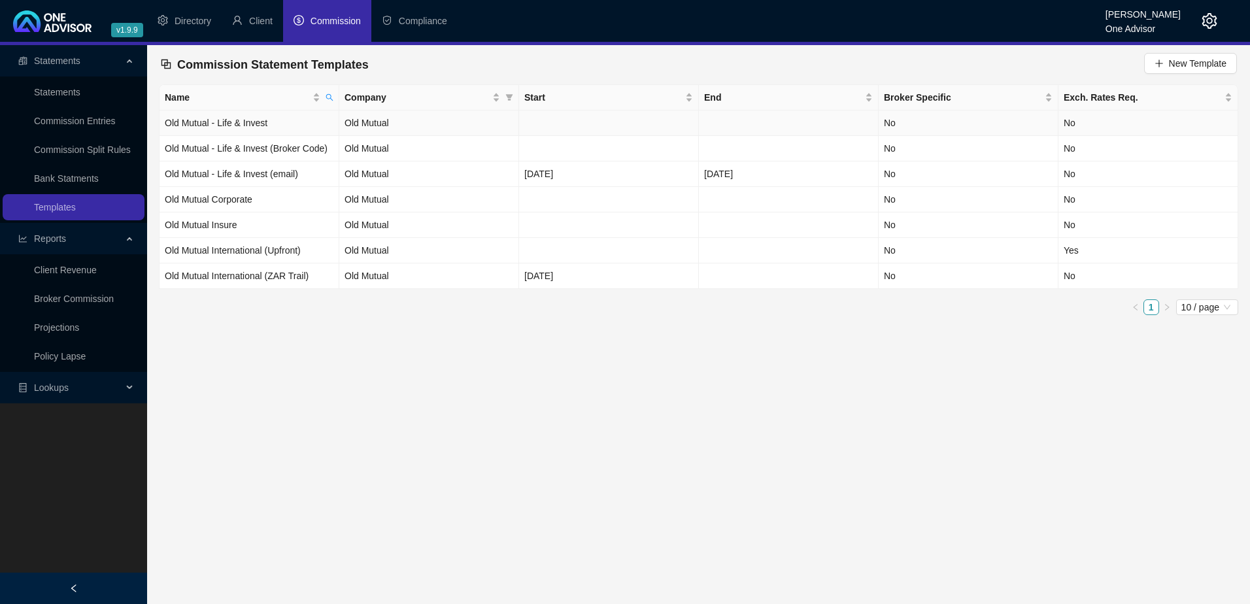
click at [288, 116] on td "Old Mutual - Life & Invest" at bounding box center [250, 124] width 180 height 26
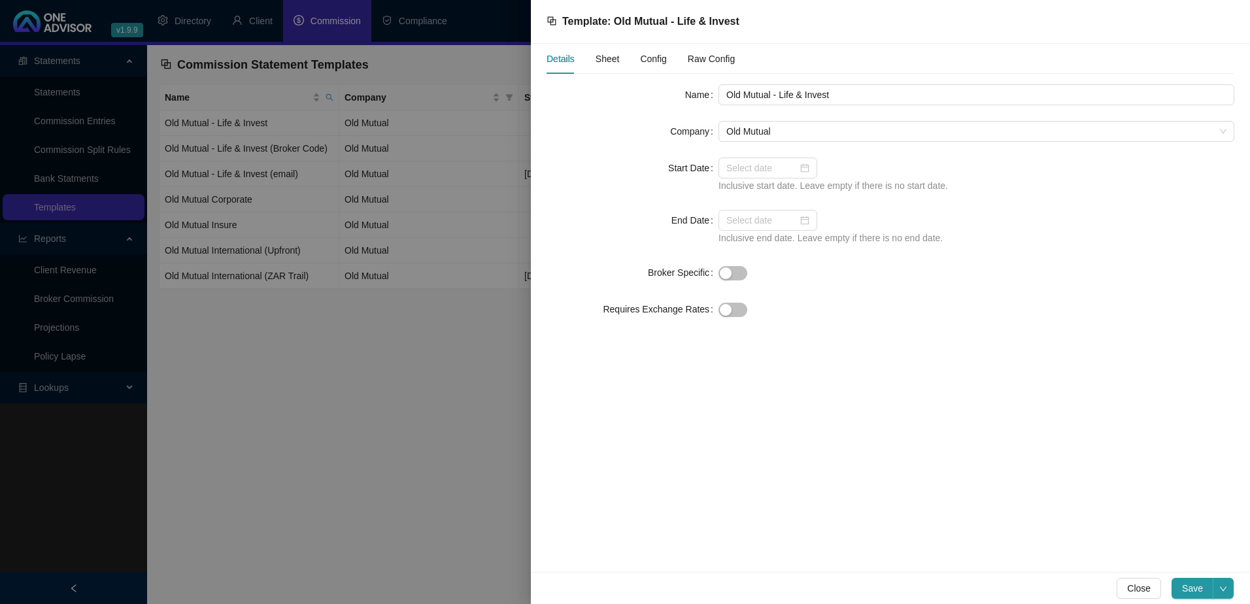
click at [654, 56] on span "Config" at bounding box center [653, 58] width 26 height 9
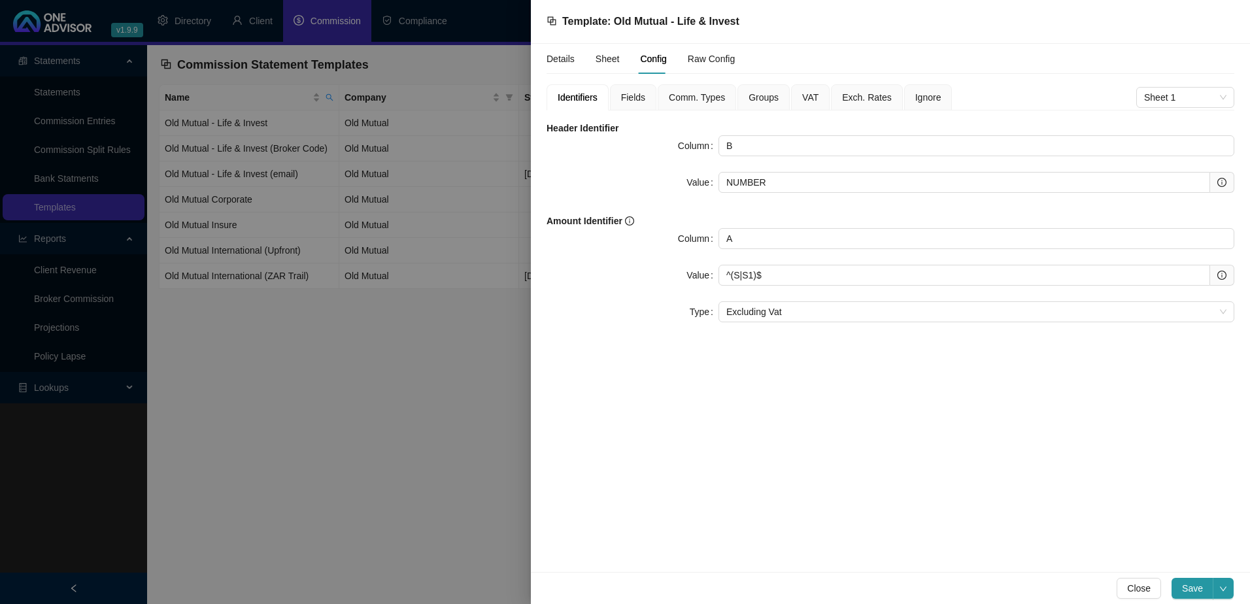
click at [631, 95] on span "Fields" at bounding box center [633, 97] width 24 height 9
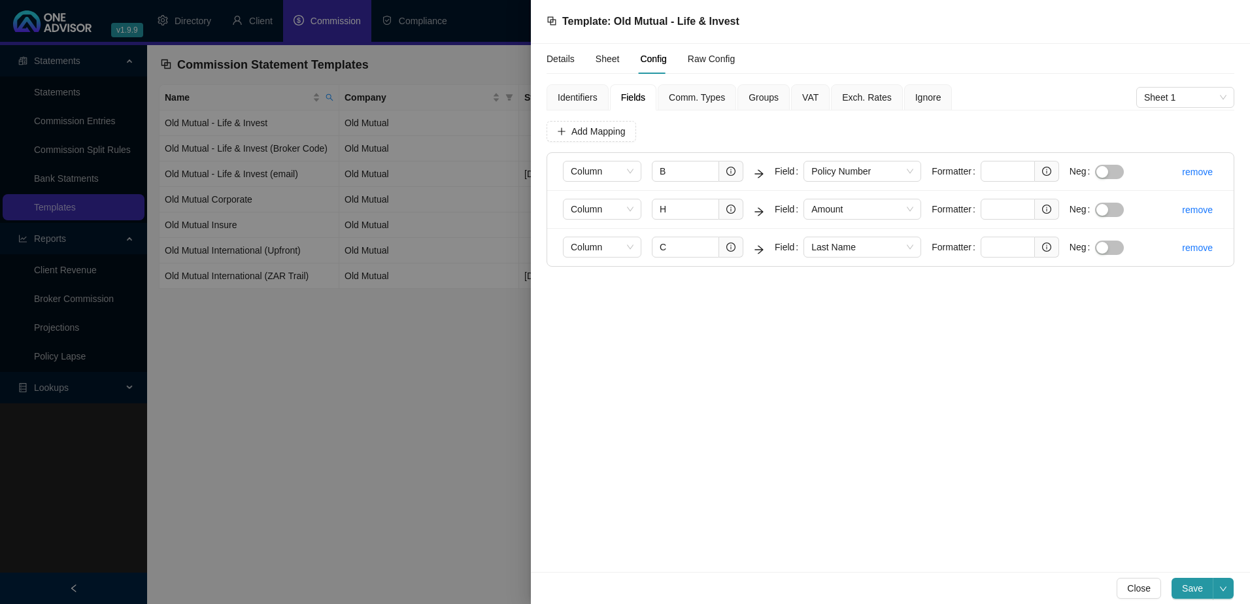
click at [757, 95] on span "Groups" at bounding box center [764, 97] width 30 height 9
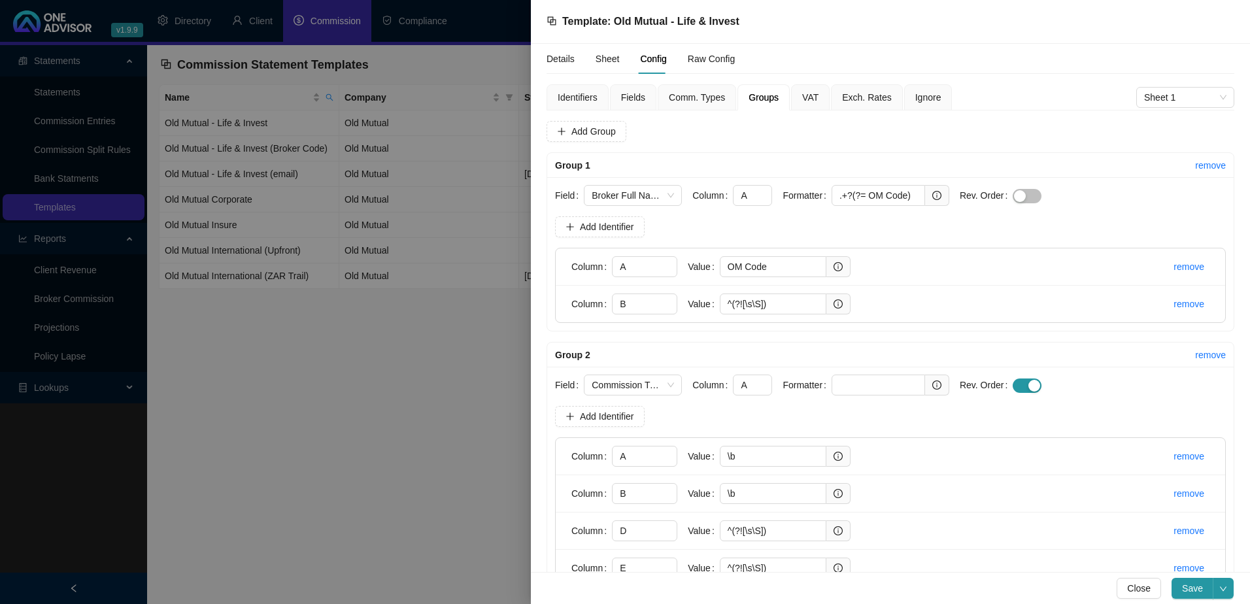
click at [696, 94] on span "Comm. Types" at bounding box center [697, 97] width 56 height 9
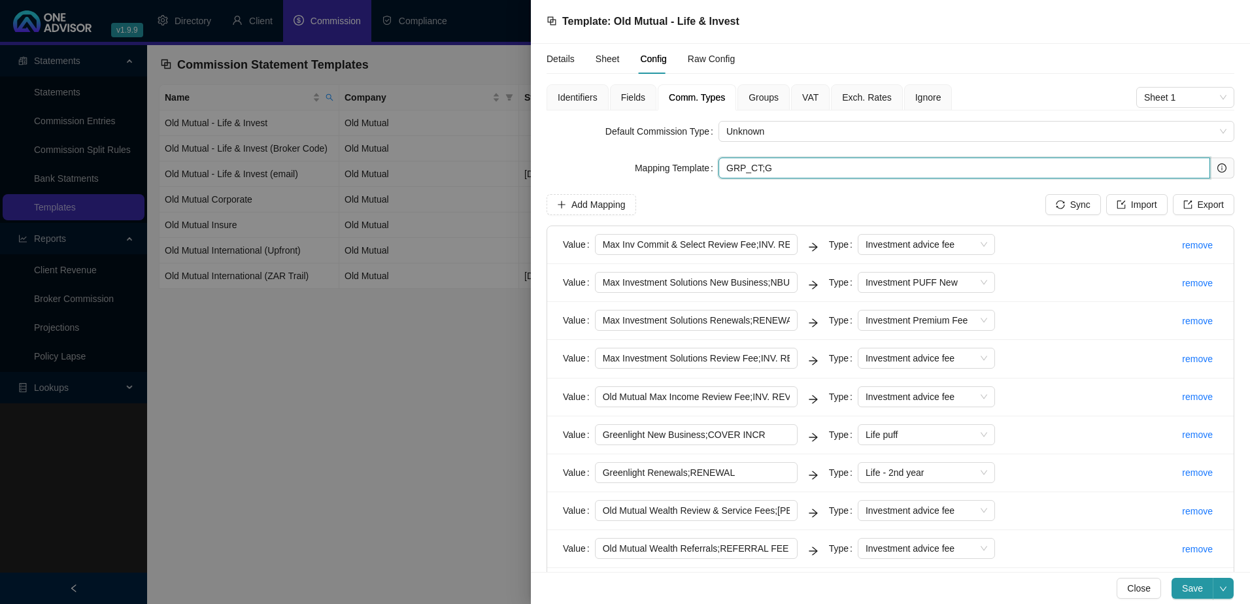
click at [755, 167] on input "GRP_CT;G" at bounding box center [965, 168] width 492 height 21
click at [663, 316] on input "Max Investment Solutions Renewals;RENEWAL" at bounding box center [696, 320] width 203 height 21
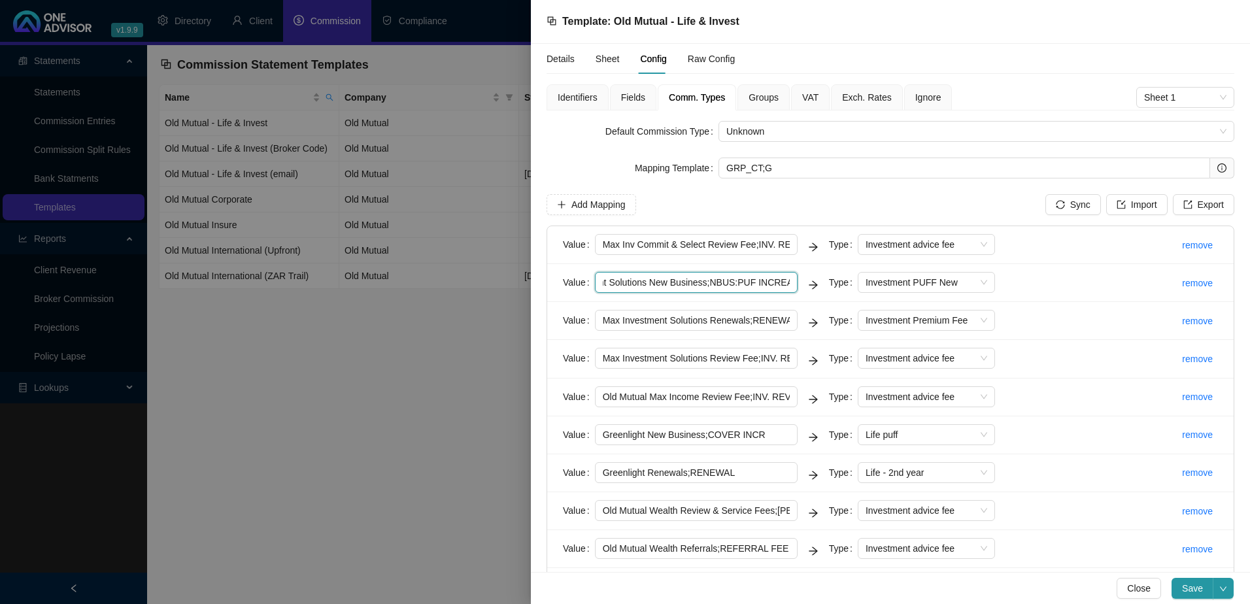
drag, startPoint x: 602, startPoint y: 284, endPoint x: 794, endPoint y: 286, distance: 192.3
click at [794, 286] on input "Max Investment Solutions New Business;NBUS:PUF INCREASE" at bounding box center [696, 282] width 203 height 21
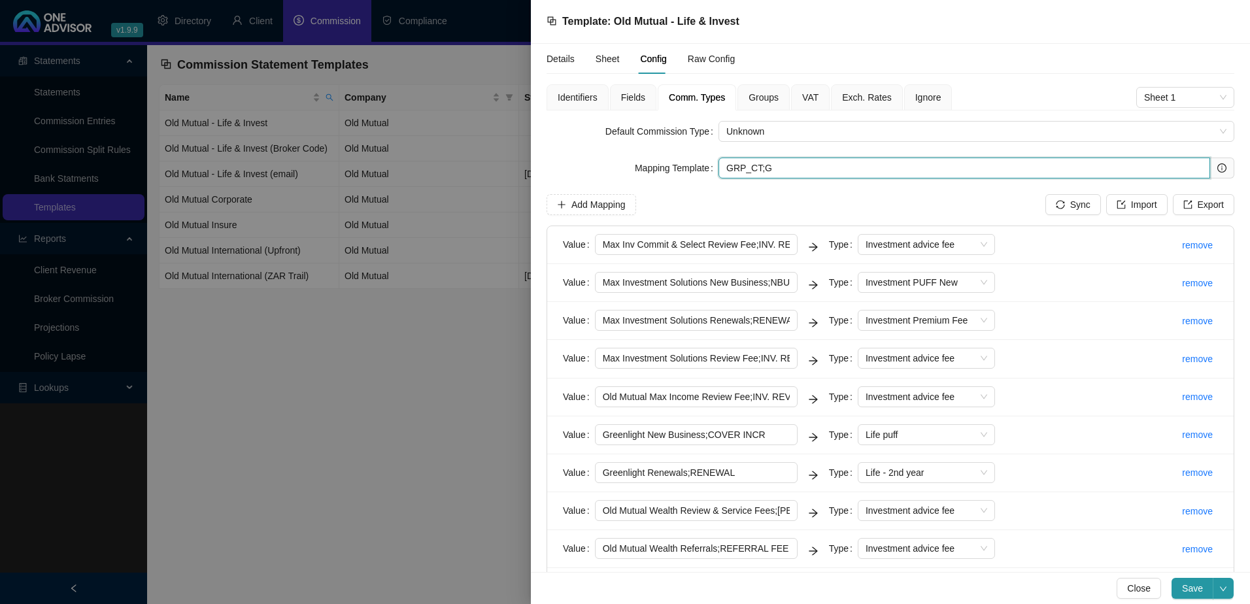
click at [750, 167] on input "GRP_CT;G" at bounding box center [965, 168] width 492 height 21
click at [761, 95] on span "Groups" at bounding box center [764, 97] width 30 height 9
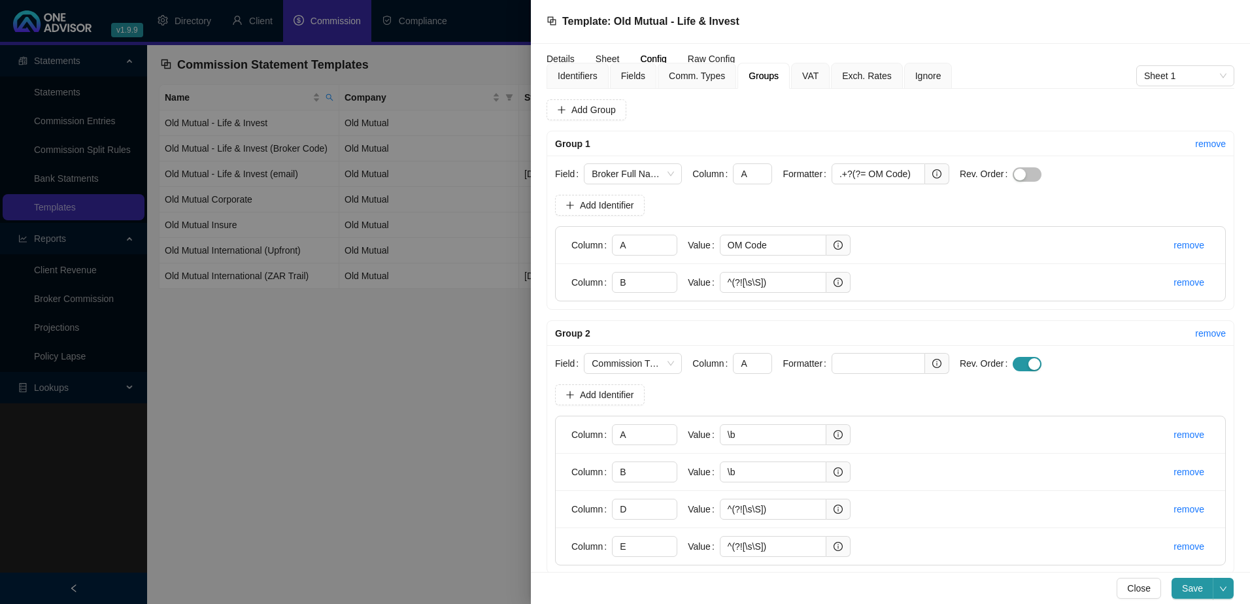
scroll to position [39, 0]
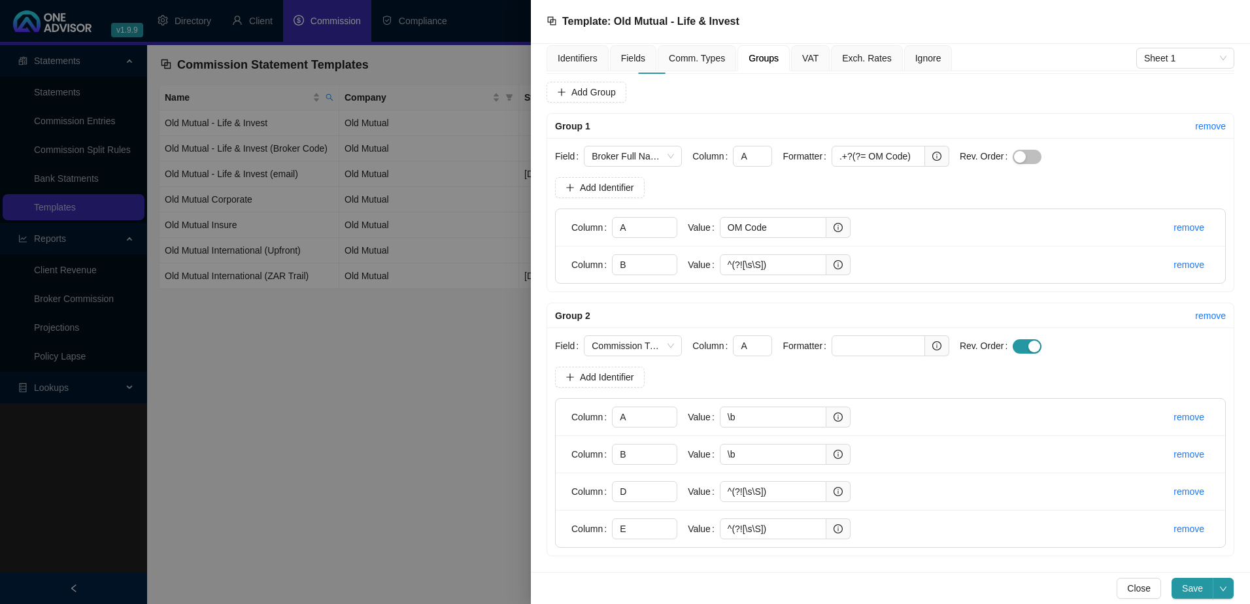
click at [328, 418] on div at bounding box center [625, 302] width 1250 height 604
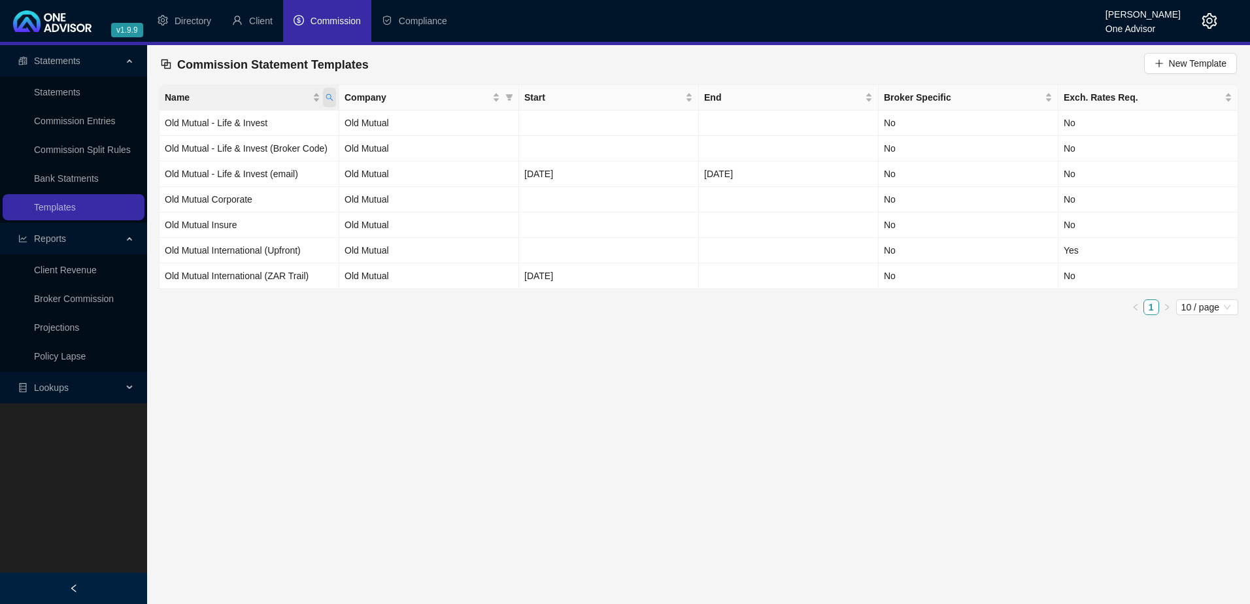
click at [327, 95] on icon "search" at bounding box center [329, 97] width 7 height 7
drag, startPoint x: 276, startPoint y: 127, endPoint x: 187, endPoint y: 117, distance: 89.5
click at [187, 117] on body "v1.9.9 Marc Bormann One Advisor Directory Client Commission Compliance Statemen…" at bounding box center [625, 302] width 1250 height 604
type input "pps"
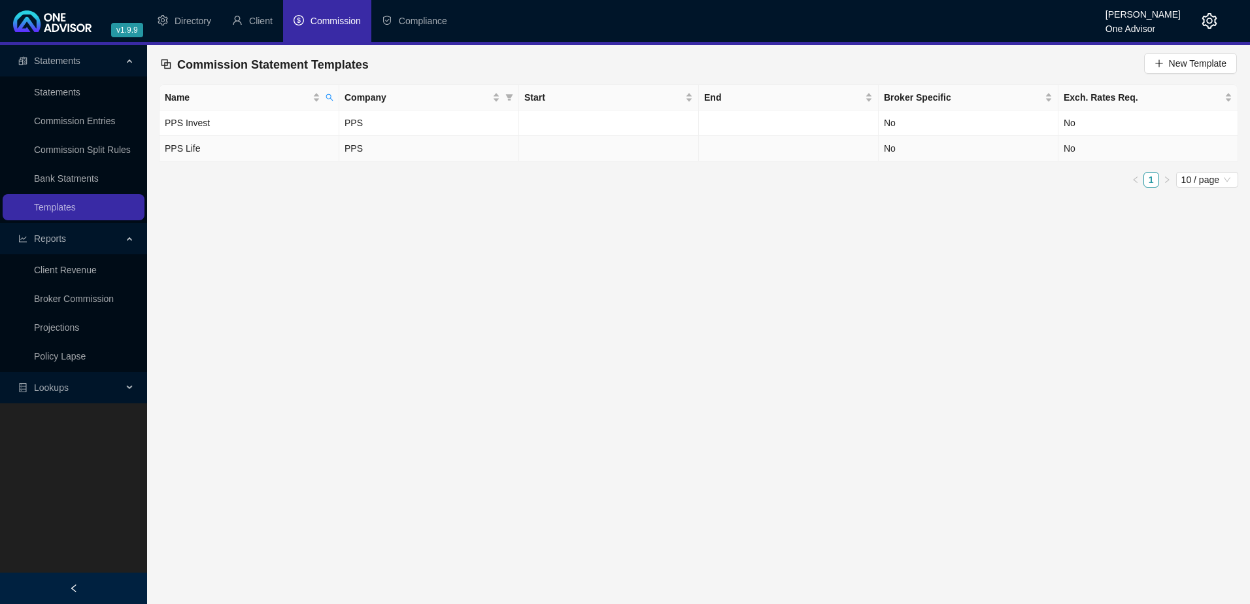
click at [224, 148] on td "PPS Life" at bounding box center [250, 149] width 180 height 26
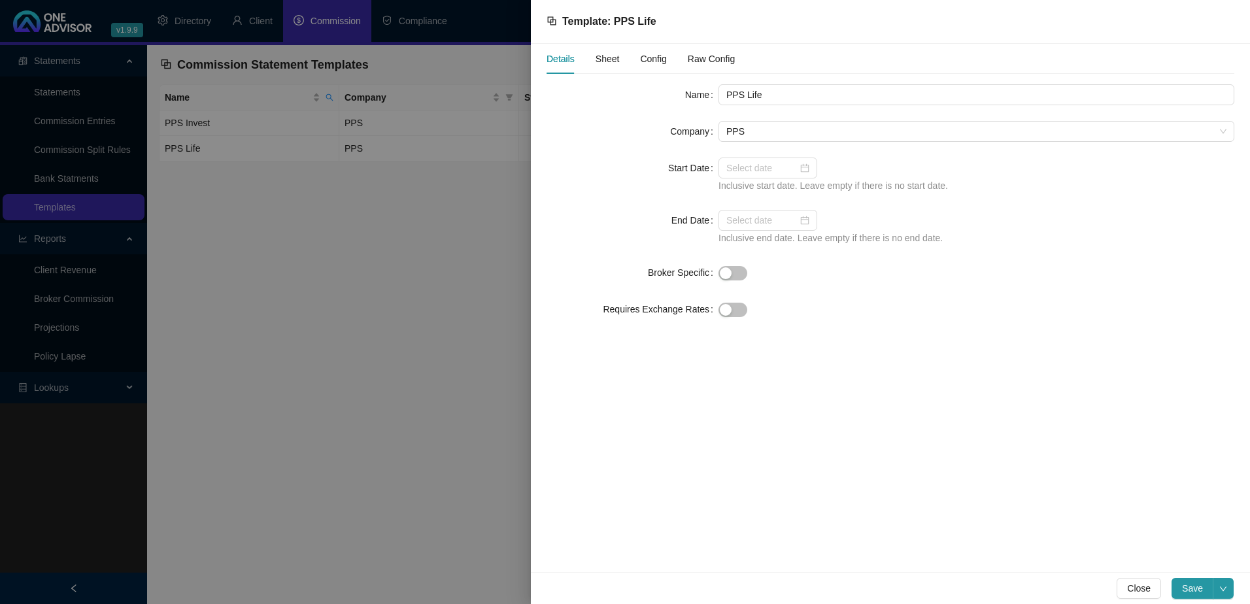
click at [658, 54] on span "Config" at bounding box center [653, 58] width 26 height 9
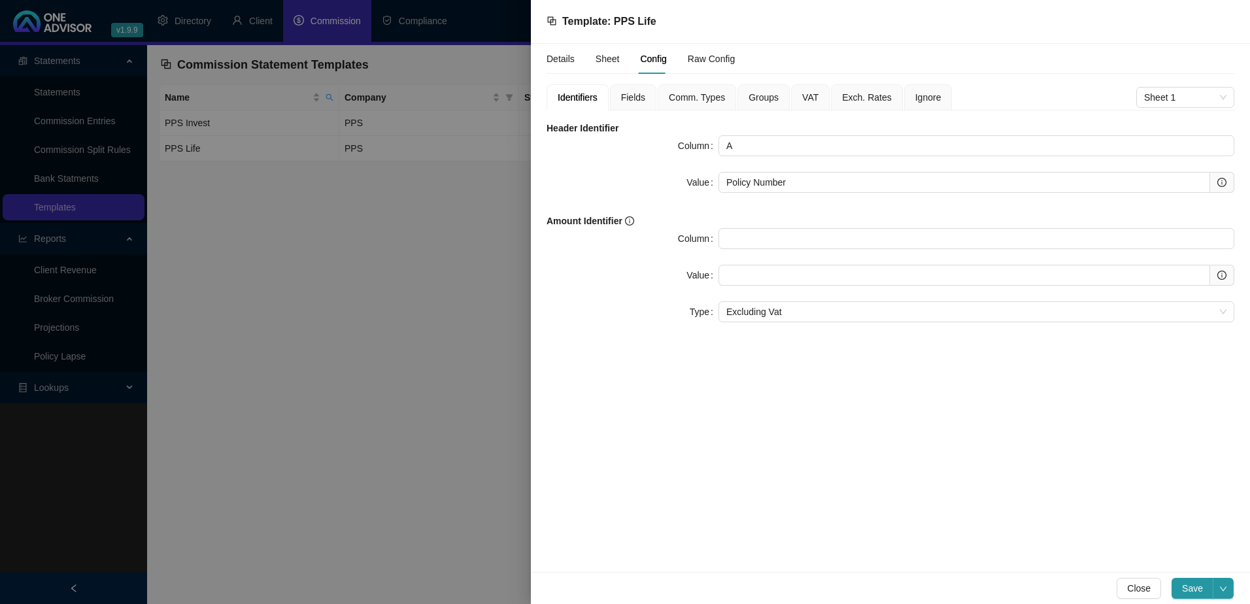
click at [634, 97] on span "Fields" at bounding box center [633, 97] width 24 height 9
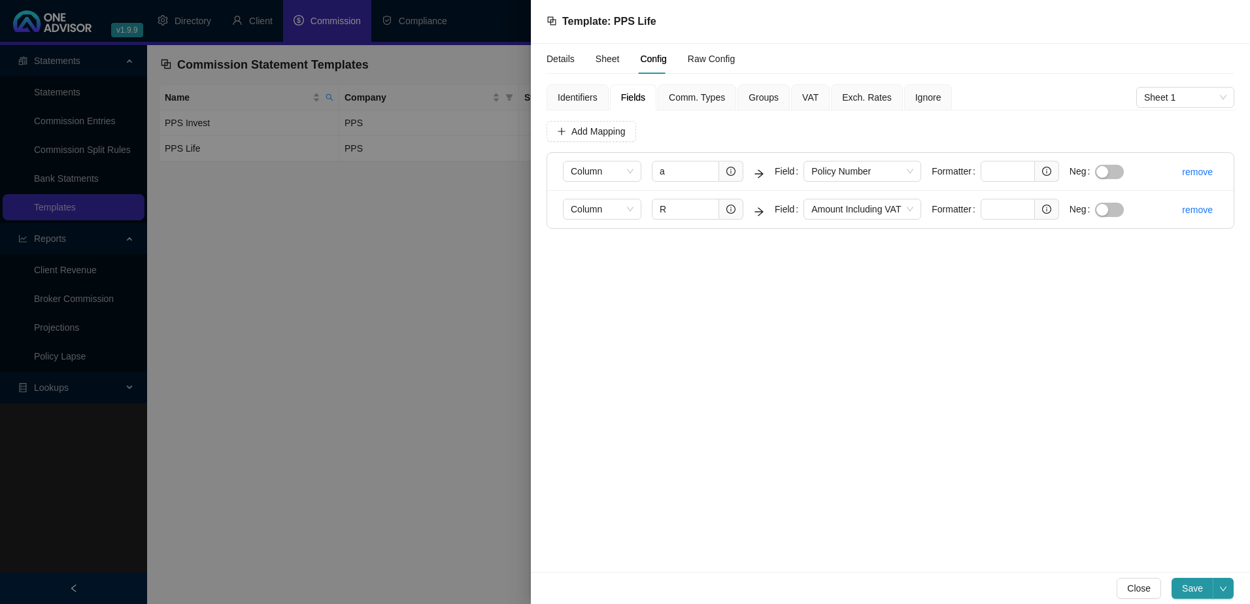
click at [755, 94] on span "Groups" at bounding box center [764, 97] width 30 height 9
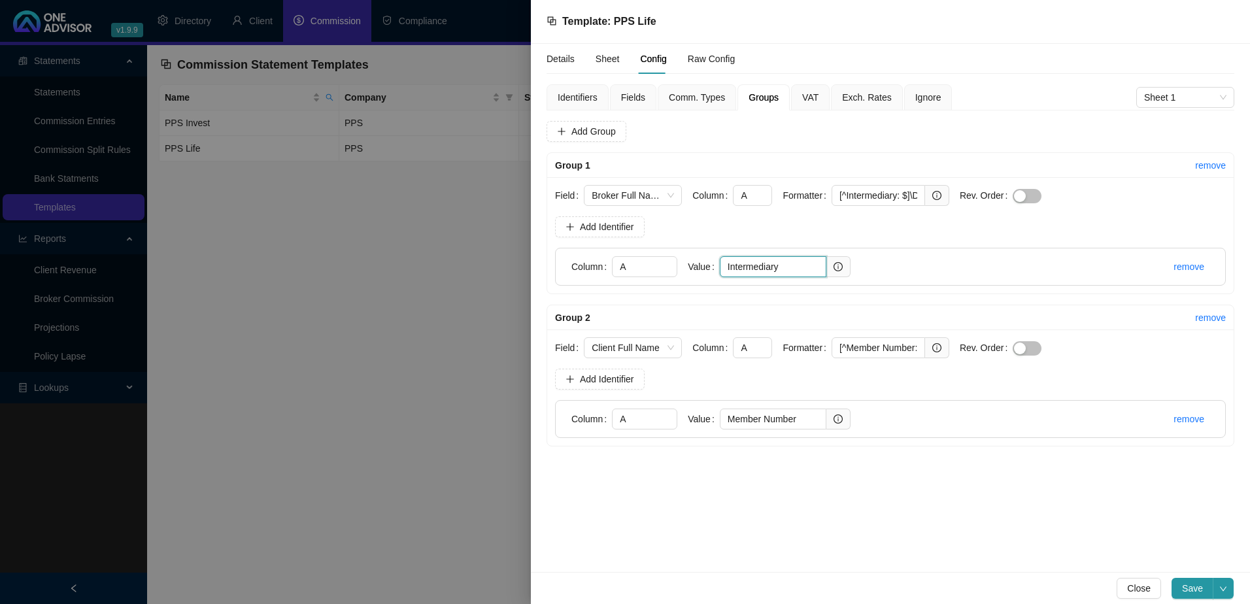
click at [794, 265] on input "Intermediary" at bounding box center [773, 266] width 107 height 21
click at [638, 95] on span "Fields" at bounding box center [633, 97] width 24 height 9
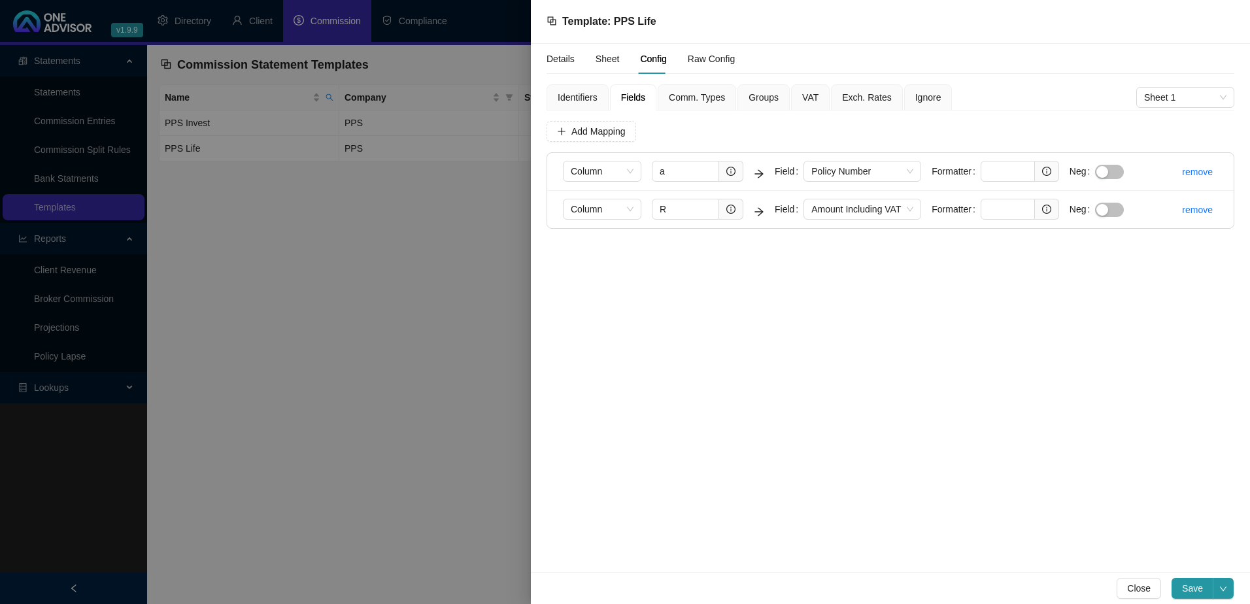
click at [765, 96] on span "Groups" at bounding box center [764, 97] width 30 height 9
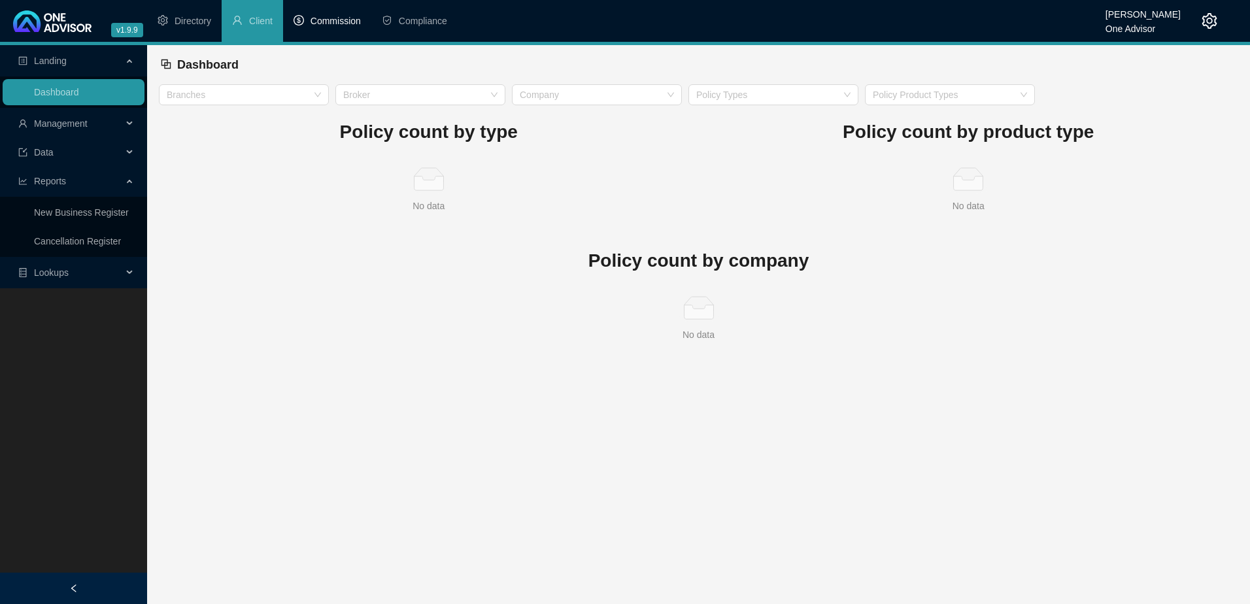
click at [340, 14] on li "Commission" at bounding box center [327, 21] width 88 height 42
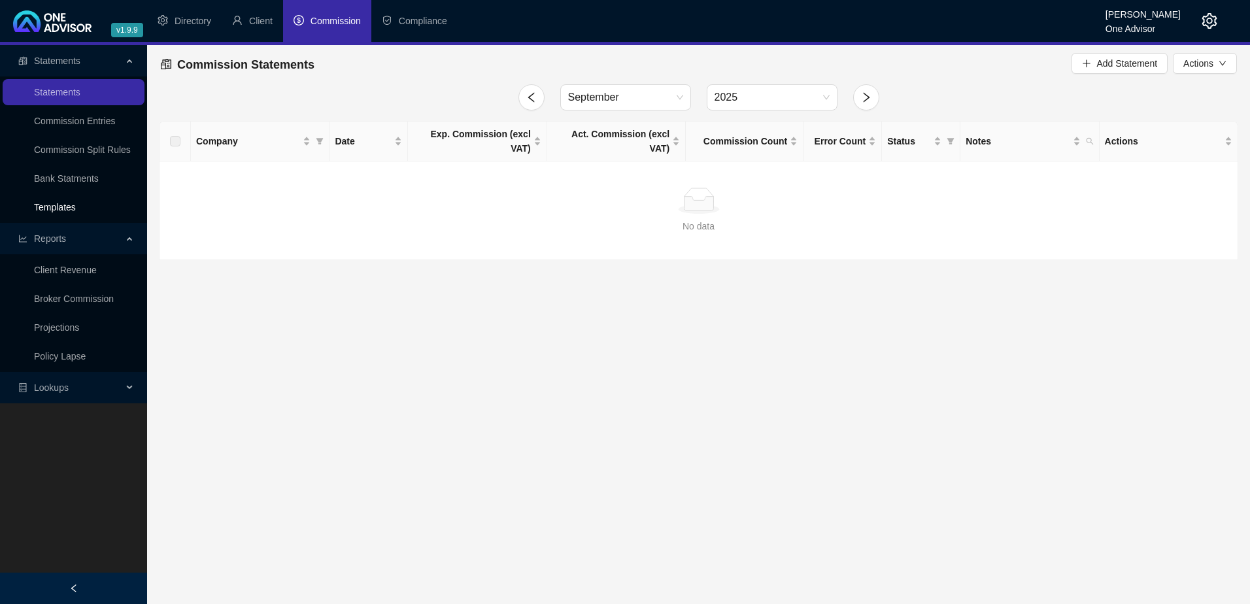
click at [67, 203] on link "Templates" at bounding box center [55, 207] width 42 height 10
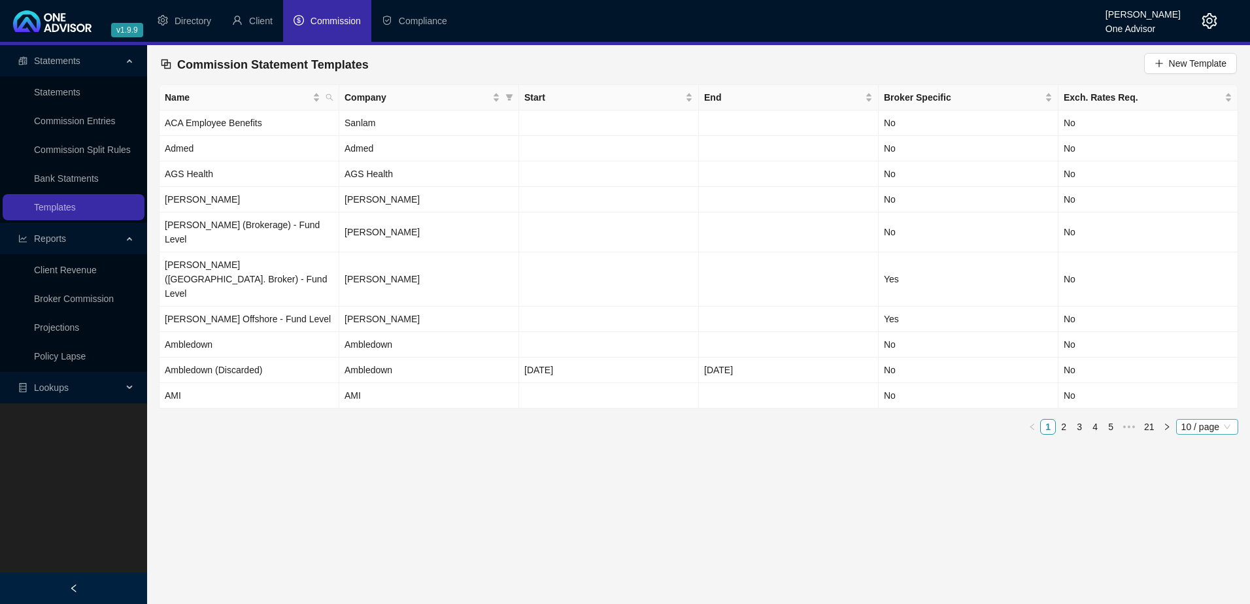
click at [1193, 420] on span "10 / page" at bounding box center [1208, 427] width 52 height 14
click at [1202, 506] on div "100 / page" at bounding box center [1208, 513] width 43 height 14
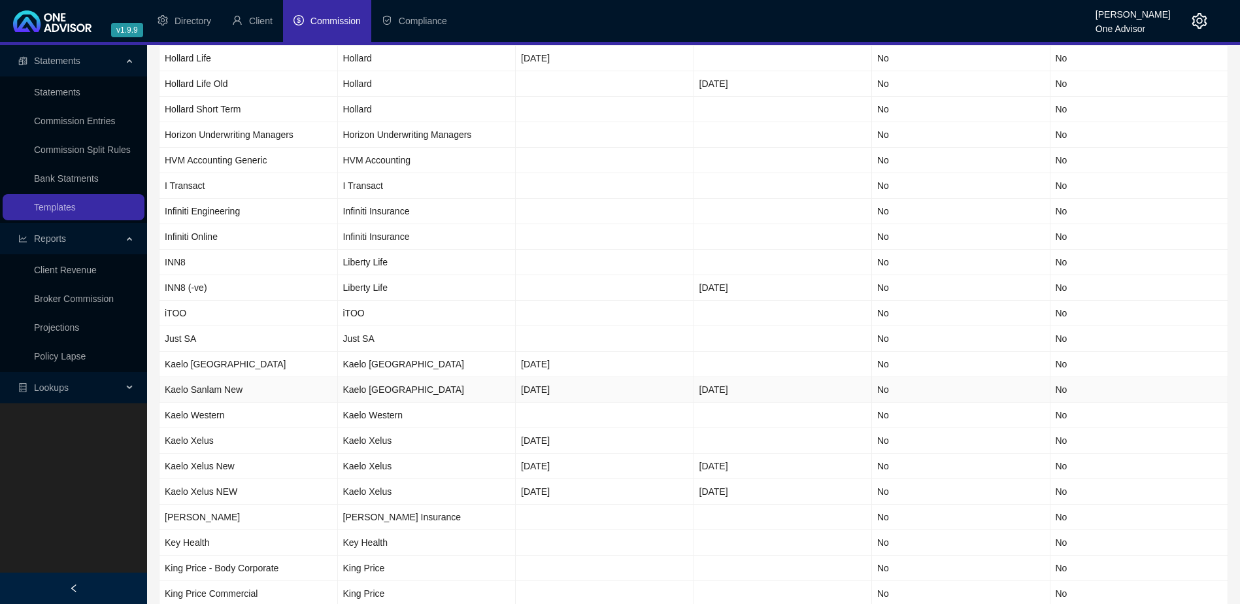
scroll to position [2179, 0]
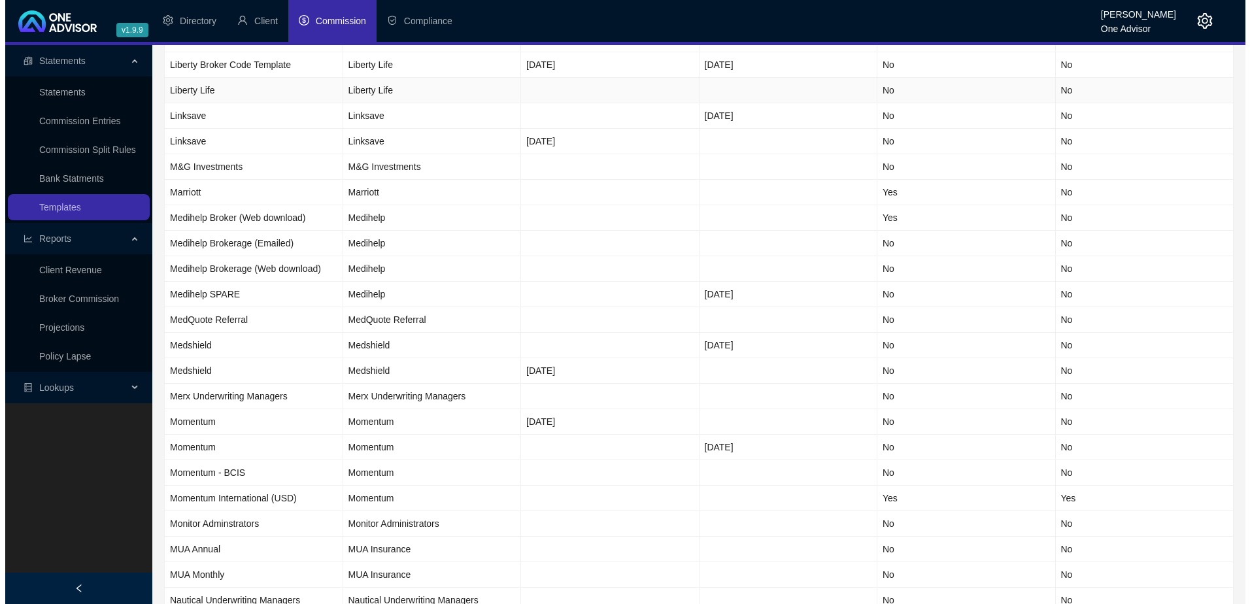
scroll to position [0, 0]
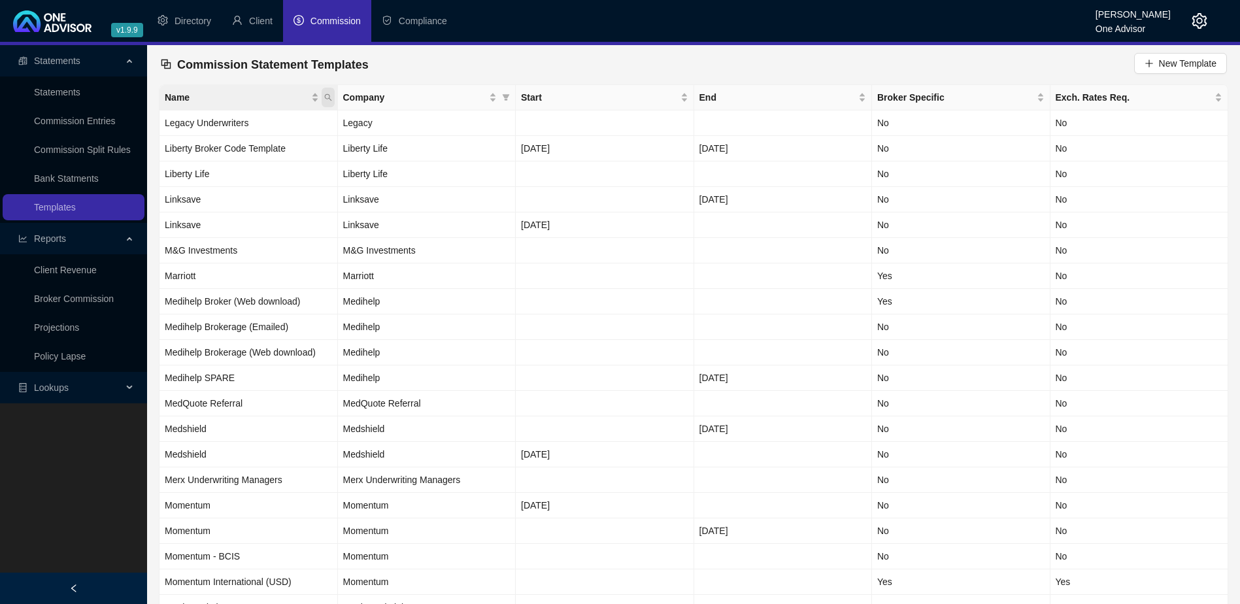
click at [330, 96] on icon "search" at bounding box center [328, 98] width 8 height 8
type input "old"
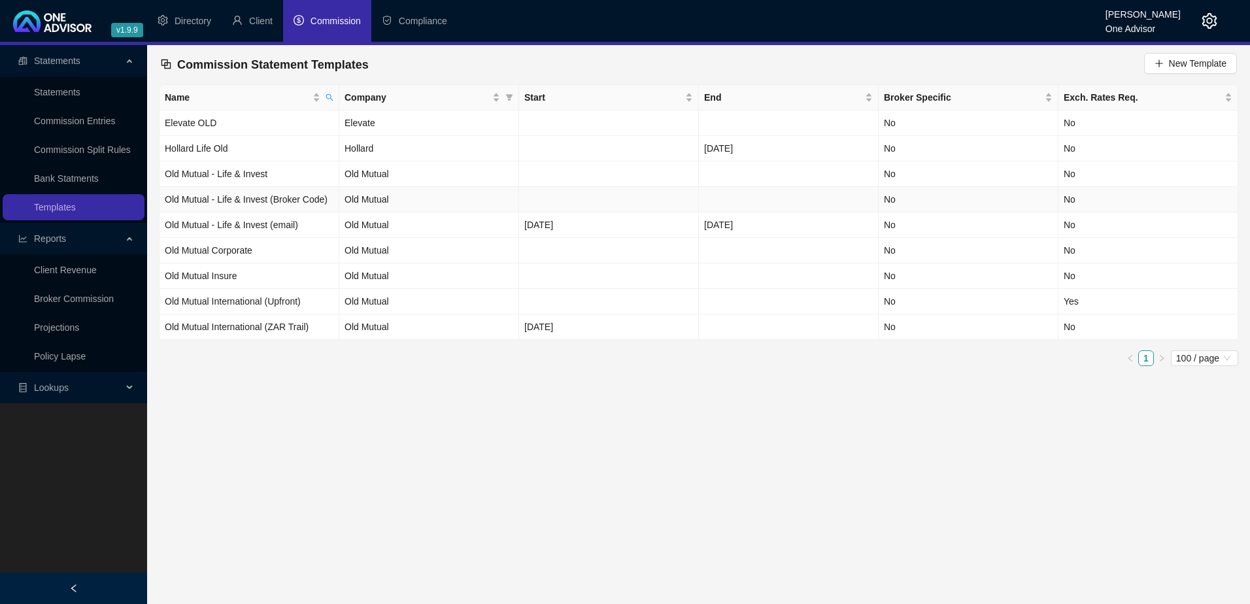
click at [308, 201] on td "Old Mutual - Life & Invest (Broker Code)" at bounding box center [250, 200] width 180 height 26
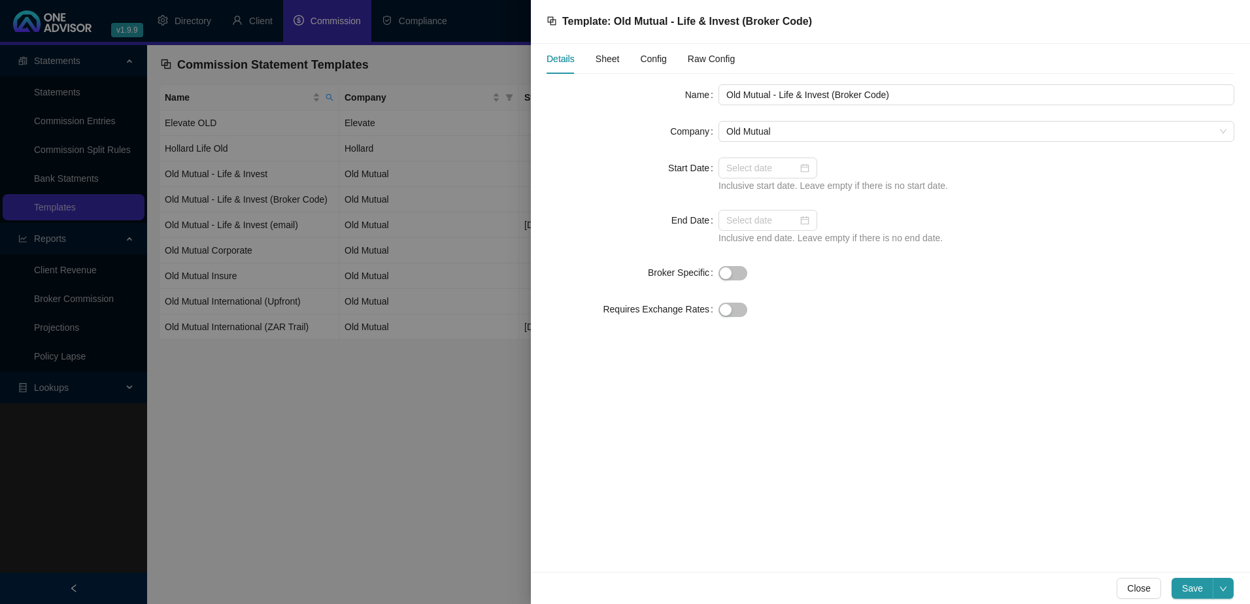
click at [274, 175] on div at bounding box center [625, 302] width 1250 height 604
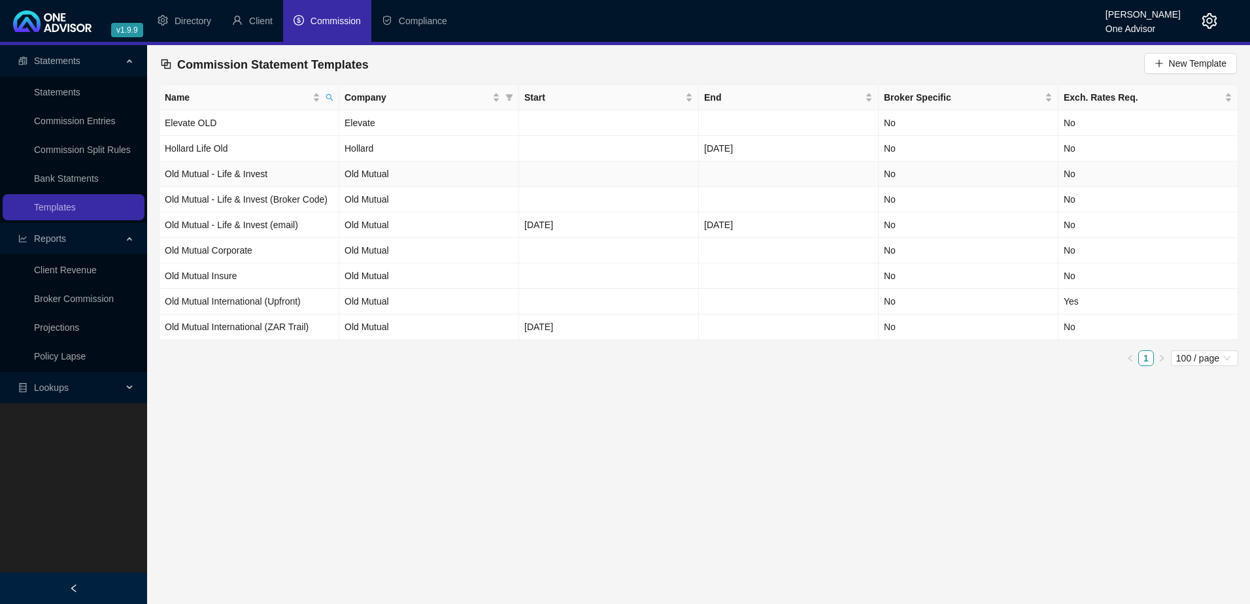
click at [266, 172] on td "Old Mutual - Life & Invest" at bounding box center [250, 175] width 180 height 26
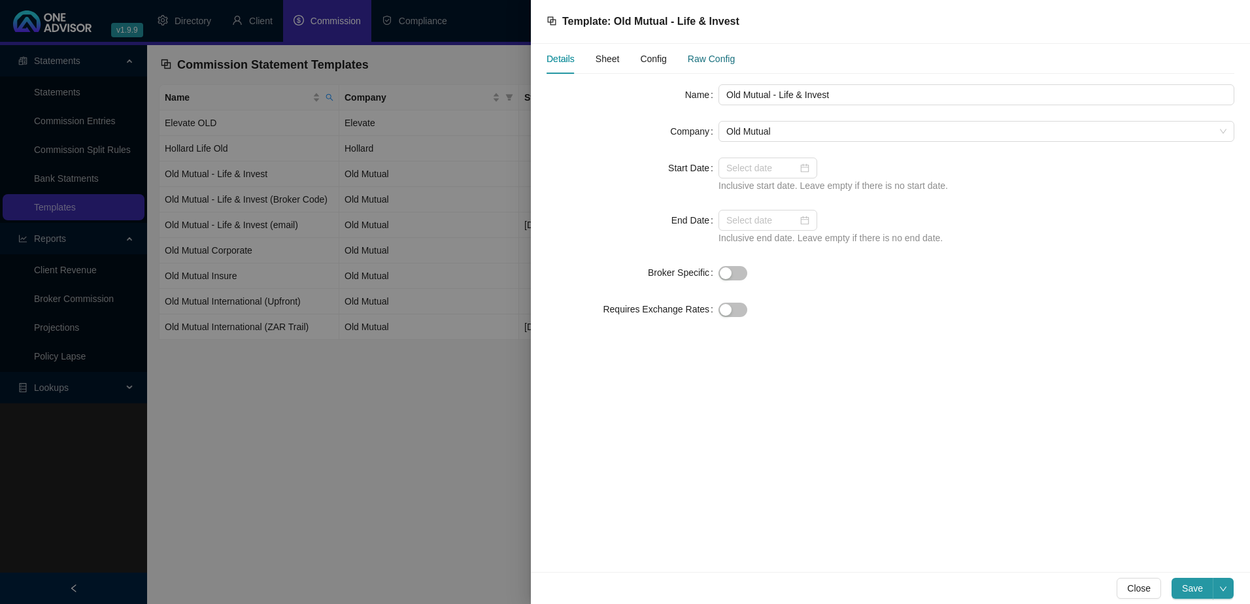
click at [717, 61] on div "Raw Config" at bounding box center [711, 59] width 47 height 14
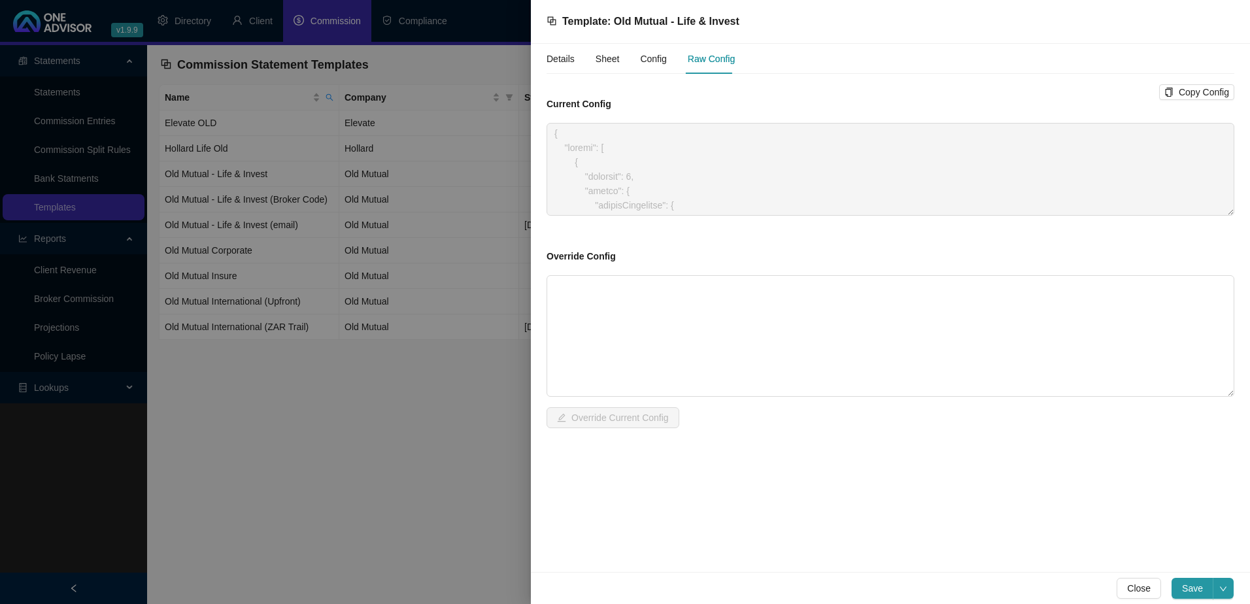
click at [646, 54] on span "Config" at bounding box center [653, 58] width 26 height 9
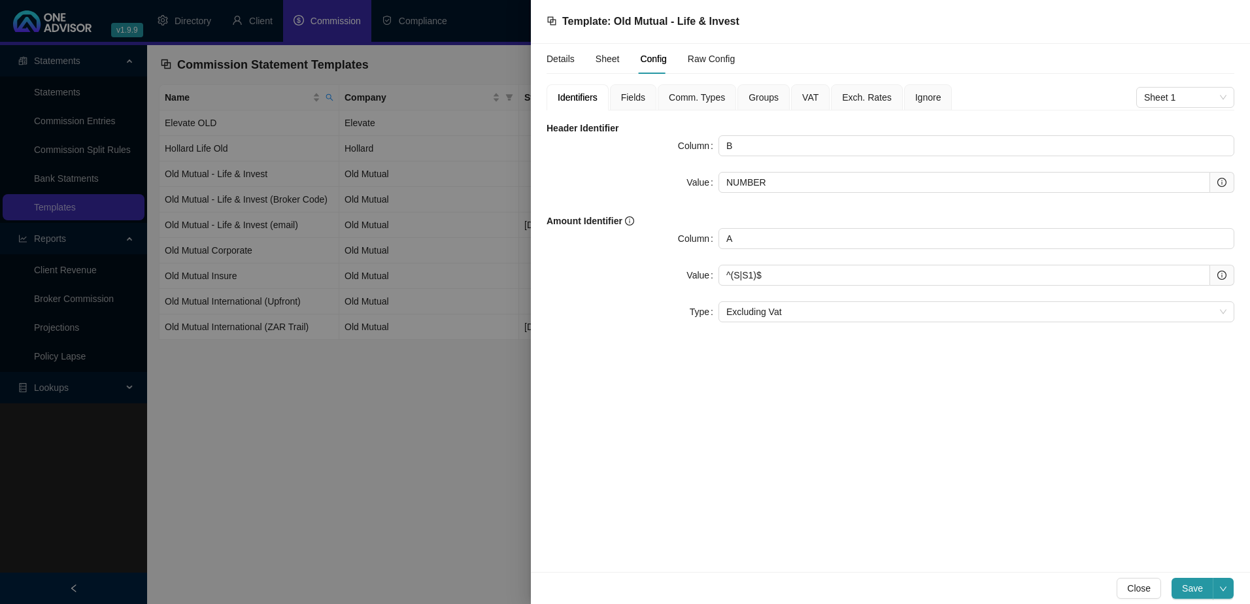
click at [634, 95] on span "Fields" at bounding box center [633, 97] width 24 height 9
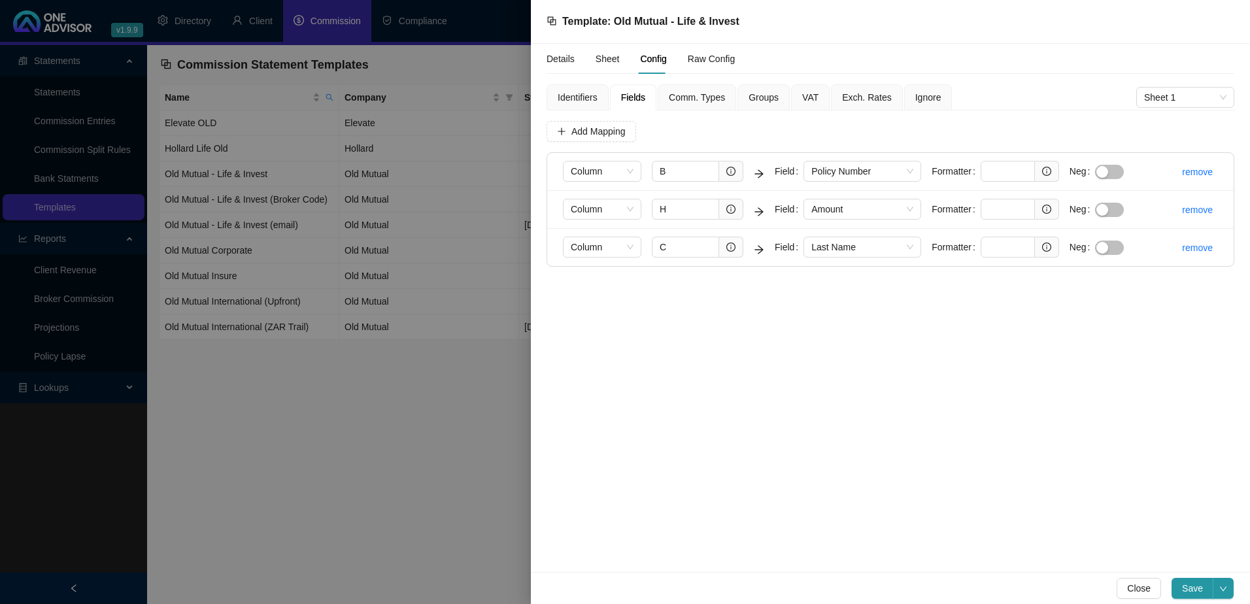
click at [764, 95] on span "Groups" at bounding box center [764, 97] width 30 height 9
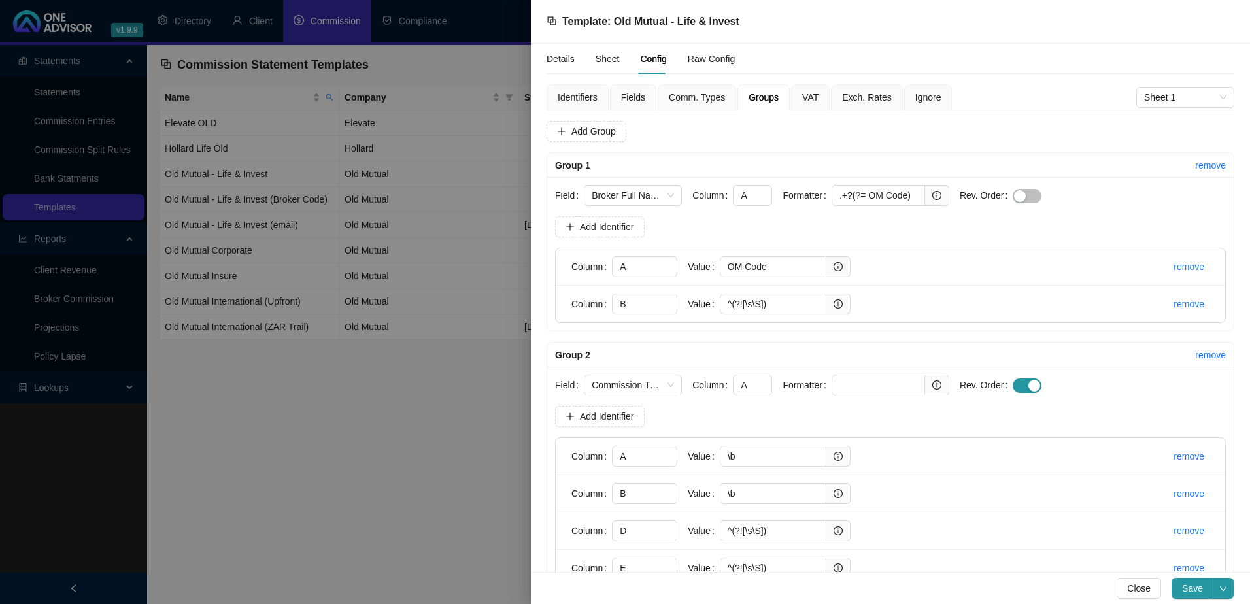
scroll to position [39, 0]
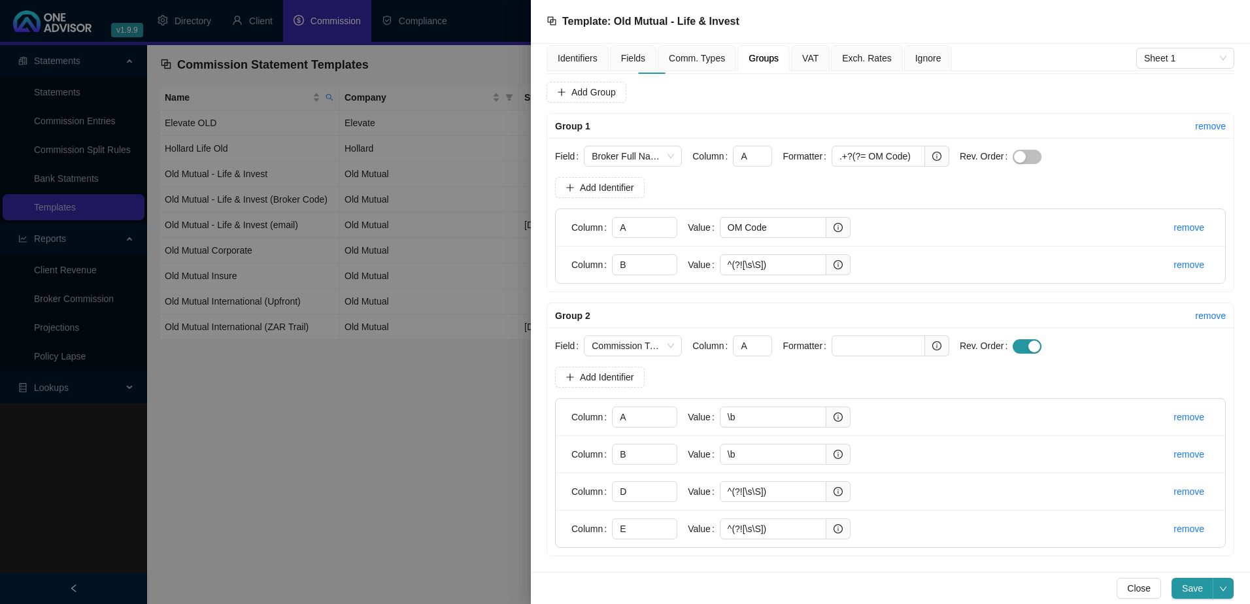
click at [699, 60] on span "Comm. Types" at bounding box center [697, 58] width 56 height 9
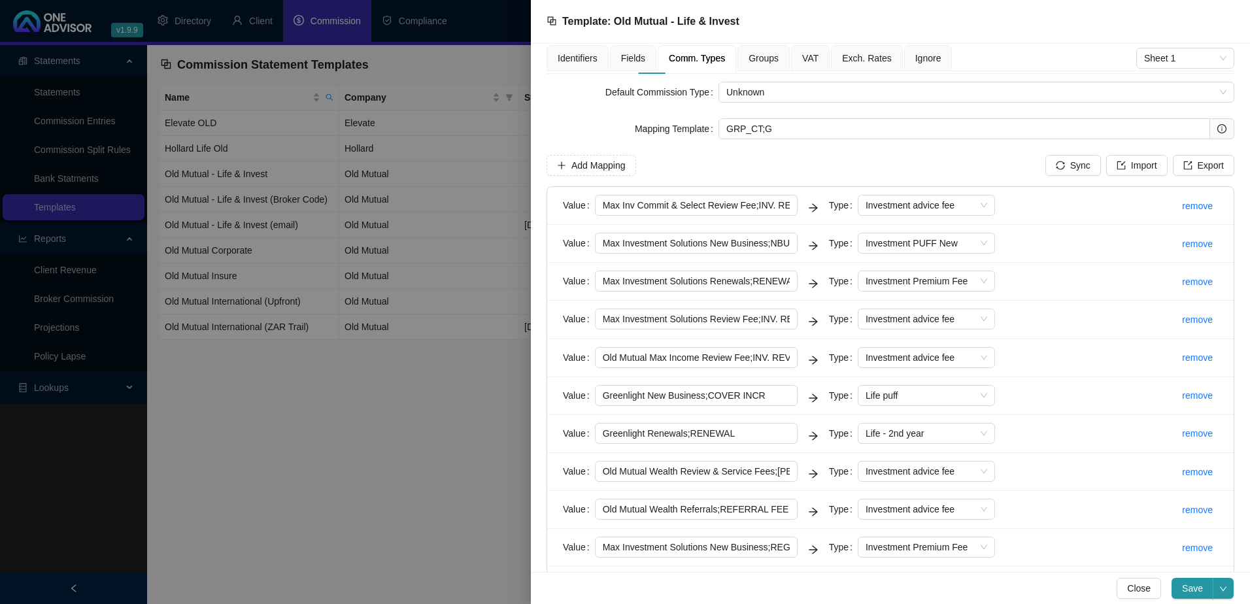
click at [631, 54] on span "Fields" at bounding box center [633, 58] width 24 height 9
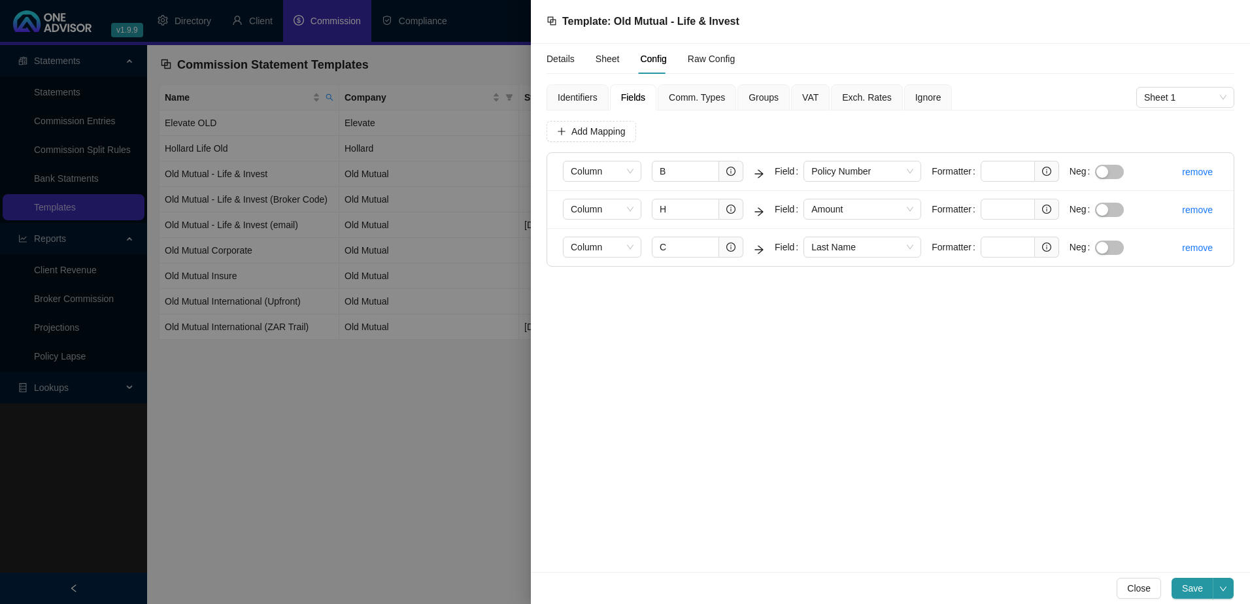
scroll to position [0, 0]
click at [1019, 367] on div "Details Sheet Config Raw Config Identifiers Fields Comm. Types Groups VAT Exch.…" at bounding box center [890, 308] width 719 height 528
click at [711, 96] on span "Comm. Types" at bounding box center [697, 97] width 56 height 9
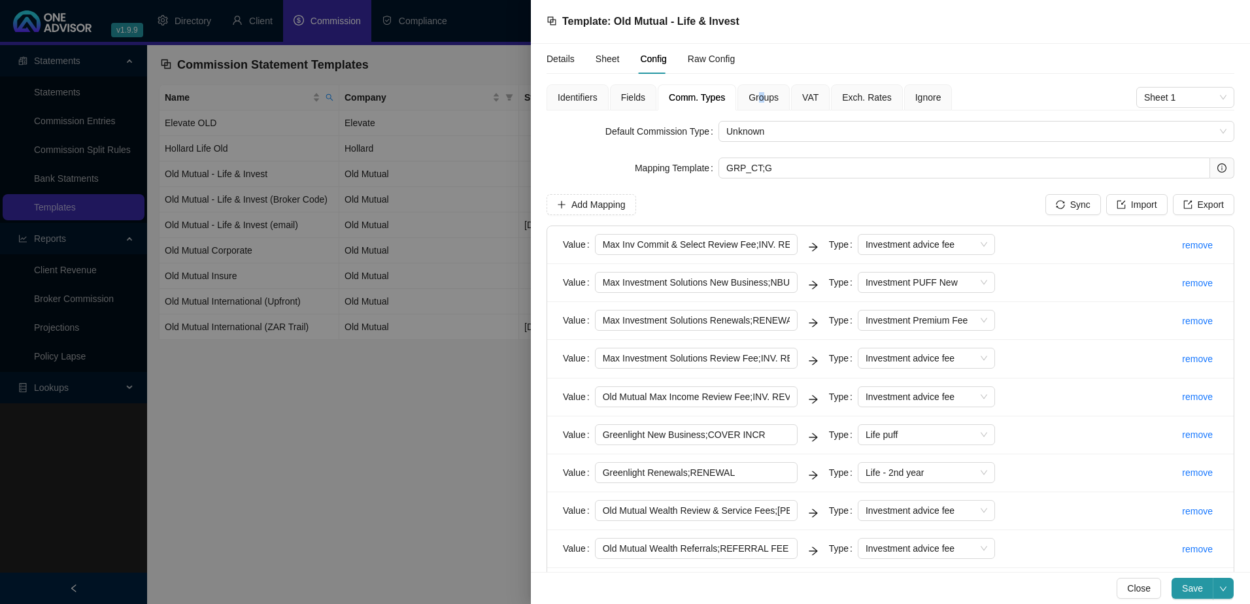
click at [758, 101] on span "Groups" at bounding box center [764, 97] width 30 height 9
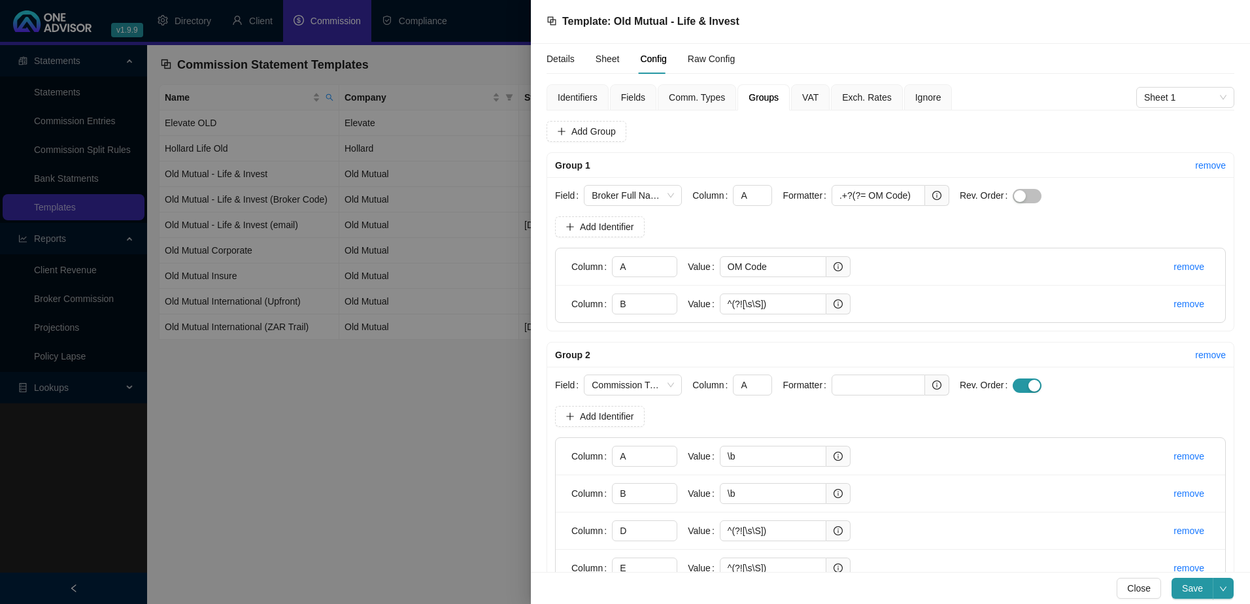
click at [919, 265] on li "Column A Value OM Code remove" at bounding box center [891, 266] width 670 height 37
click at [787, 305] on input "^(?![\s\S])" at bounding box center [773, 304] width 107 height 21
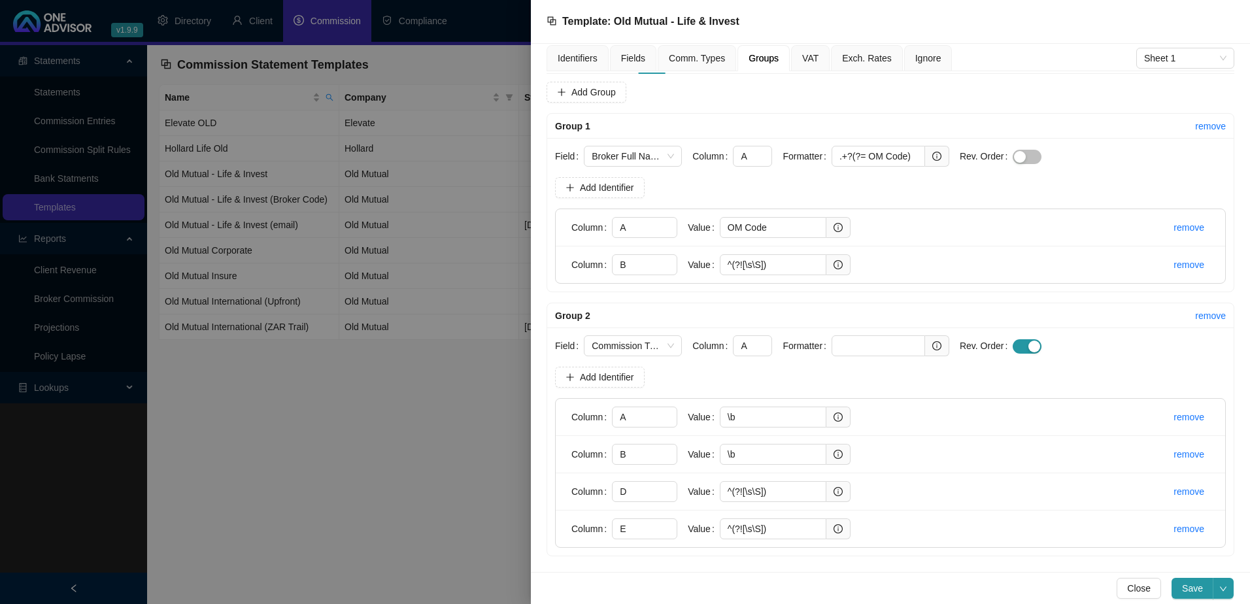
click at [629, 57] on span "Fields" at bounding box center [633, 58] width 24 height 9
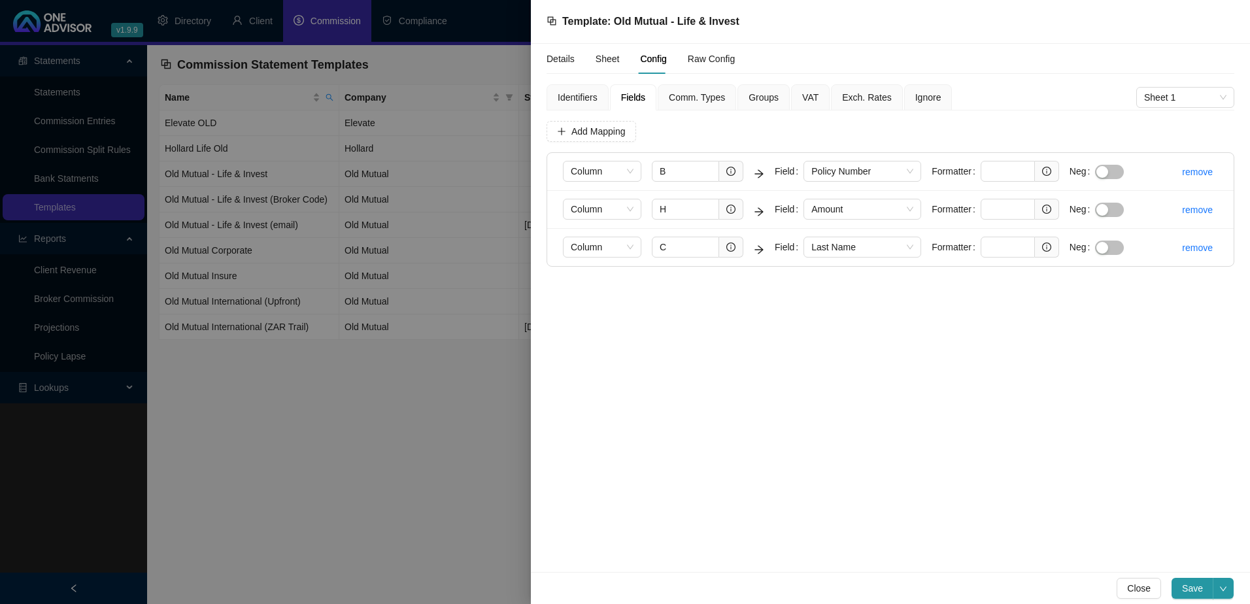
scroll to position [0, 0]
click at [764, 95] on span "Groups" at bounding box center [764, 97] width 30 height 9
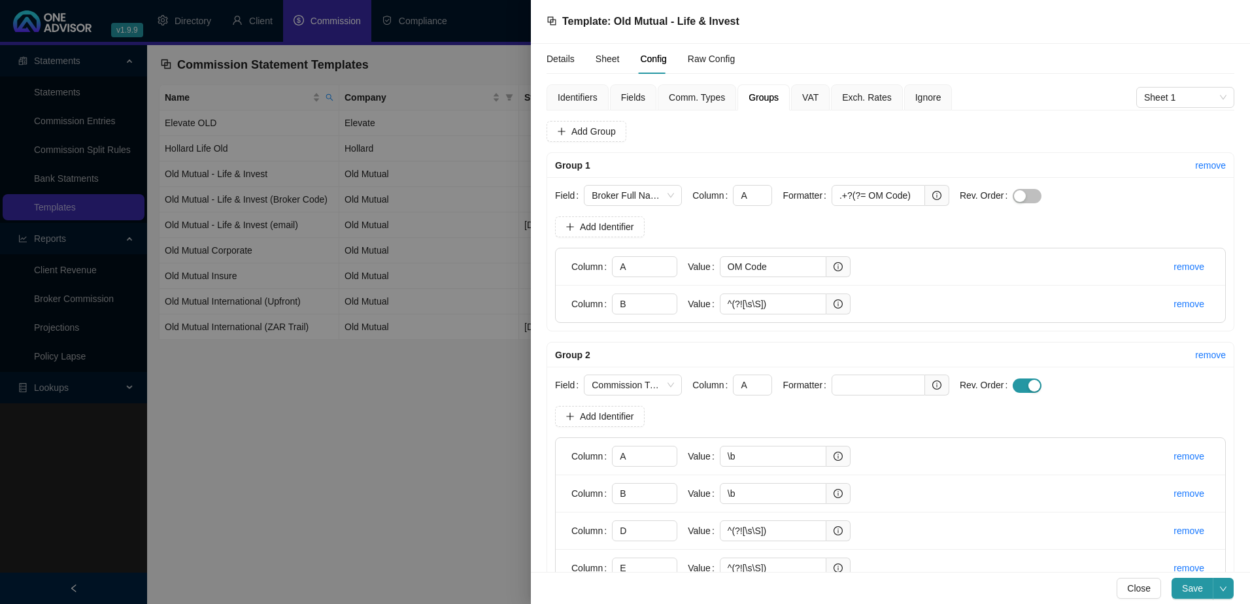
click at [696, 98] on span "Comm. Types" at bounding box center [697, 97] width 56 height 9
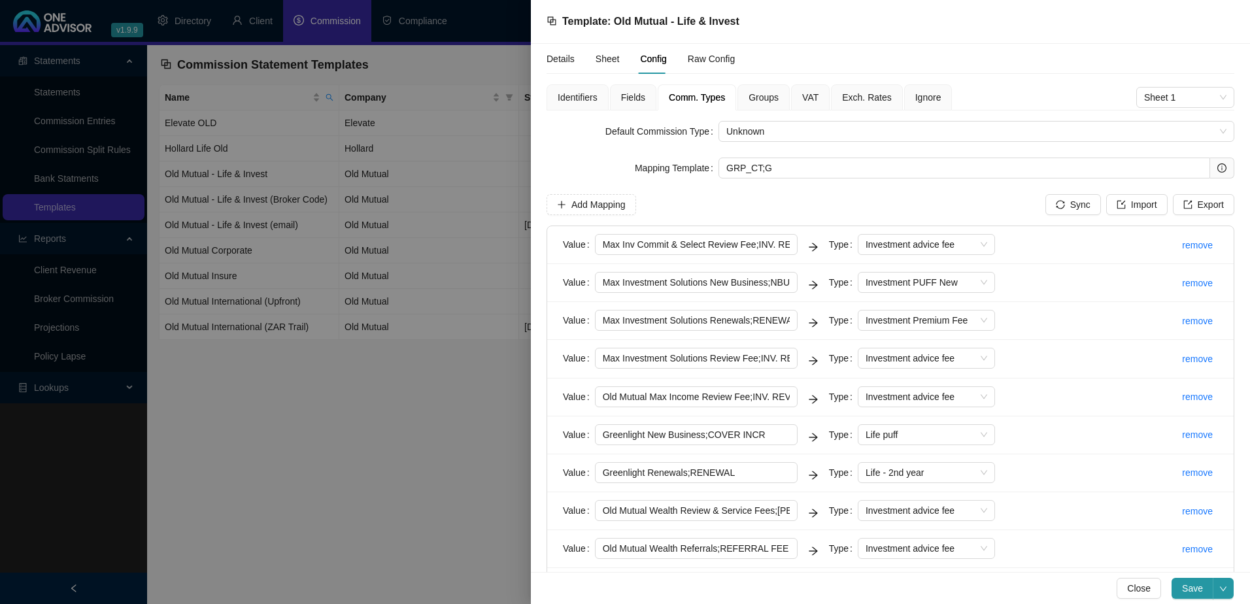
click at [757, 96] on span "Groups" at bounding box center [764, 97] width 30 height 9
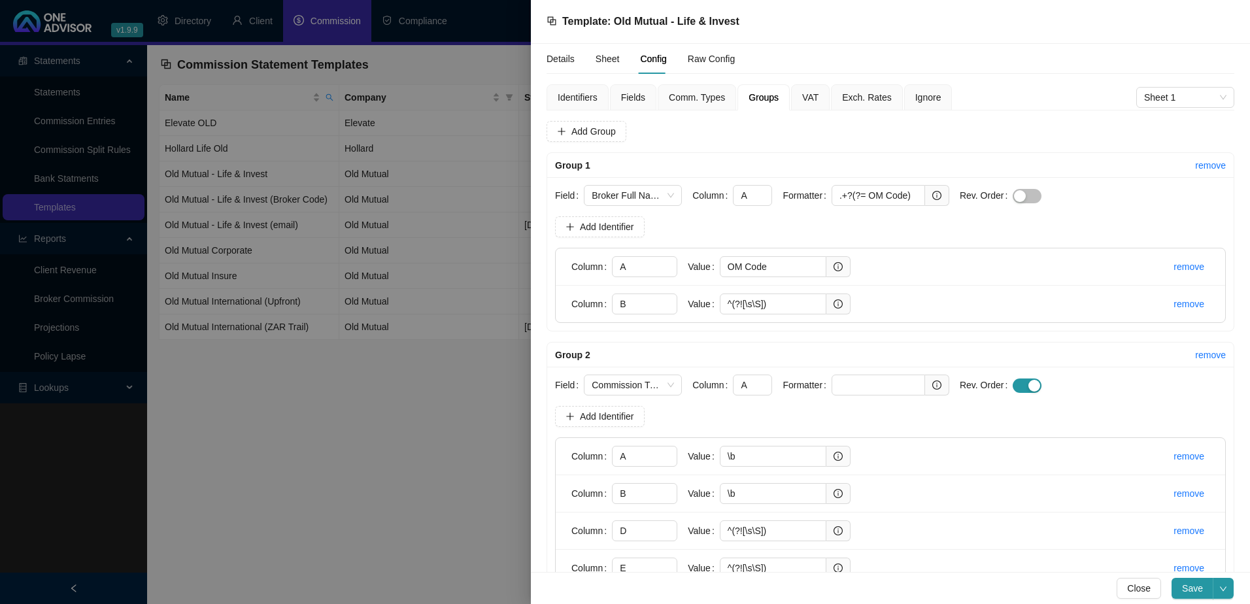
click at [807, 97] on span "VAT" at bounding box center [810, 97] width 16 height 9
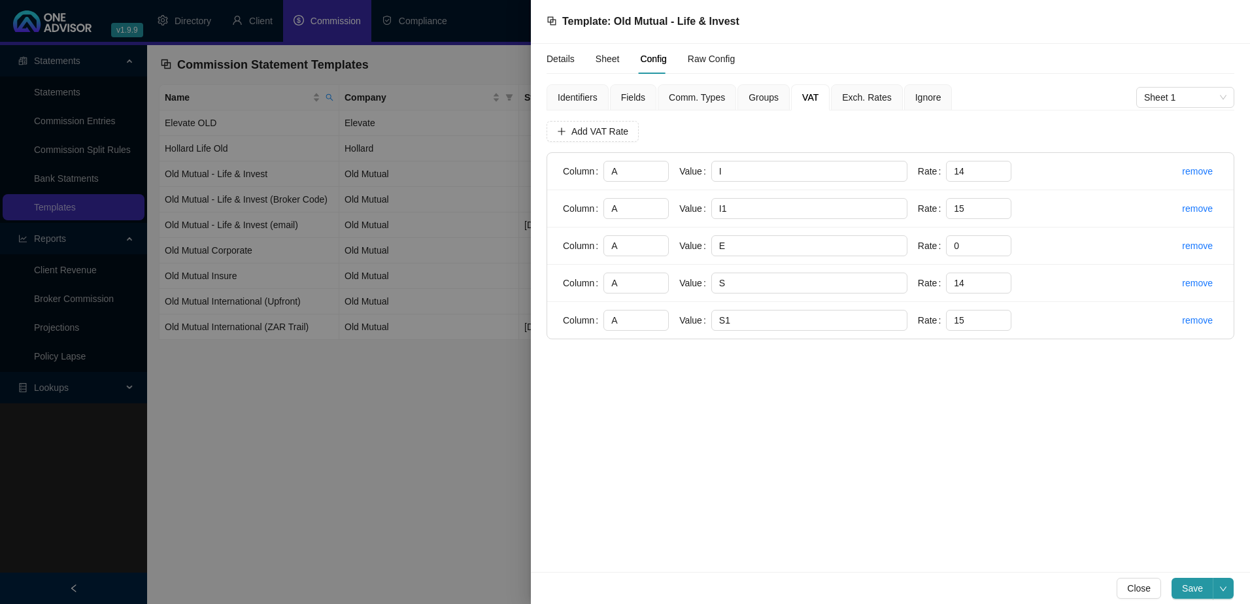
click at [857, 96] on span "Exch. Rates" at bounding box center [866, 97] width 49 height 9
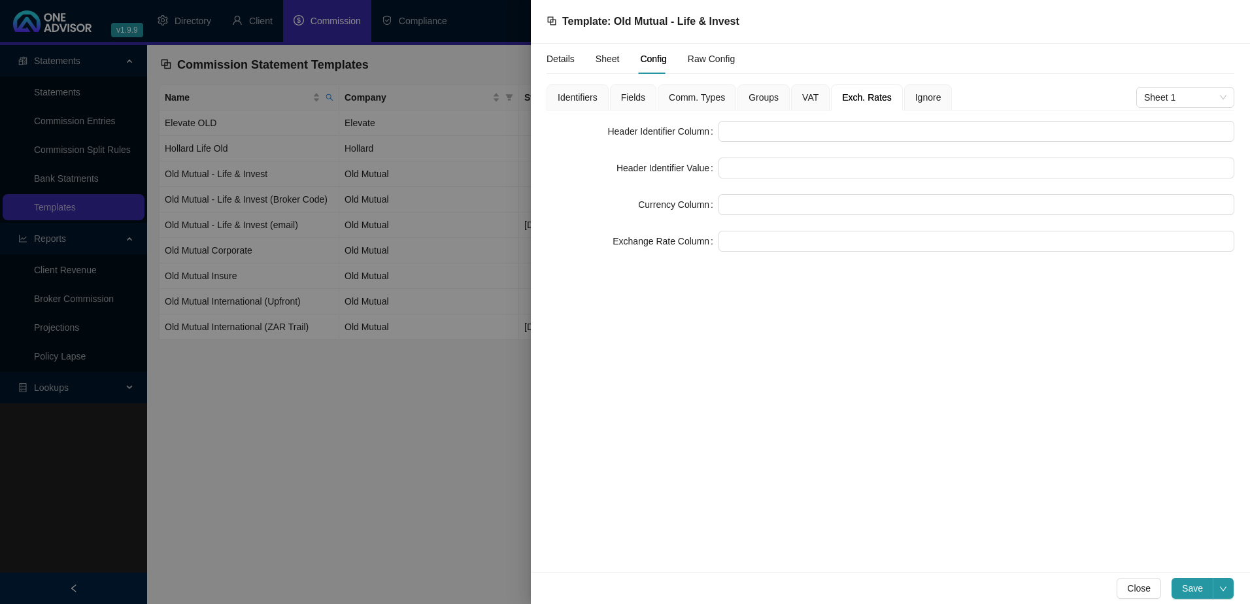
click at [915, 95] on span "Ignore" at bounding box center [928, 97] width 26 height 9
click at [756, 94] on span "Groups" at bounding box center [764, 97] width 30 height 9
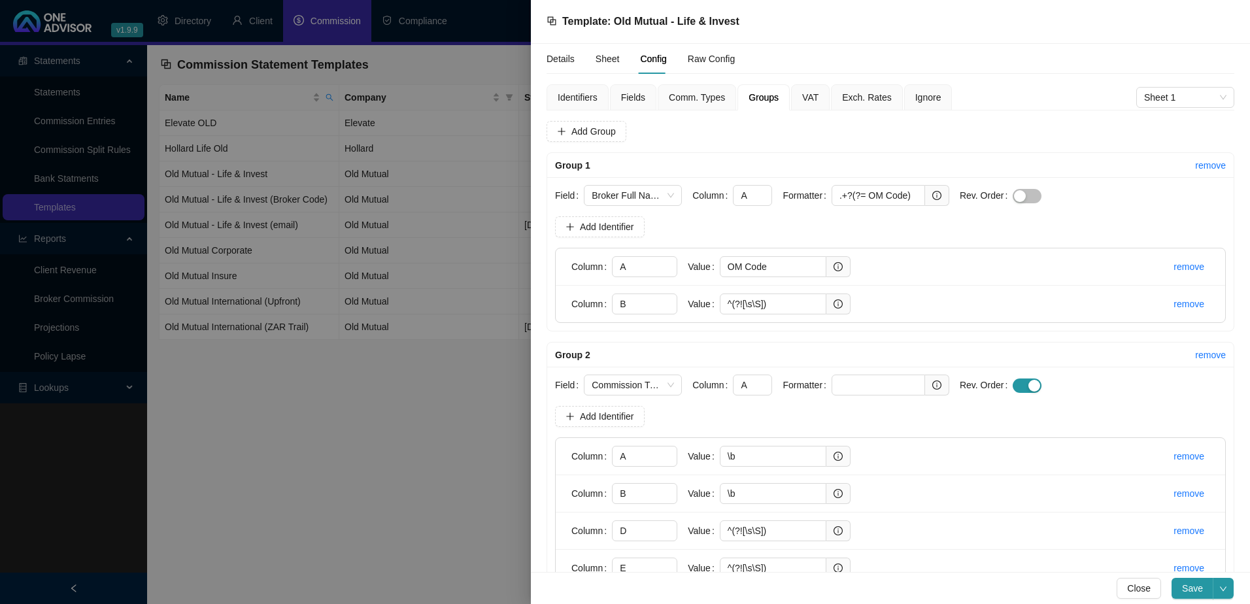
click at [630, 93] on span "Fields" at bounding box center [633, 97] width 24 height 9
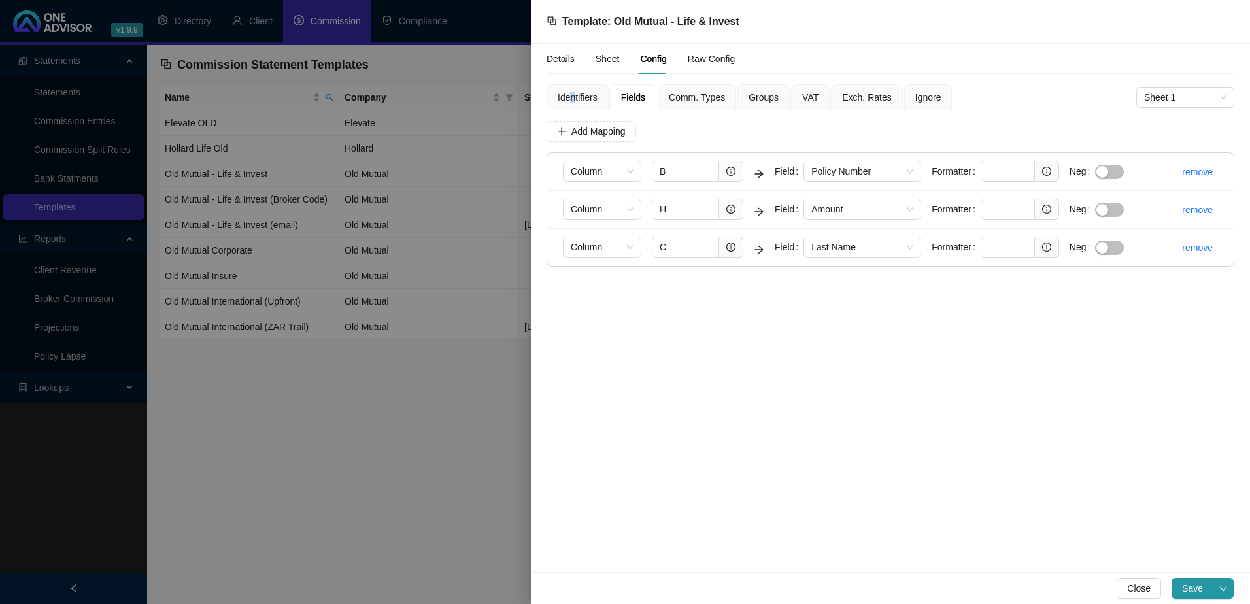
click at [573, 97] on span "Identifiers" at bounding box center [578, 97] width 40 height 9
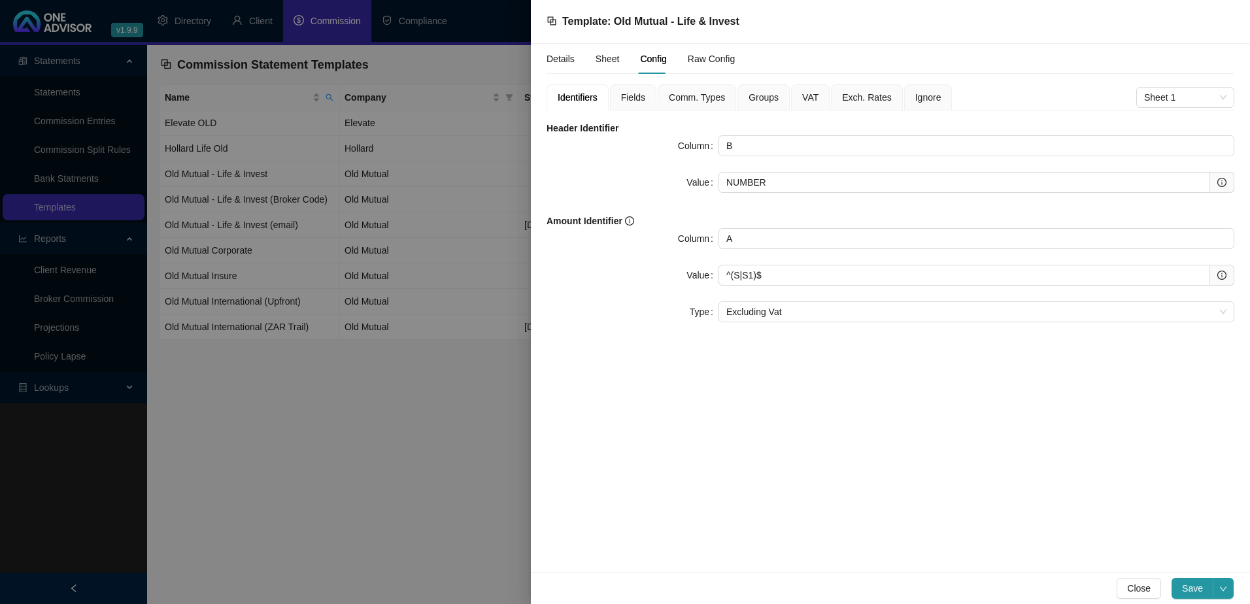
click at [373, 422] on div at bounding box center [625, 302] width 1250 height 604
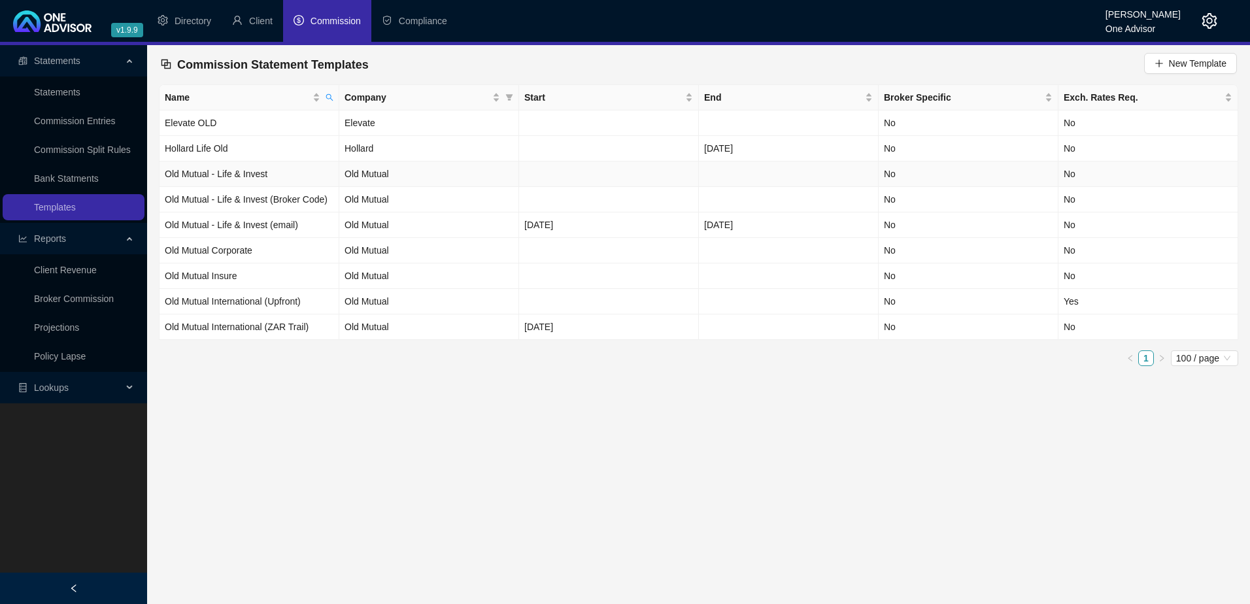
click at [322, 172] on td "Old Mutual - Life & Invest" at bounding box center [250, 175] width 180 height 26
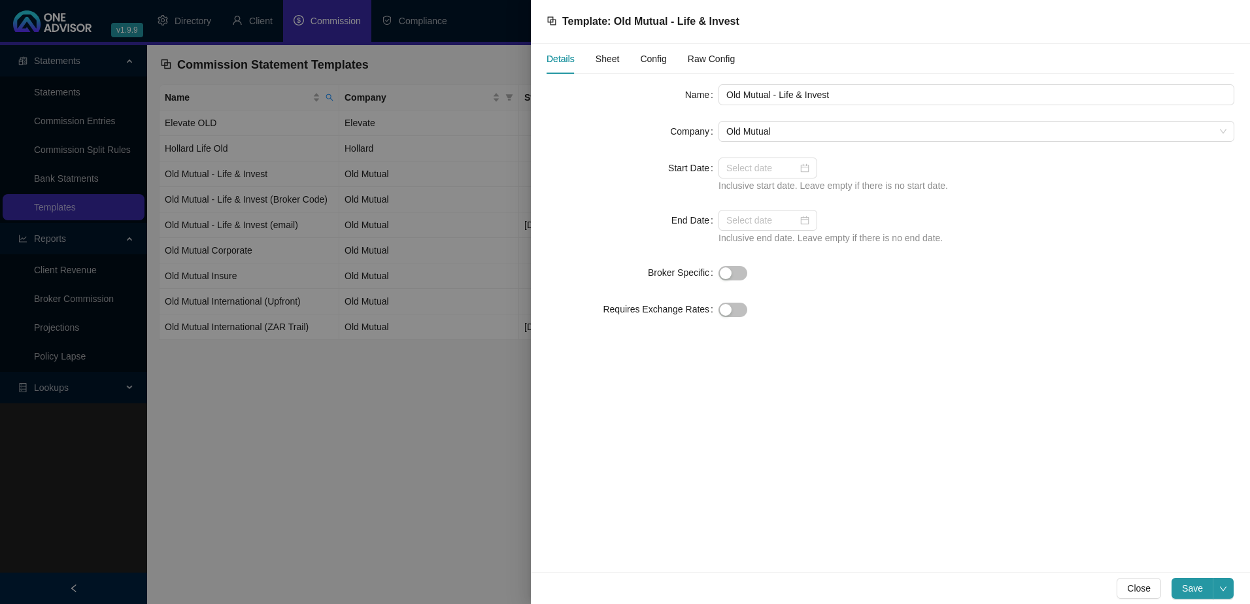
click at [650, 57] on span "Config" at bounding box center [653, 58] width 26 height 9
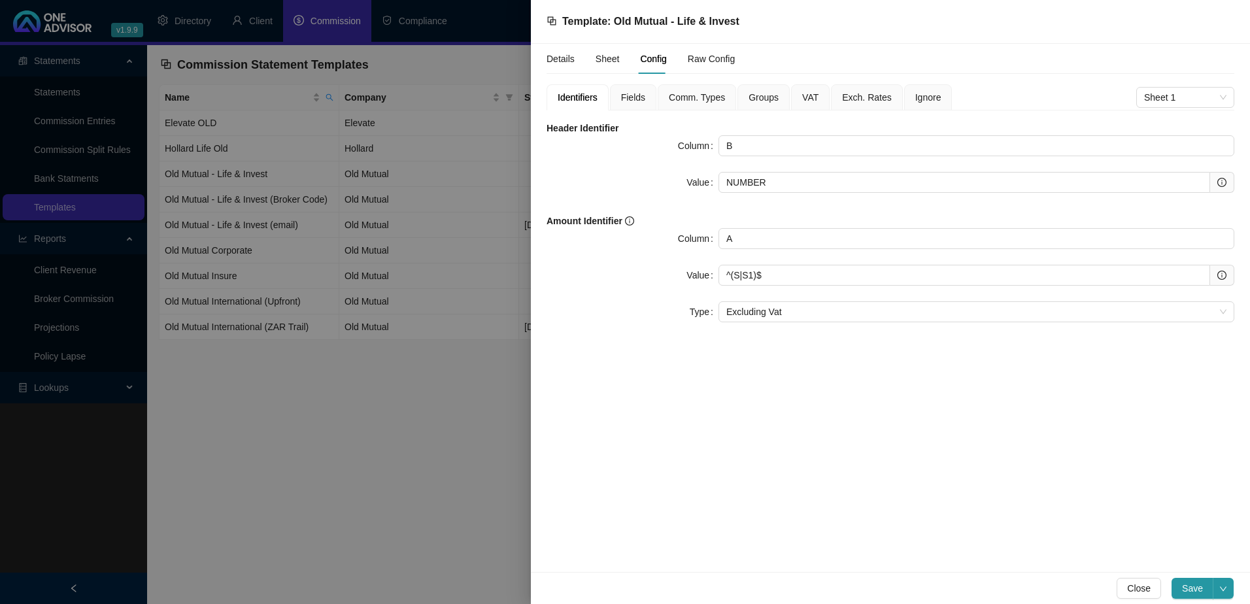
click at [628, 97] on span "Fields" at bounding box center [633, 97] width 24 height 9
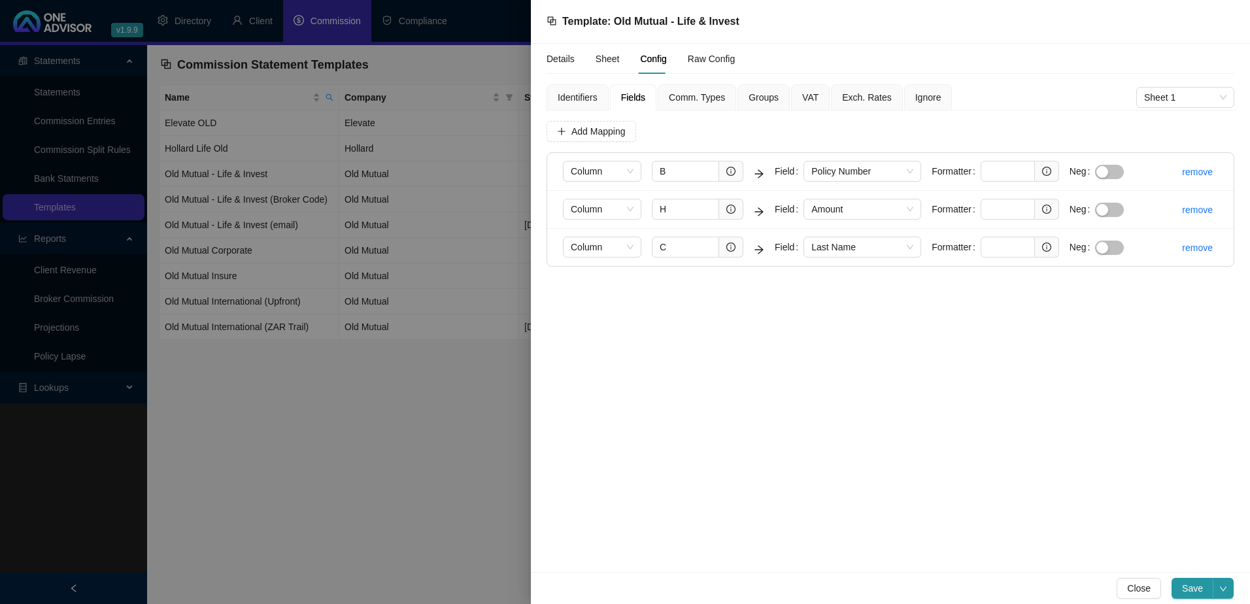
click at [707, 105] on div "Comm. Types" at bounding box center [697, 97] width 78 height 26
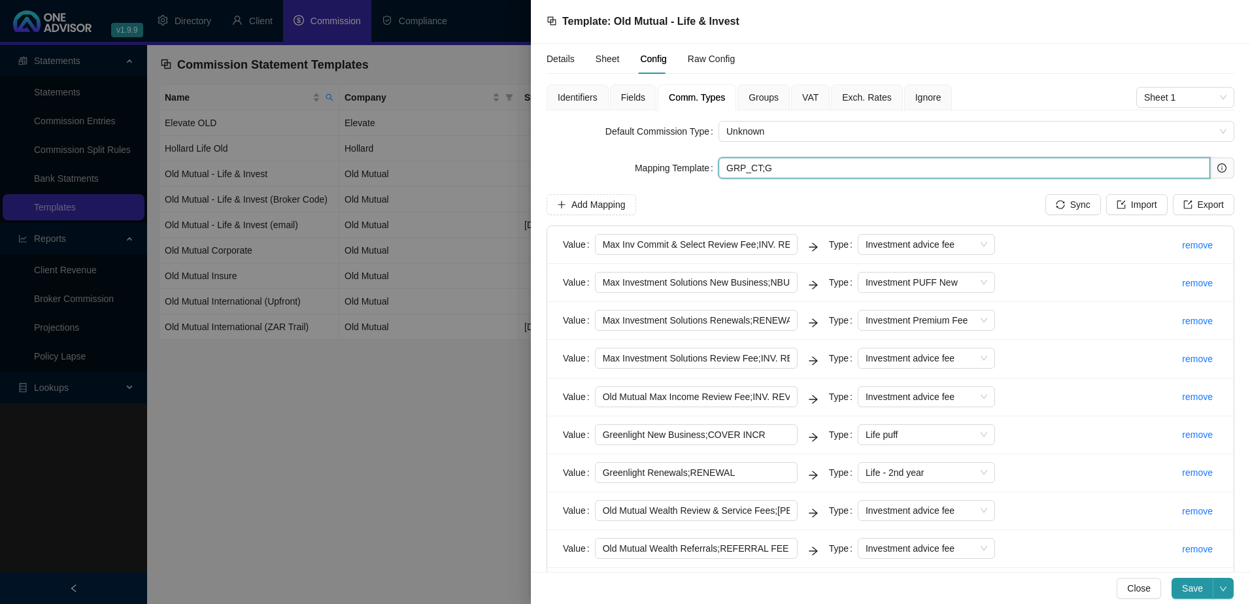
click at [753, 167] on input "GRP_CT;G" at bounding box center [965, 168] width 492 height 21
click at [755, 93] on span "Groups" at bounding box center [764, 97] width 30 height 9
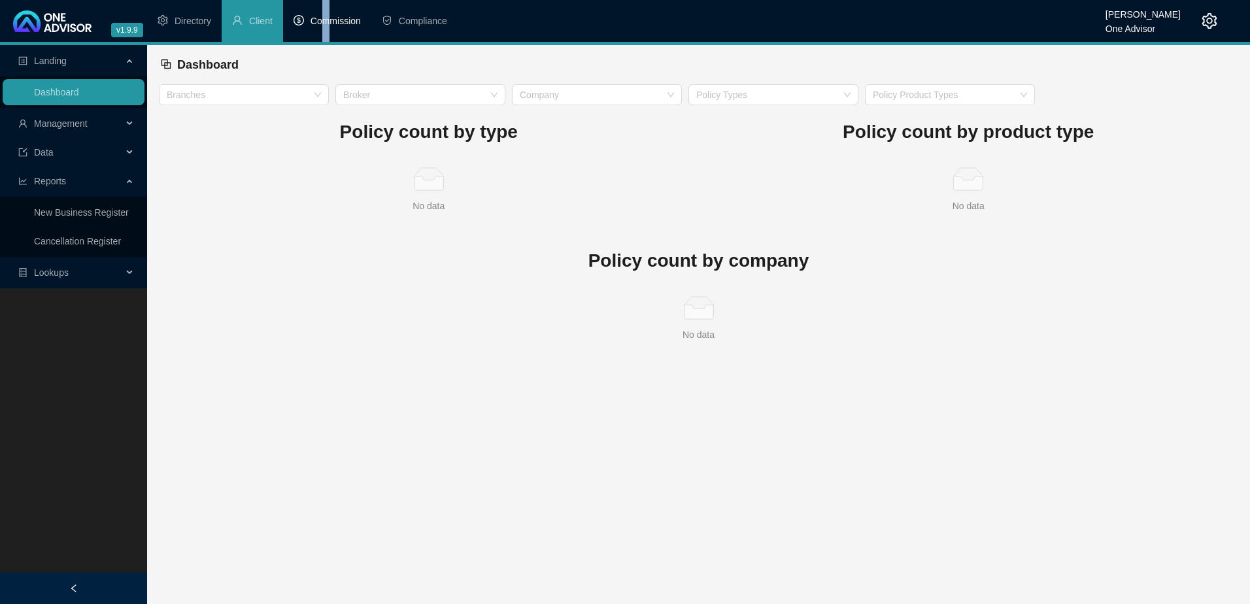
click at [326, 22] on span "Commission" at bounding box center [336, 21] width 50 height 10
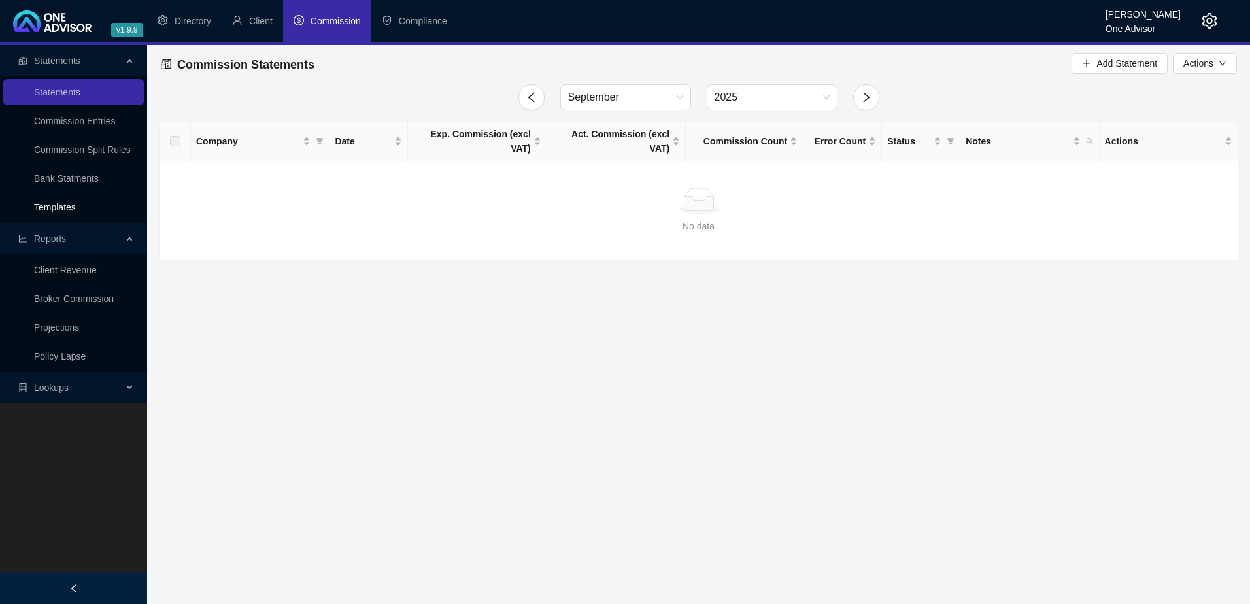
click at [66, 205] on link "Templates" at bounding box center [55, 207] width 42 height 10
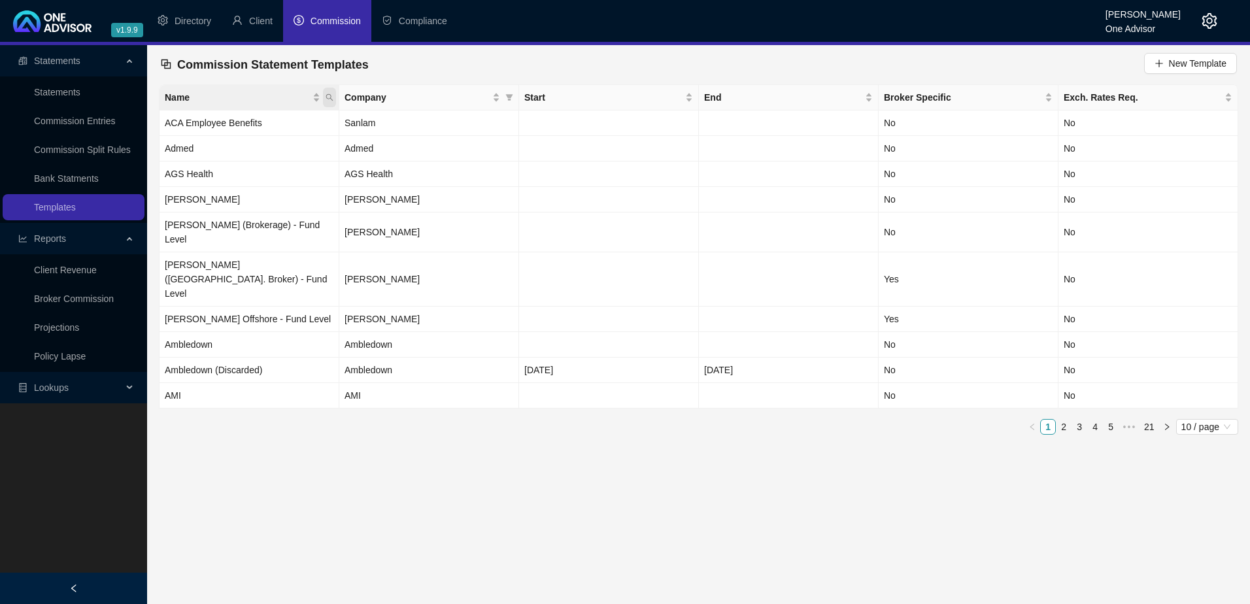
click at [326, 96] on icon "search" at bounding box center [329, 97] width 7 height 7
type input "sygn"
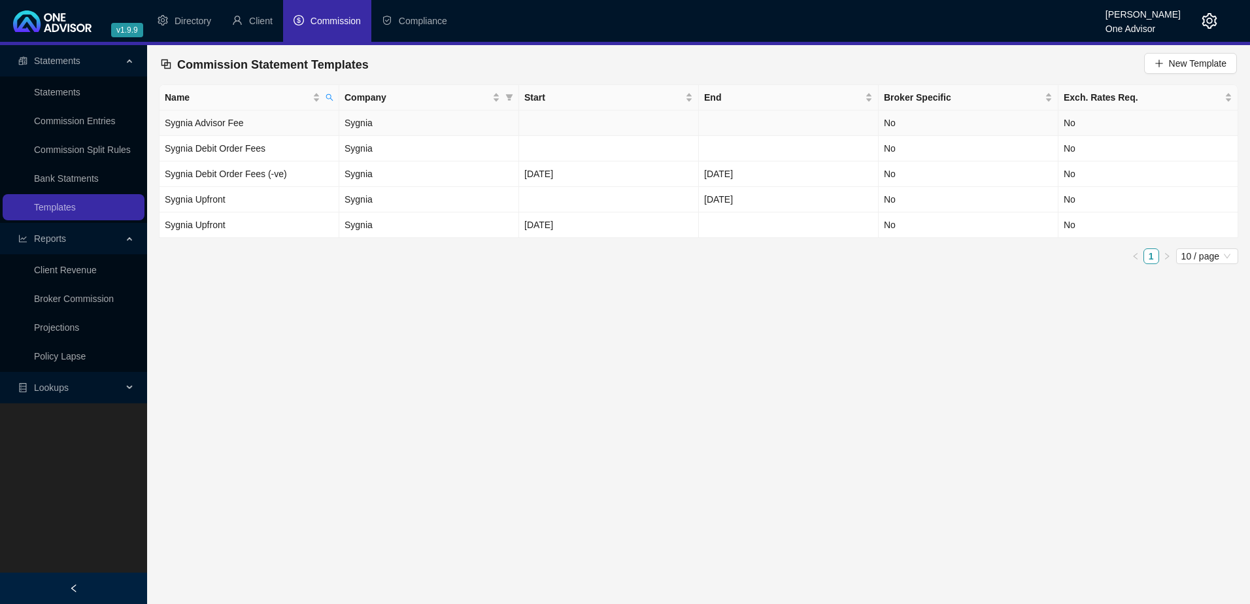
click at [286, 119] on td "Sygnia Advisor Fee" at bounding box center [250, 124] width 180 height 26
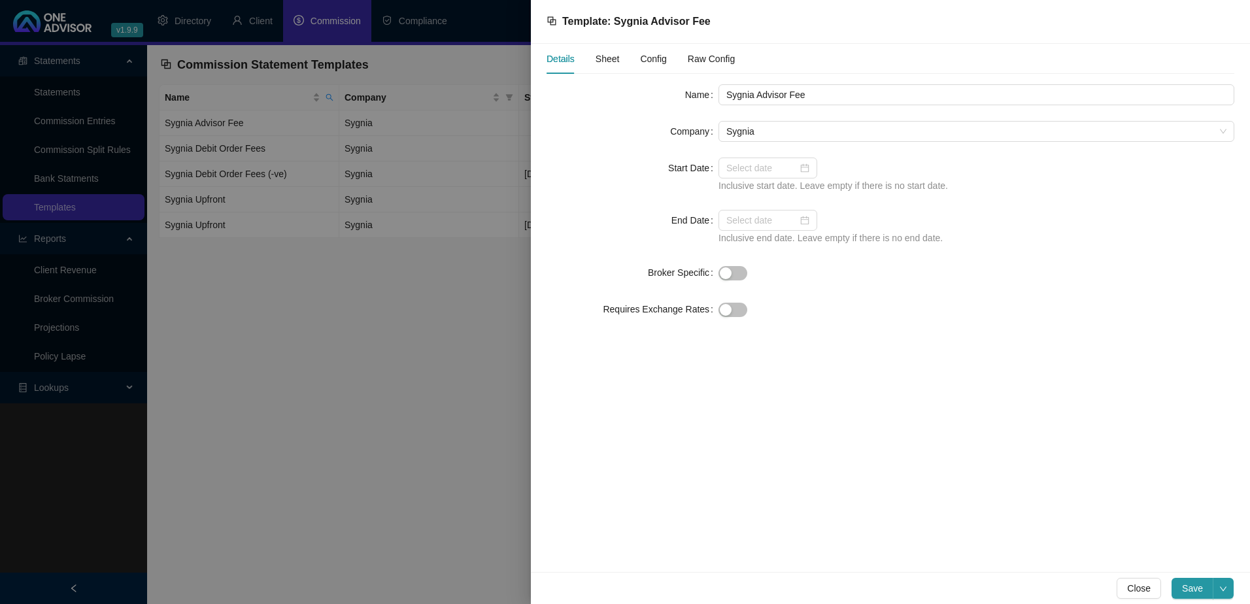
click at [651, 58] on span "Config" at bounding box center [653, 58] width 26 height 9
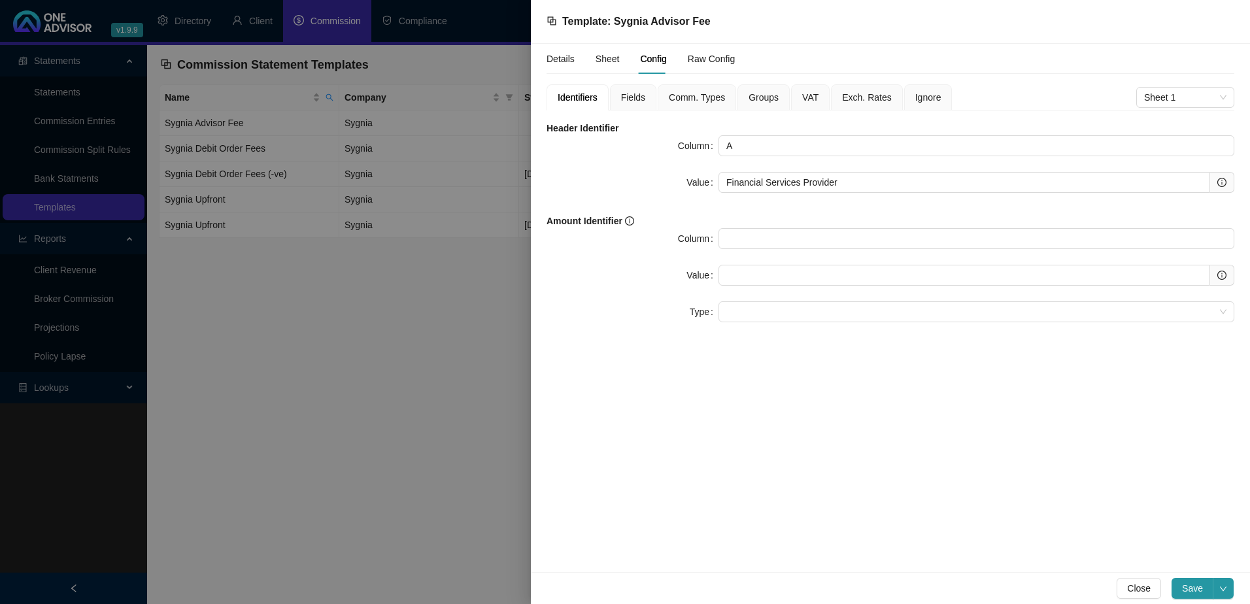
click at [630, 93] on span "Fields" at bounding box center [633, 97] width 24 height 9
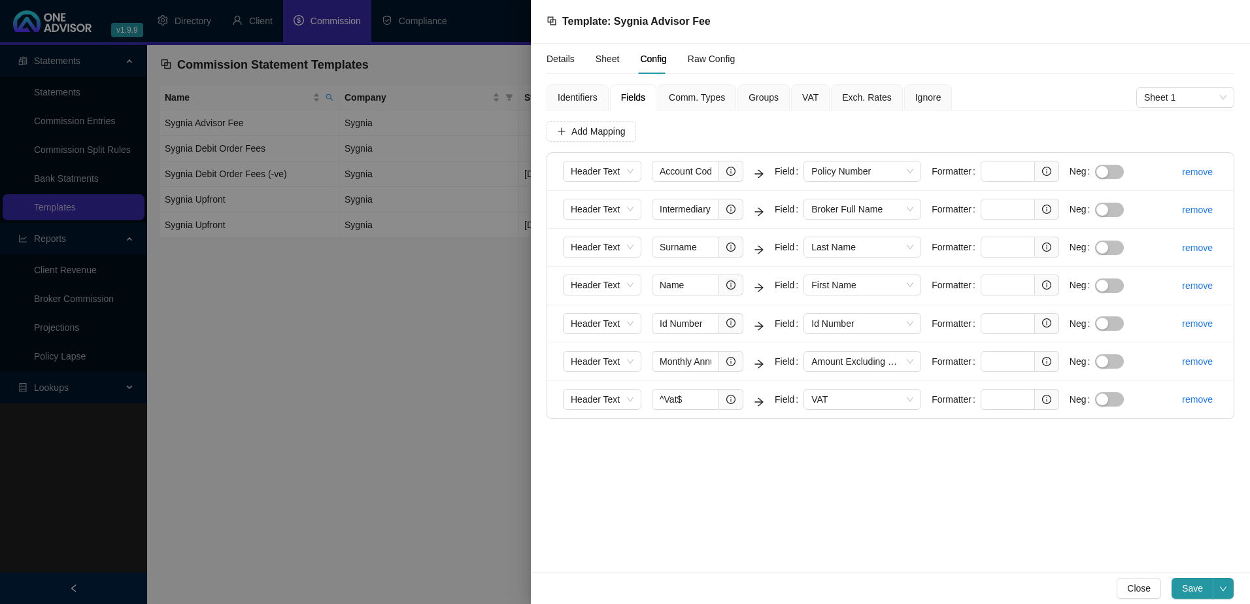
click at [758, 96] on span "Groups" at bounding box center [764, 97] width 30 height 9
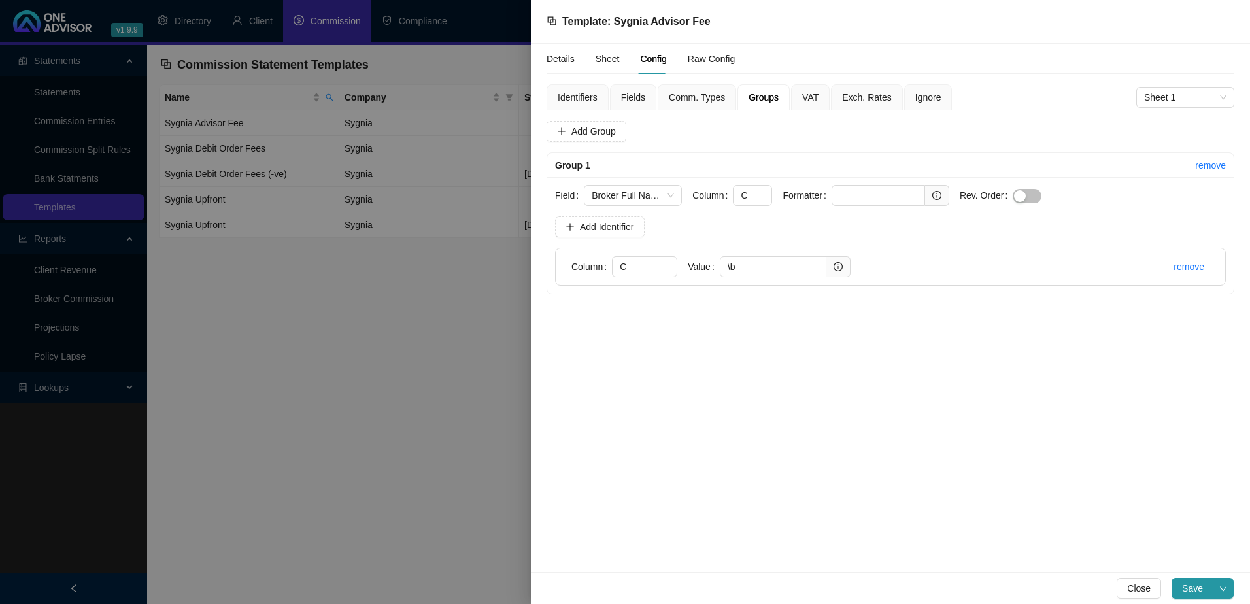
click at [630, 93] on span "Fields" at bounding box center [633, 97] width 24 height 9
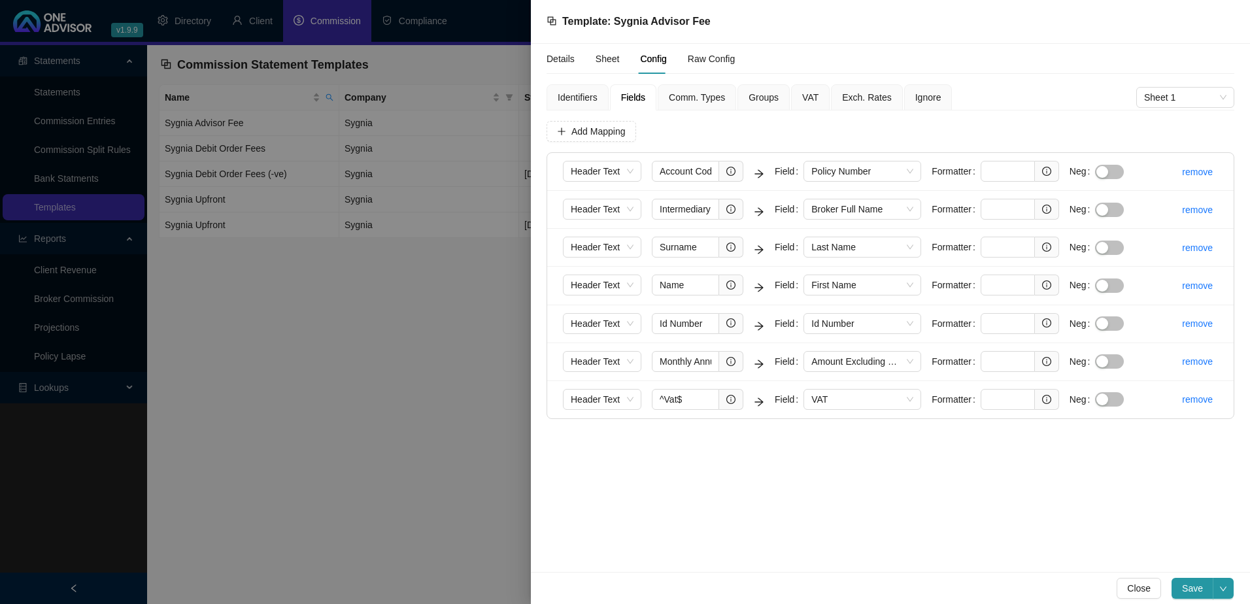
click at [764, 96] on span "Groups" at bounding box center [764, 97] width 30 height 9
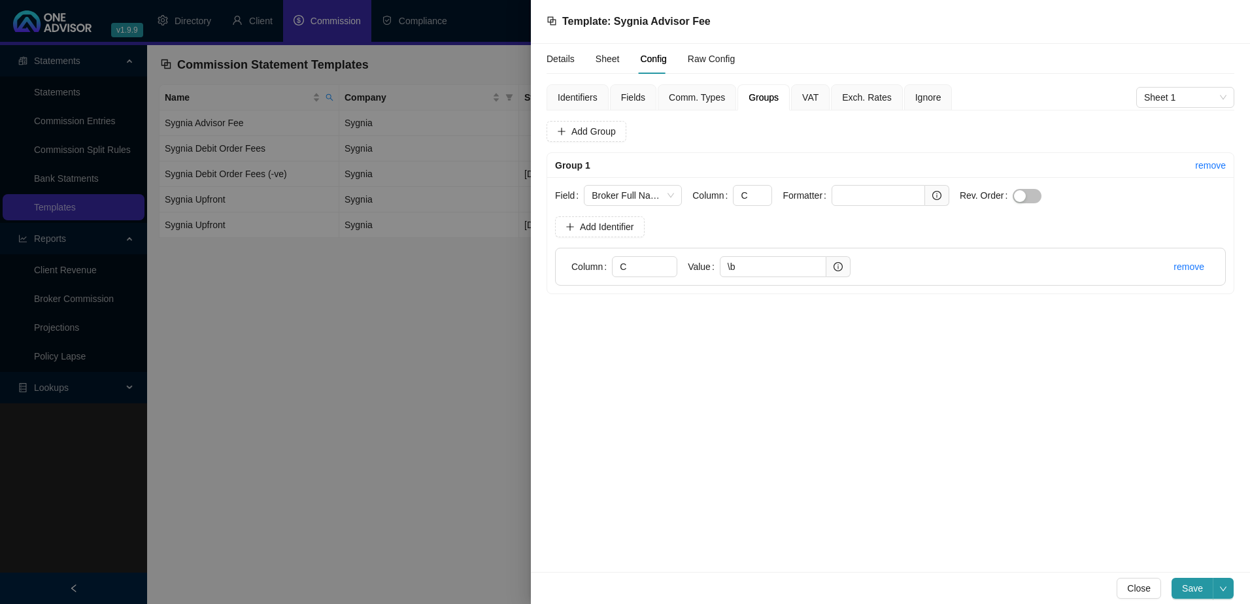
click at [632, 97] on span "Fields" at bounding box center [633, 97] width 24 height 9
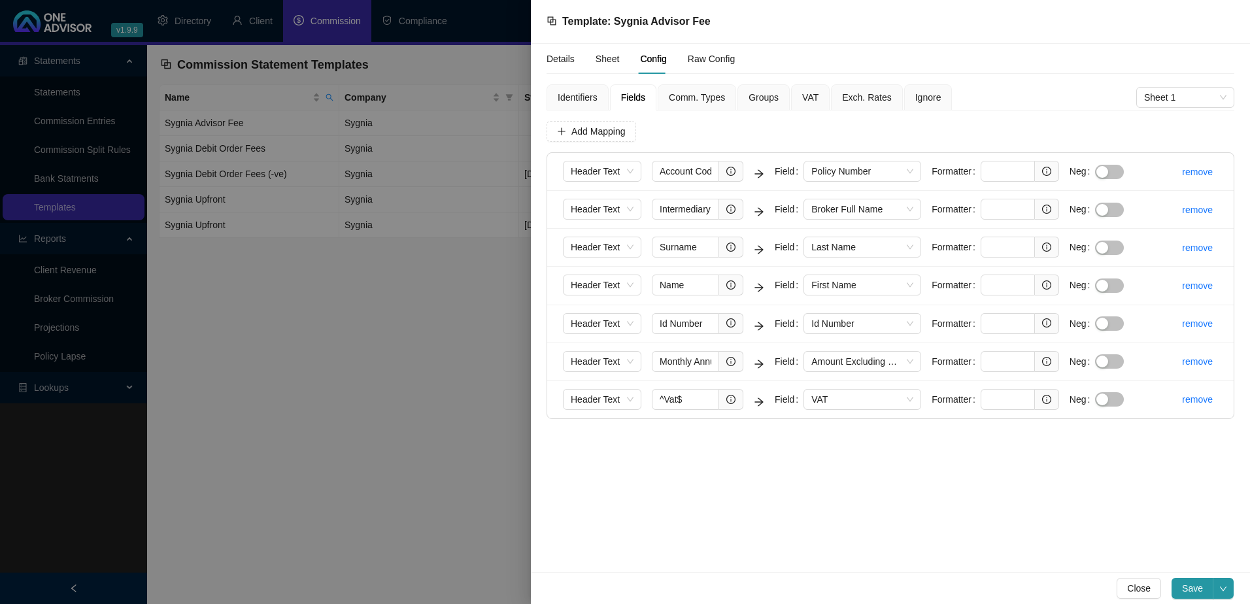
click at [760, 99] on span "Groups" at bounding box center [764, 97] width 30 height 9
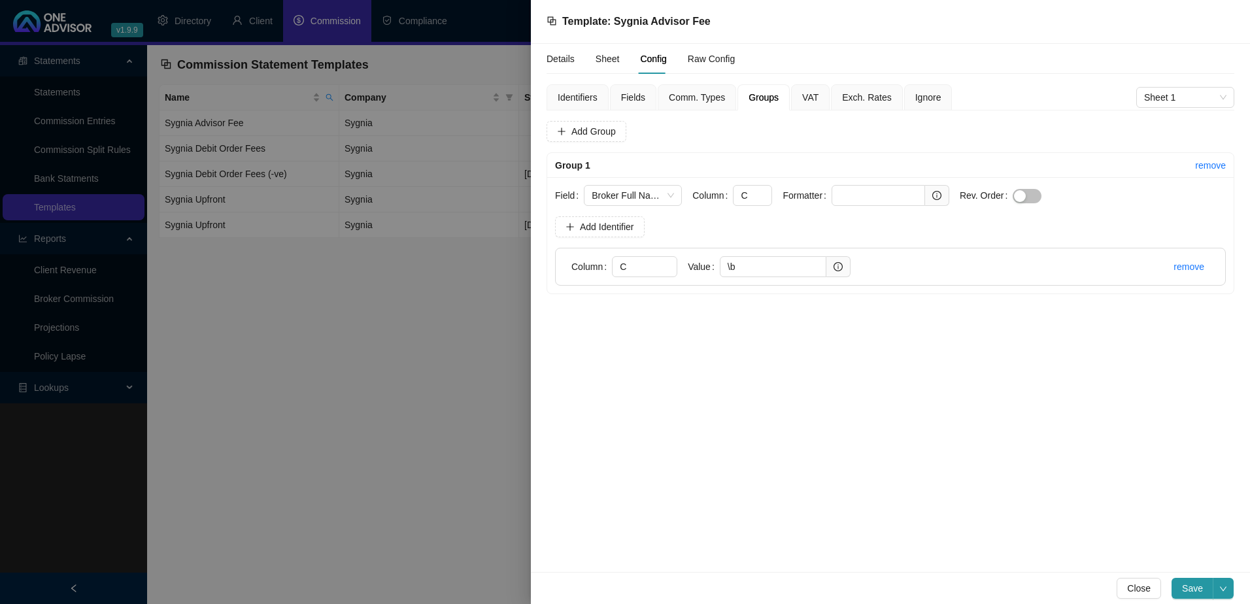
click at [630, 96] on span "Fields" at bounding box center [633, 97] width 24 height 9
